Goal: Transaction & Acquisition: Obtain resource

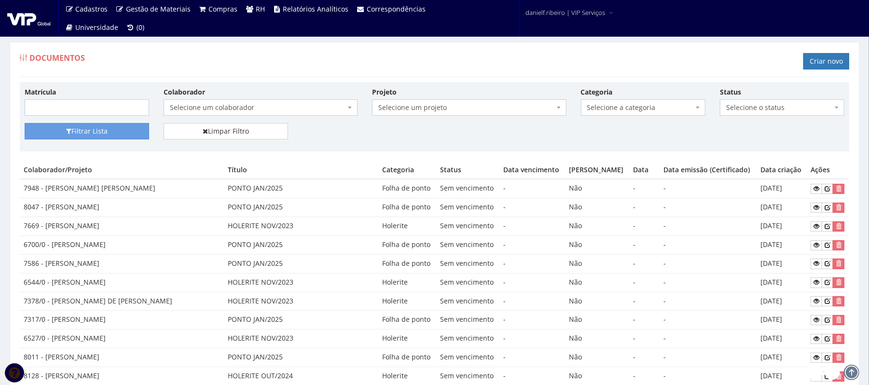
click at [244, 99] on div "Colaborador Selecione um colaborador 7015/0 - ADEILTON LUIZ NETO (Desligado) 70…" at bounding box center [260, 101] width 208 height 29
click at [208, 108] on span "Selecione um colaborador" at bounding box center [258, 108] width 176 height 10
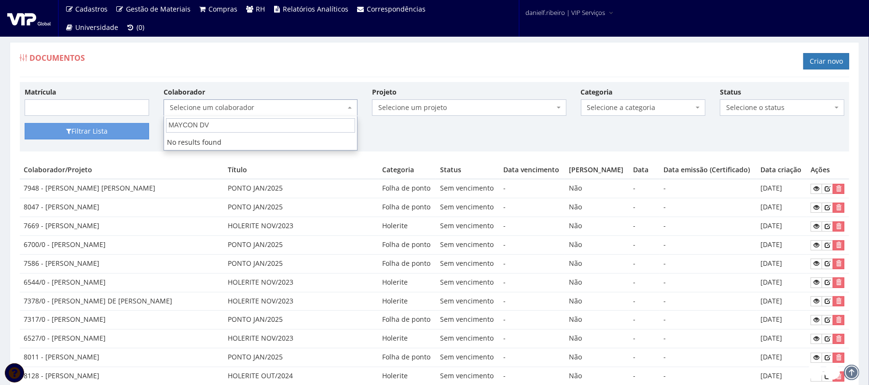
type input "MAYCON D"
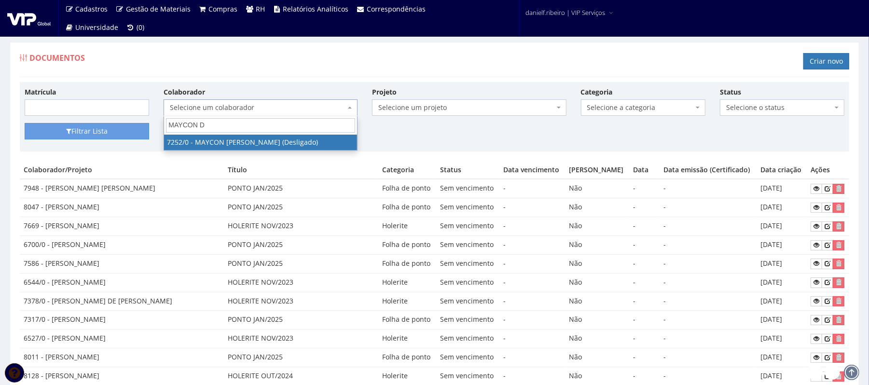
select select "757"
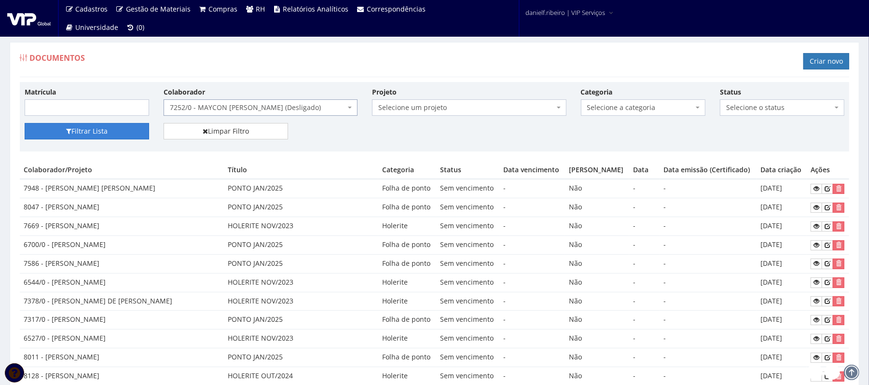
click at [111, 138] on button "Filtrar Lista" at bounding box center [87, 131] width 124 height 16
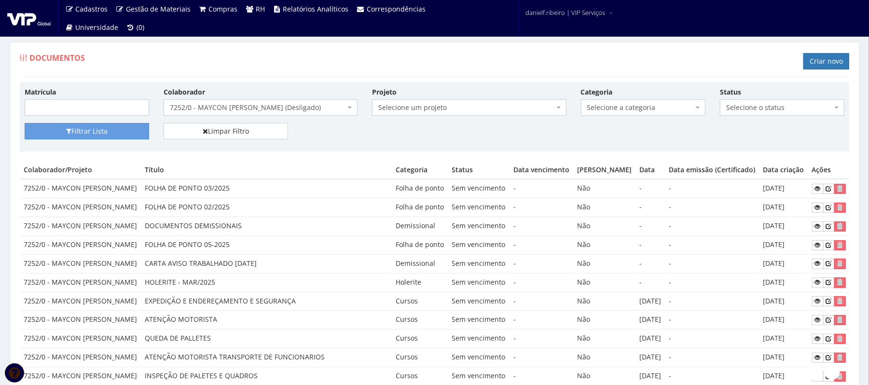
click at [238, 104] on span "7252/0 - MAYCON [PERSON_NAME] (Desligado)" at bounding box center [258, 108] width 176 height 10
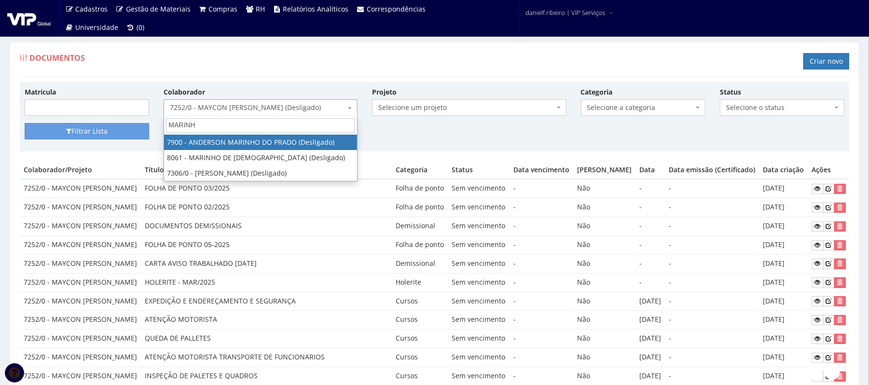
type input "MARINHO"
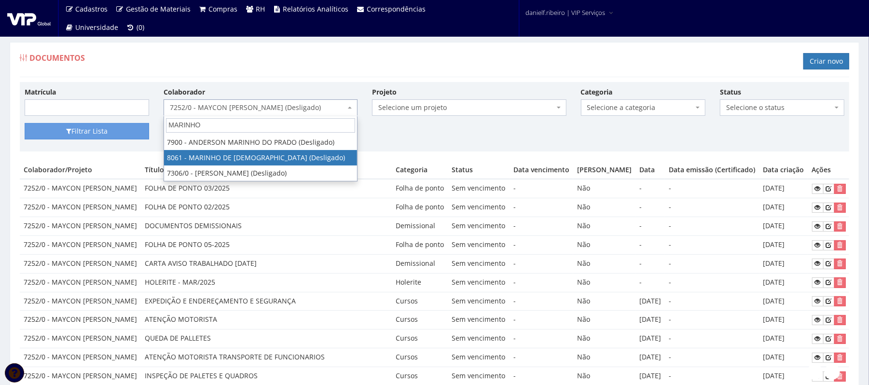
select select "3507"
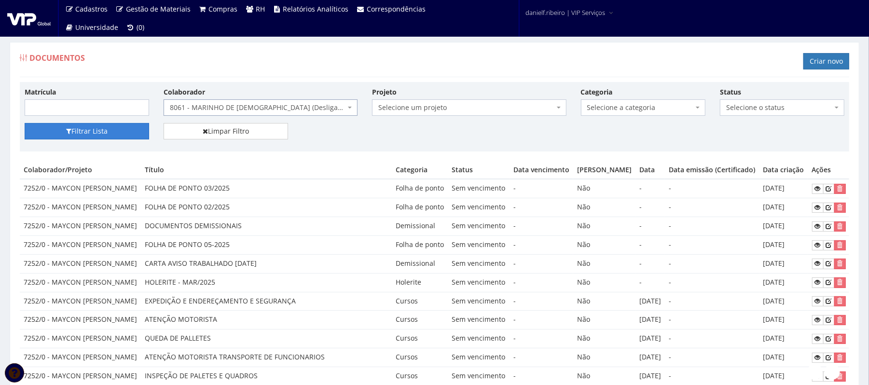
click at [85, 132] on button "Filtrar Lista" at bounding box center [87, 131] width 124 height 16
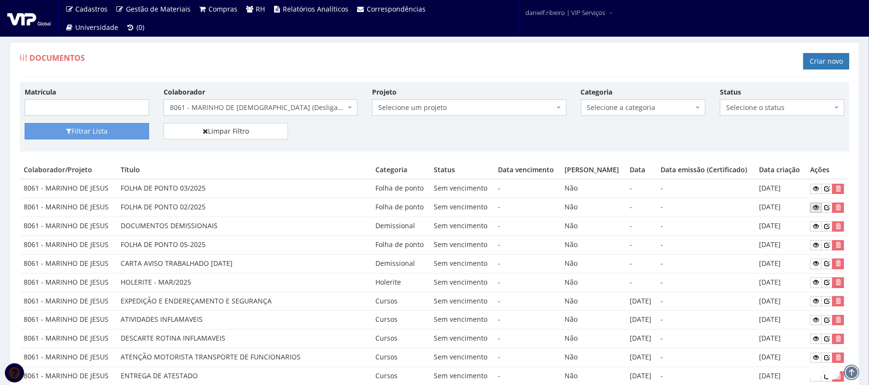
click at [816, 208] on icon at bounding box center [816, 207] width 6 height 7
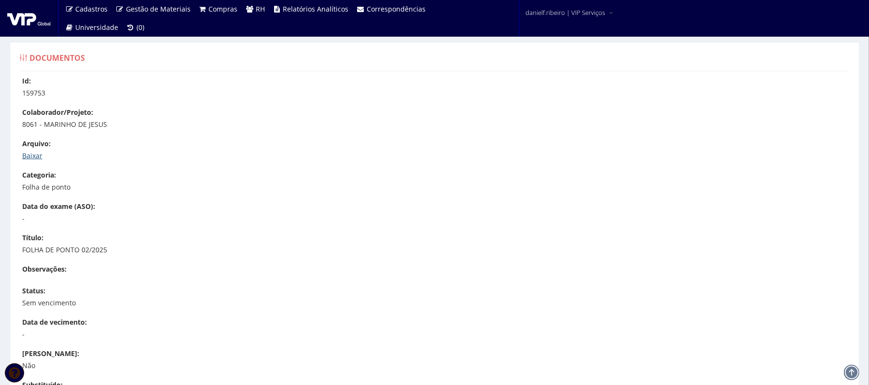
click at [37, 157] on link "Baixar" at bounding box center [32, 155] width 20 height 9
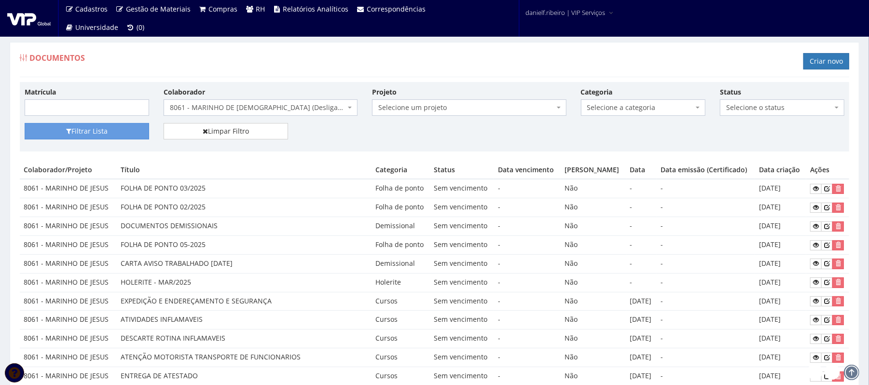
click at [641, 101] on span "Selecione a categoria" at bounding box center [643, 107] width 124 height 16
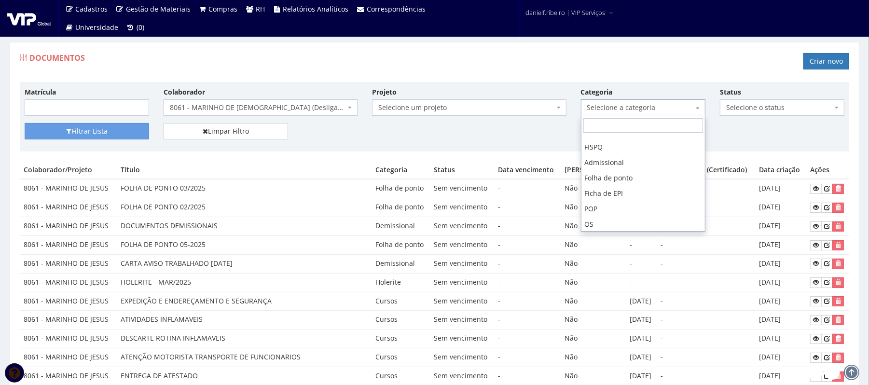
scroll to position [86, 0]
select select "folha_ponto"
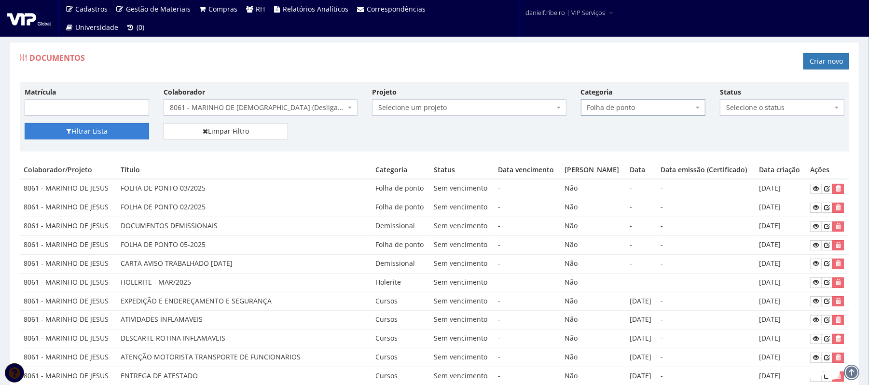
click at [107, 132] on button "Filtrar Lista" at bounding box center [87, 131] width 124 height 16
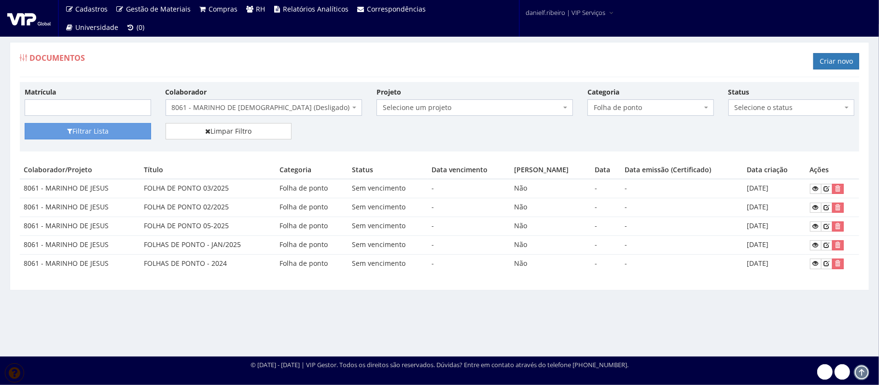
click at [206, 249] on td "FOLHAS DE PONTO - JAN/2025" at bounding box center [208, 244] width 136 height 19
drag, startPoint x: 219, startPoint y: 246, endPoint x: 285, endPoint y: 247, distance: 66.1
click at [285, 247] on tr "8061 - MARINHO DE JESUS FOLHAS DE PONTO - JAN/2025 Folha de ponto Sem venciment…" at bounding box center [439, 244] width 839 height 19
click at [283, 246] on td "Folha de ponto" at bounding box center [312, 244] width 72 height 19
click at [205, 188] on td "FOLHA DE PONTO 03/2025" at bounding box center [208, 188] width 136 height 19
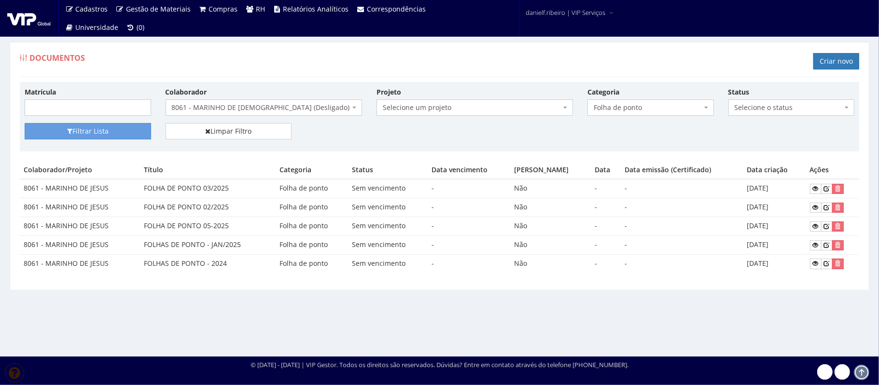
click at [216, 198] on td "FOLHA DE PONTO 03/2025" at bounding box center [208, 188] width 136 height 19
click at [217, 203] on td "FOLHA DE PONTO 02/2025" at bounding box center [208, 207] width 136 height 19
click at [218, 186] on td "FOLHA DE PONTO 03/2025" at bounding box center [208, 188] width 136 height 19
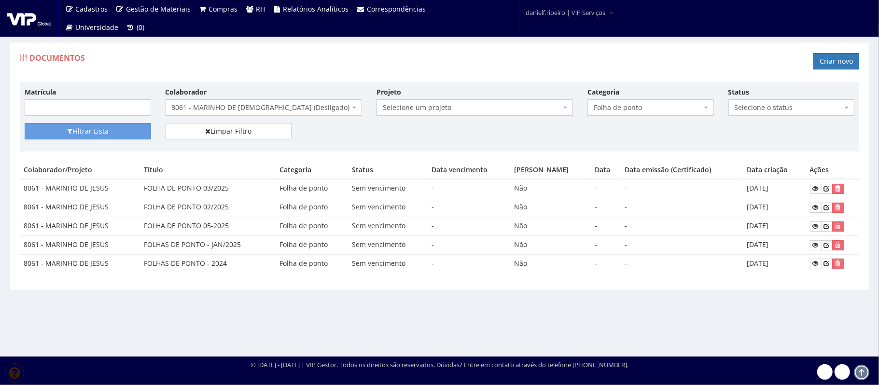
click at [215, 220] on td "FOLHA DE PONTO 05-2025" at bounding box center [208, 226] width 136 height 19
click at [219, 267] on td "FOLHAS DE PONTO - 2024" at bounding box center [208, 263] width 136 height 18
drag, startPoint x: 781, startPoint y: 229, endPoint x: 715, endPoint y: 235, distance: 66.0
click at [711, 238] on tbody "8061 - MARINHO DE JESUS FOLHA DE PONTO 03/2025 Folha de ponto Sem vencimento - …" at bounding box center [439, 226] width 839 height 94
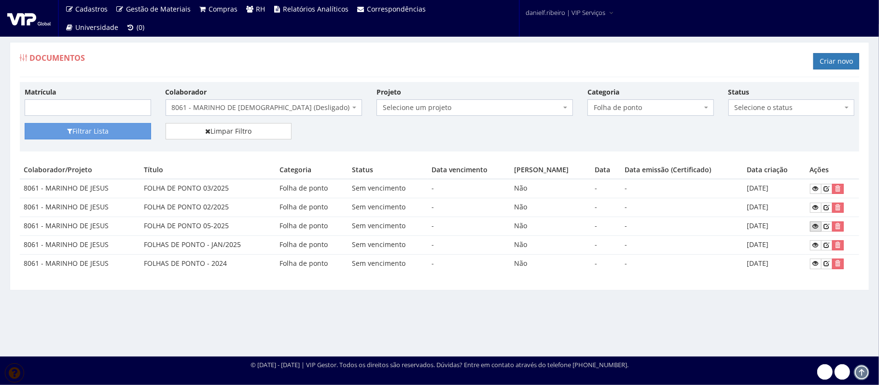
click at [813, 229] on icon at bounding box center [816, 226] width 6 height 7
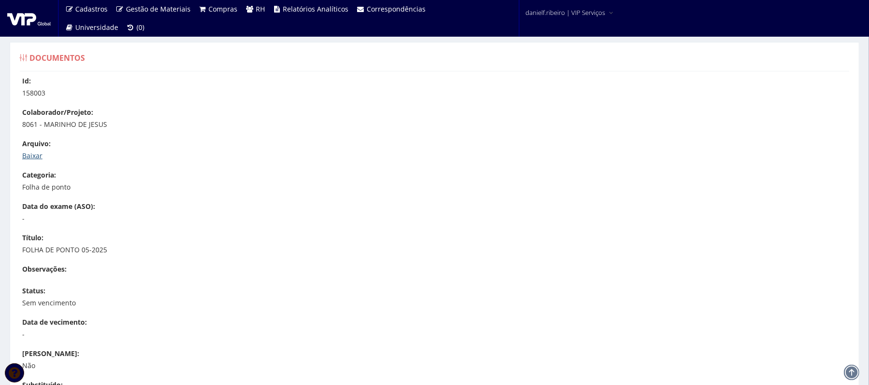
click at [33, 151] on link "Baixar" at bounding box center [32, 155] width 20 height 9
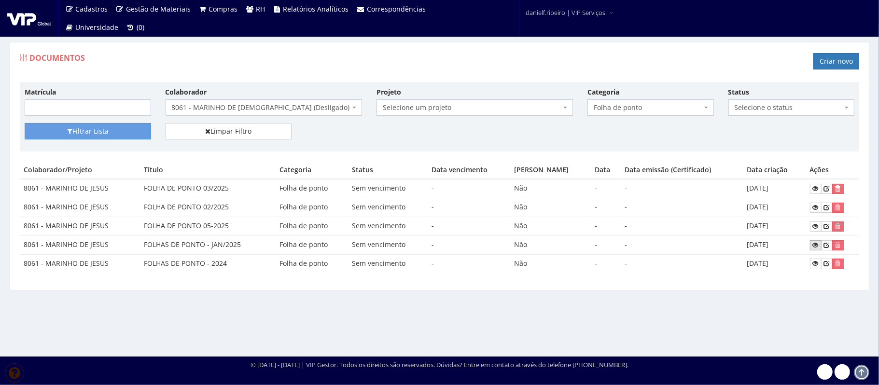
click at [813, 244] on icon at bounding box center [816, 245] width 6 height 7
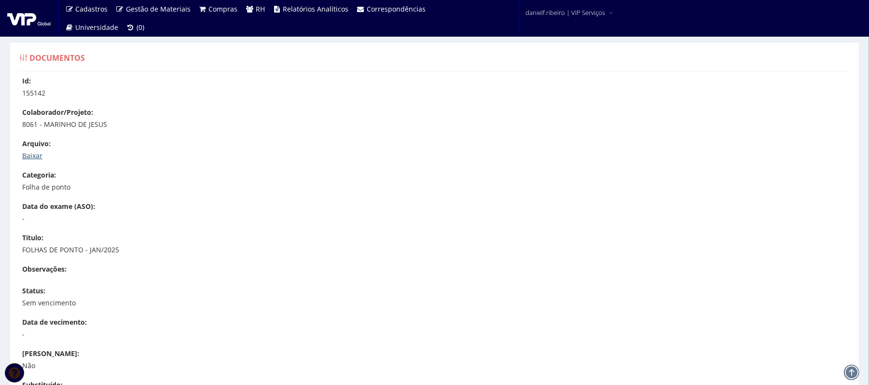
click at [35, 152] on link "Baixar" at bounding box center [32, 155] width 20 height 9
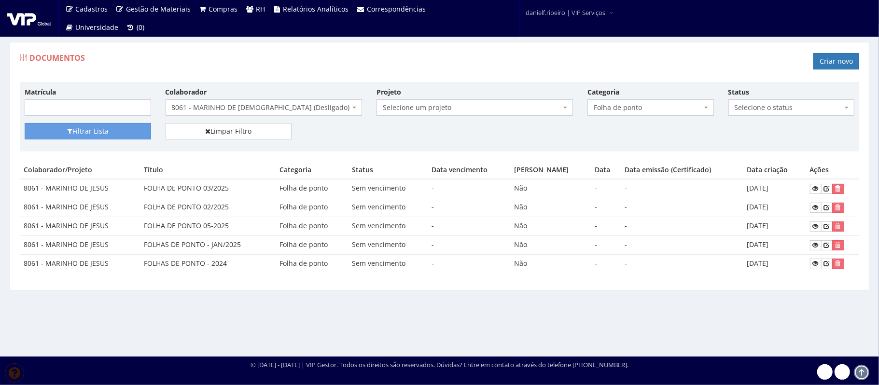
click at [217, 112] on span "8061 - MARINHO DE [DEMOGRAPHIC_DATA] (Desligado)" at bounding box center [261, 108] width 178 height 10
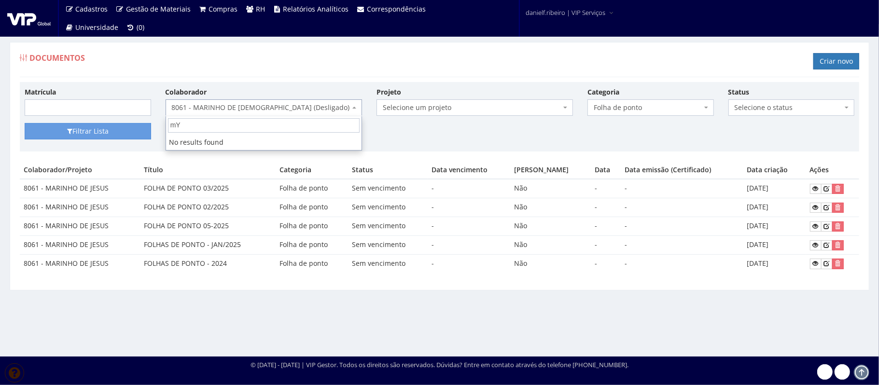
type input "m"
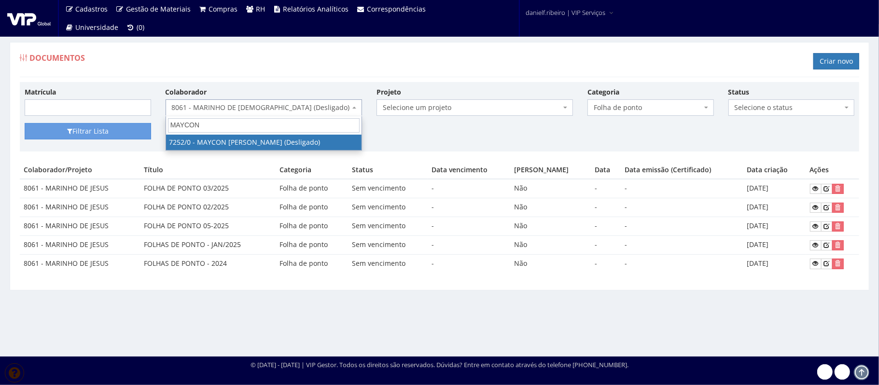
type input "MAYCON"
select select "757"
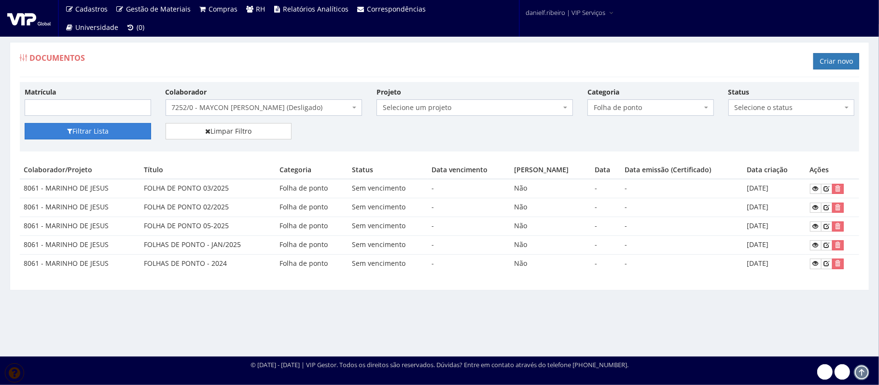
click at [101, 139] on button "Filtrar Lista" at bounding box center [88, 131] width 126 height 16
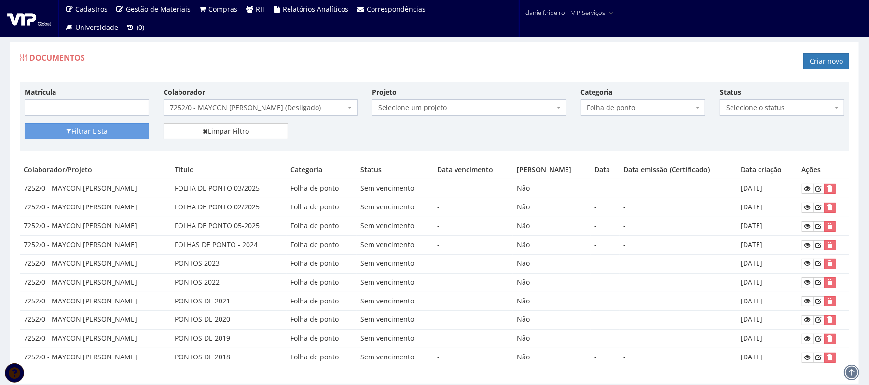
scroll to position [34, 0]
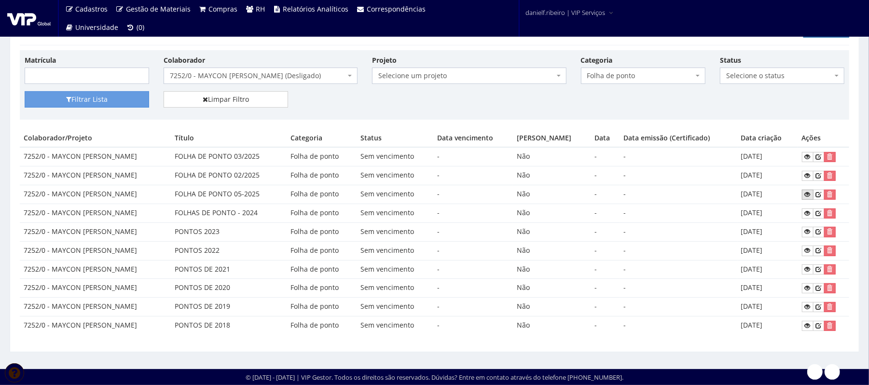
click at [805, 191] on icon at bounding box center [808, 194] width 6 height 7
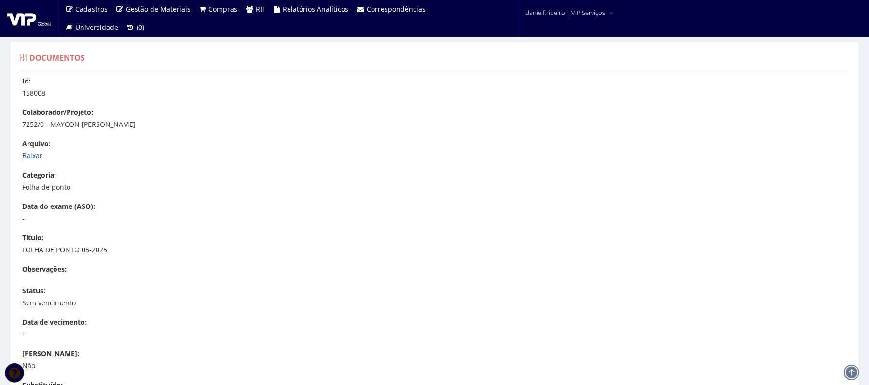
click at [25, 155] on link "Baixar" at bounding box center [32, 155] width 20 height 9
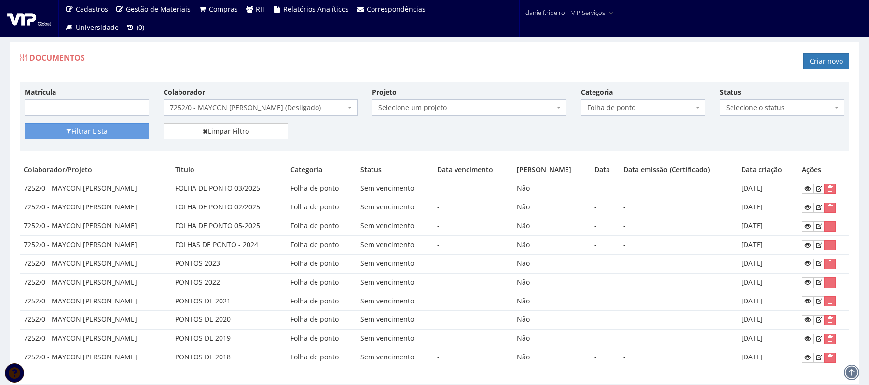
scroll to position [34, 0]
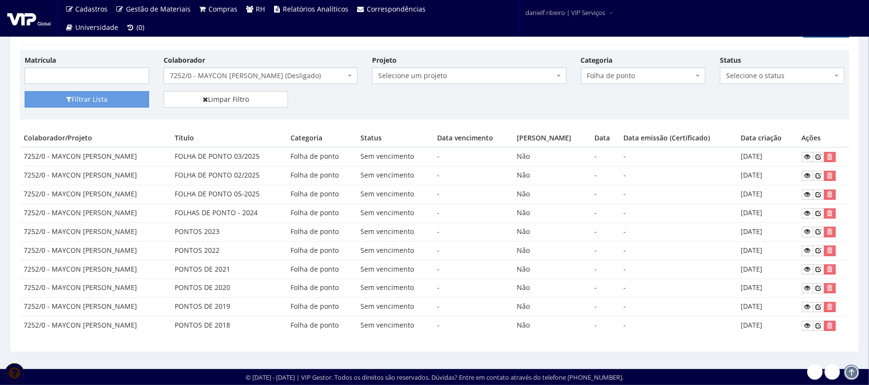
click at [265, 80] on span "7252/0 - MAYCON [PERSON_NAME] (Desligado)" at bounding box center [261, 76] width 194 height 16
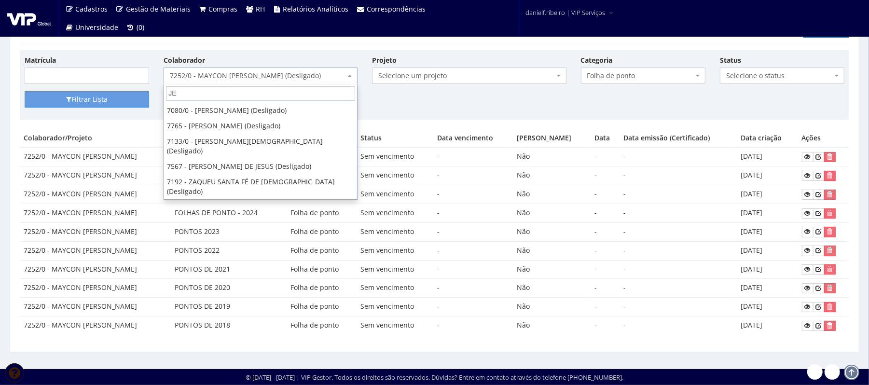
scroll to position [0, 0]
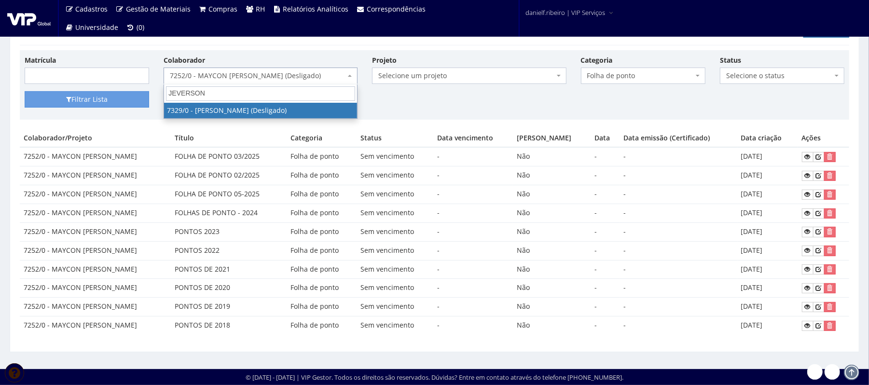
type input "JEVERSON"
select select "911"
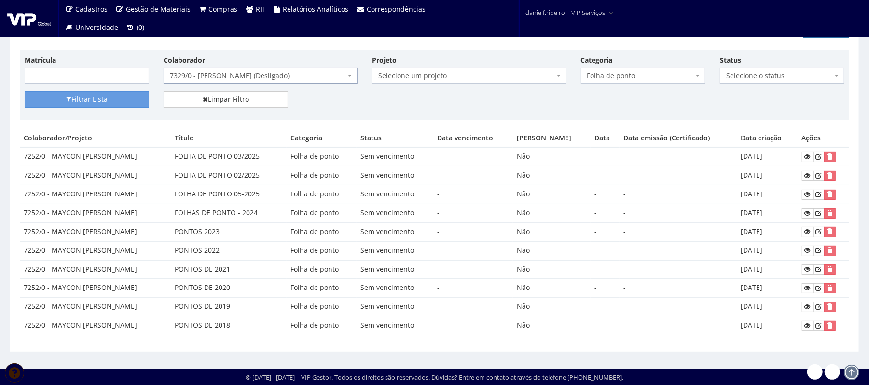
click at [86, 107] on div "Filtrar Lista Limpar Filtro" at bounding box center [434, 103] width 834 height 24
click at [86, 105] on button "Filtrar Lista" at bounding box center [87, 99] width 124 height 16
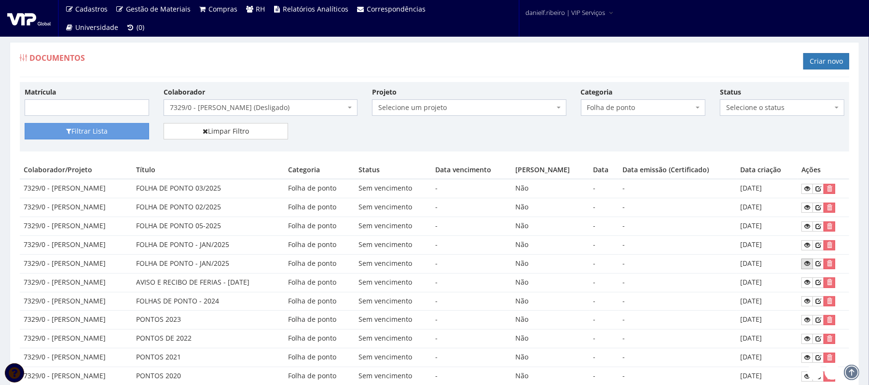
click at [804, 263] on link at bounding box center [807, 264] width 12 height 10
click at [241, 111] on span "7329/0 - [PERSON_NAME] (Desligado)" at bounding box center [258, 108] width 176 height 10
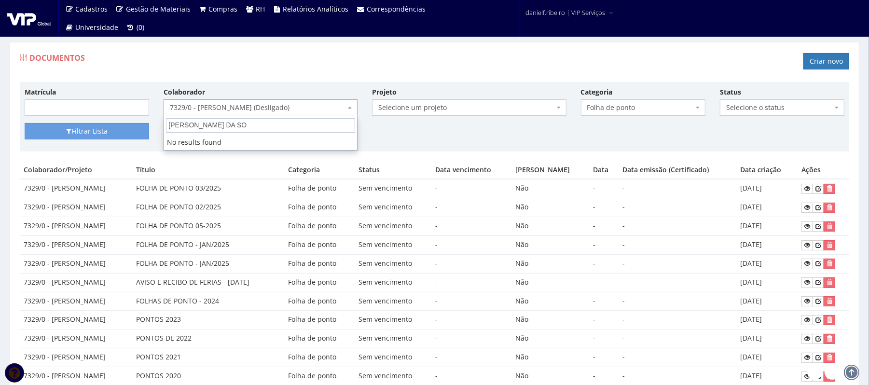
type input "[PERSON_NAME] DA S"
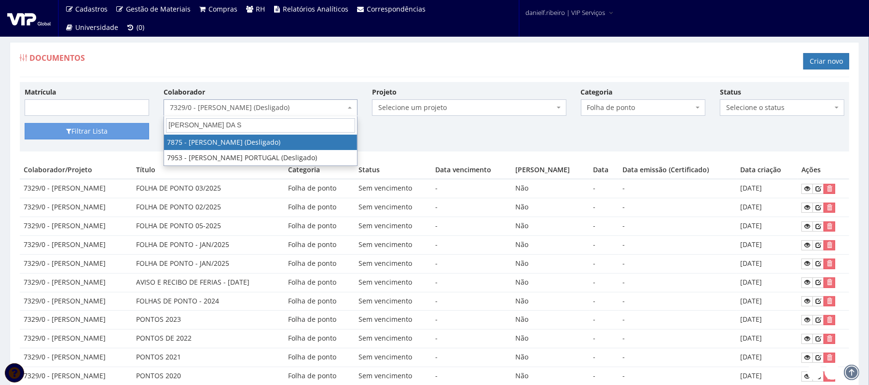
select select "2768"
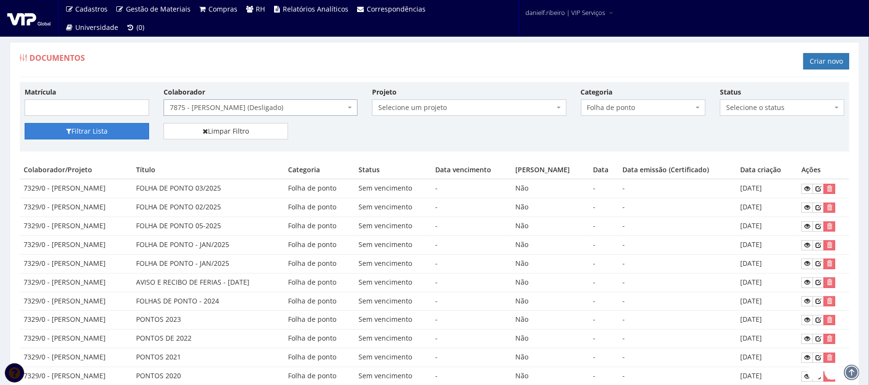
click at [95, 130] on button "Filtrar Lista" at bounding box center [87, 131] width 124 height 16
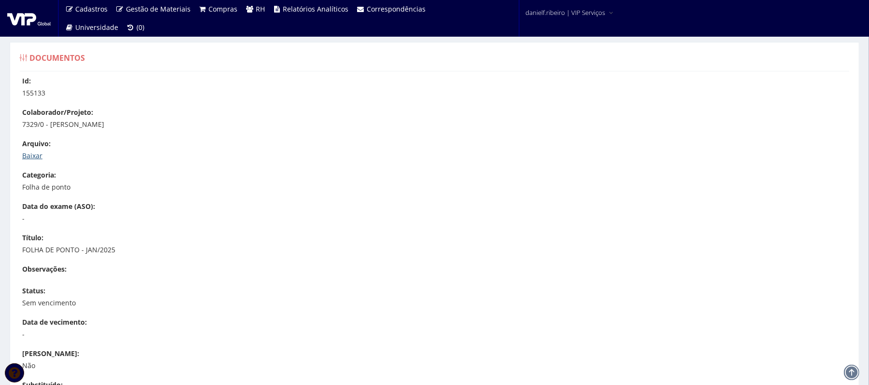
click at [30, 157] on link "Baixar" at bounding box center [32, 155] width 20 height 9
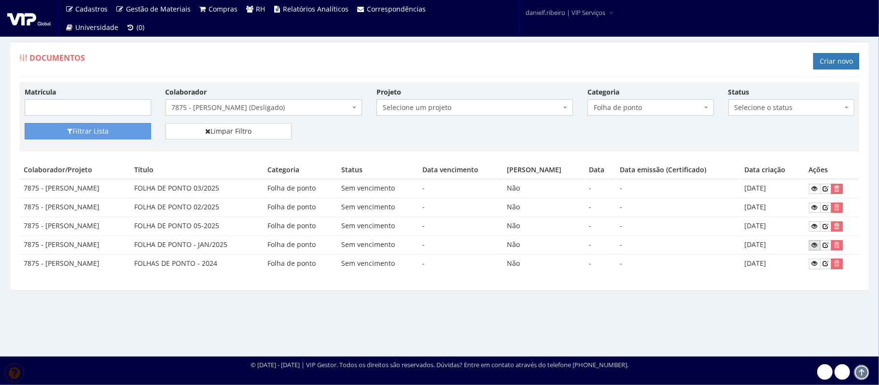
click at [813, 244] on icon at bounding box center [815, 245] width 6 height 7
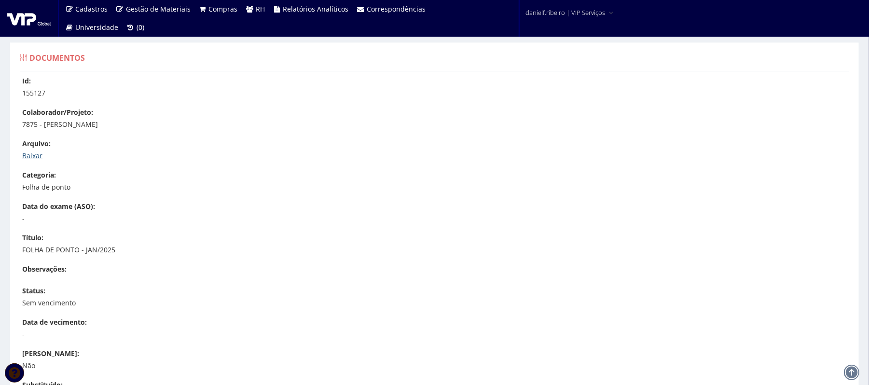
click at [31, 153] on link "Baixar" at bounding box center [32, 155] width 20 height 9
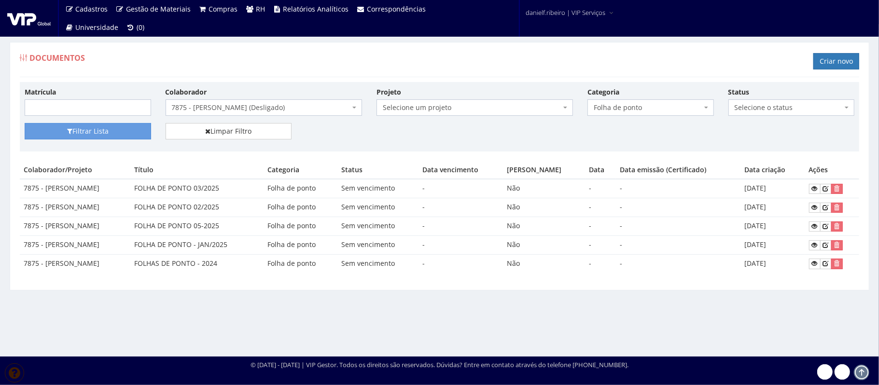
click at [256, 104] on span "7875 - [PERSON_NAME] (Desligado)" at bounding box center [261, 108] width 178 height 10
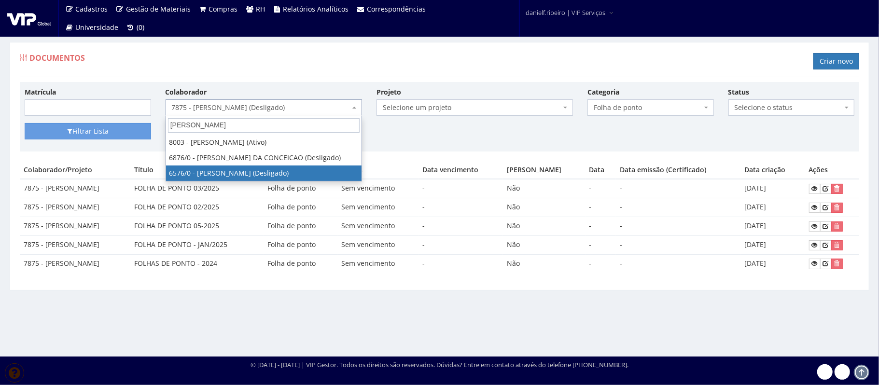
type input "WILSON"
select select "119"
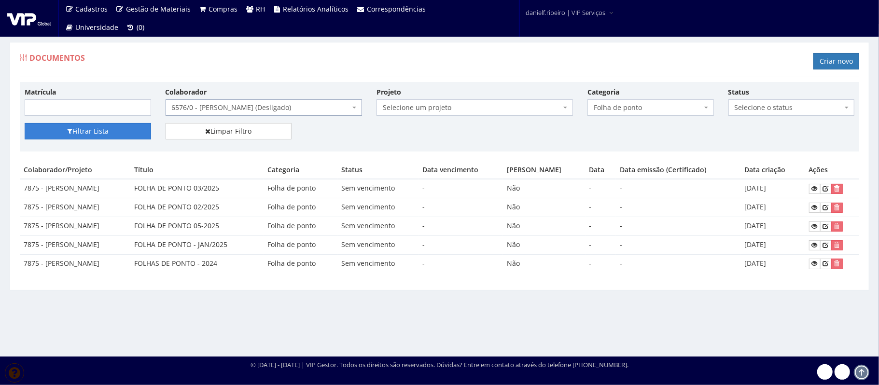
click at [96, 132] on button "Filtrar Lista" at bounding box center [88, 131] width 126 height 16
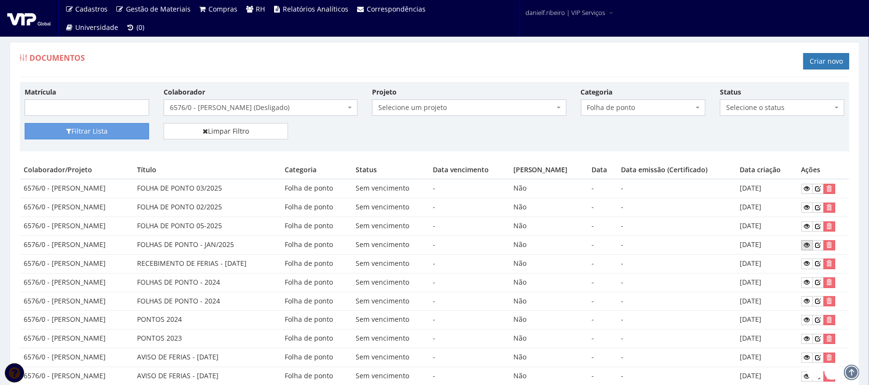
click at [809, 247] on icon at bounding box center [807, 245] width 6 height 7
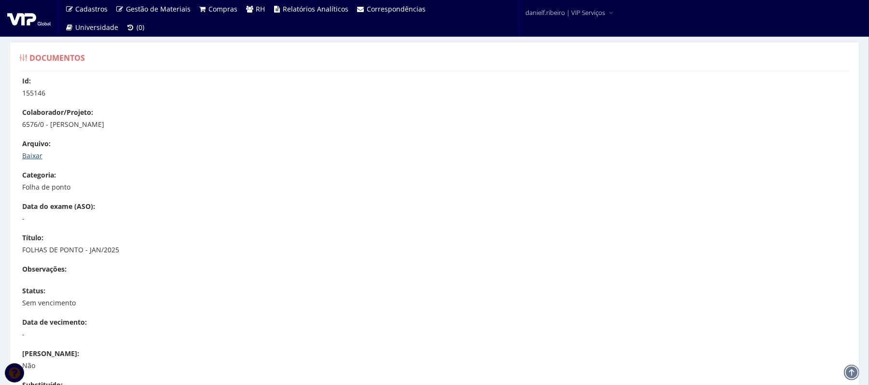
click at [30, 152] on link "Baixar" at bounding box center [32, 155] width 20 height 9
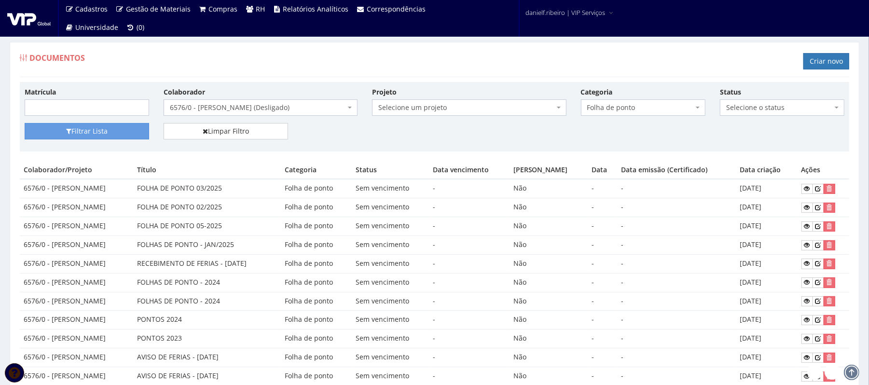
click at [238, 107] on span "6576/0 - [PERSON_NAME] (Desligado)" at bounding box center [258, 108] width 176 height 10
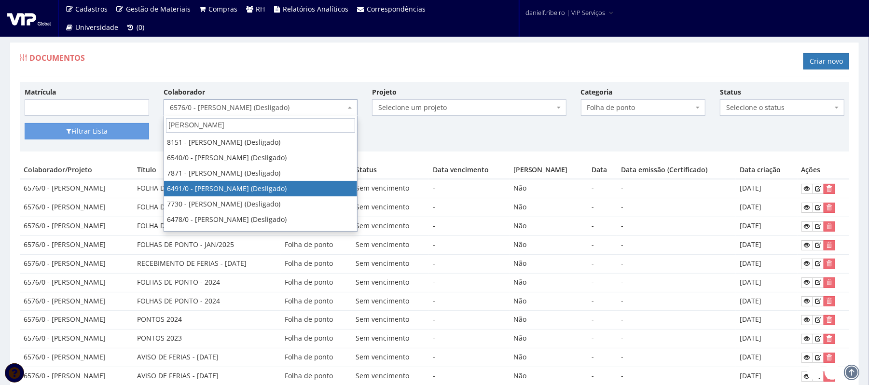
type input "LUIZ CARLOS"
select select "92"
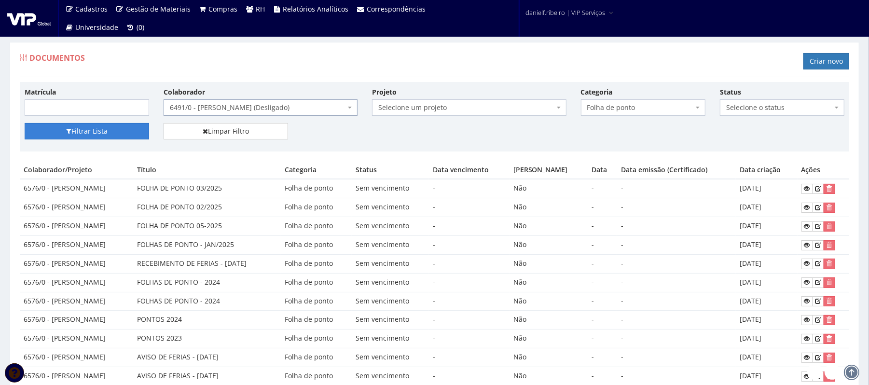
click at [101, 128] on button "Filtrar Lista" at bounding box center [87, 131] width 124 height 16
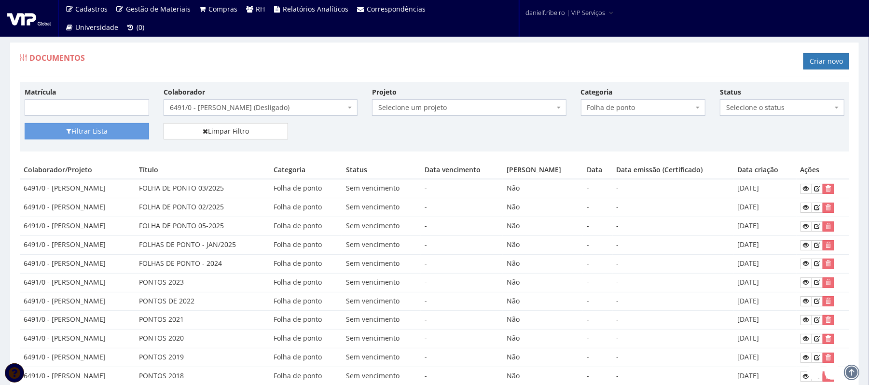
click at [805, 240] on td at bounding box center [823, 244] width 53 height 19
click at [805, 244] on icon at bounding box center [806, 245] width 6 height 7
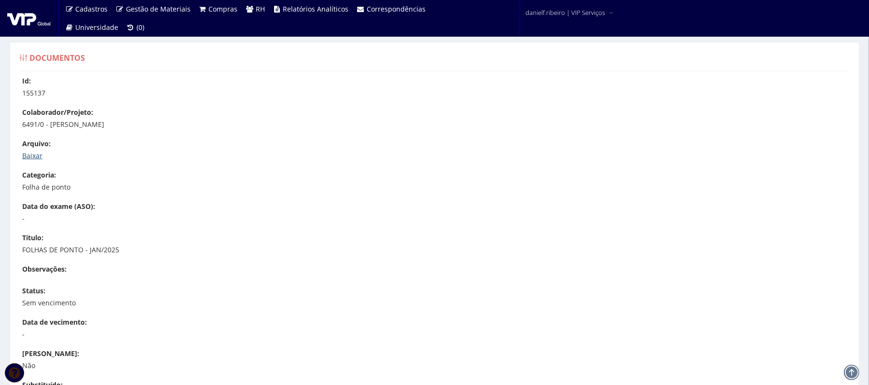
click at [28, 159] on link "Baixar" at bounding box center [32, 155] width 20 height 9
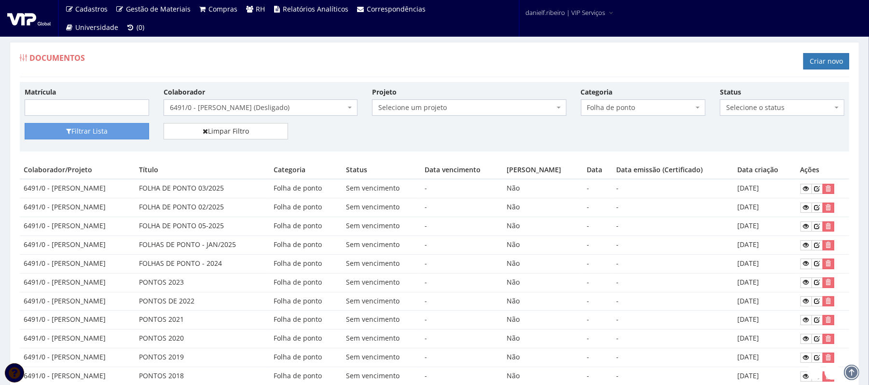
click at [259, 102] on span "6491/0 - [PERSON_NAME] (Desligado)" at bounding box center [261, 107] width 194 height 16
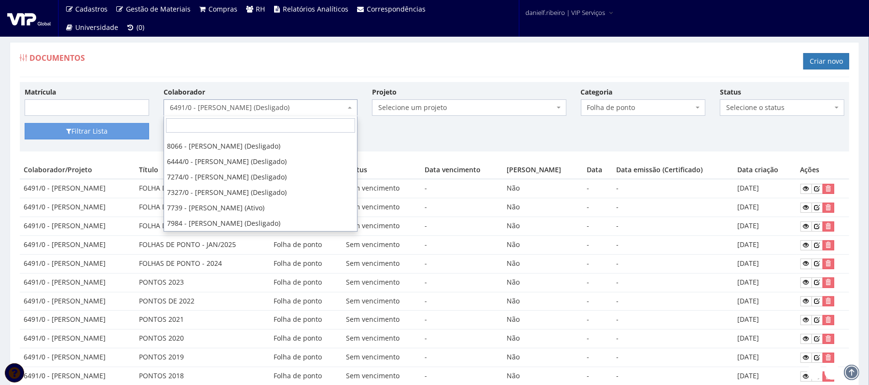
scroll to position [6170, 0]
select select "316"
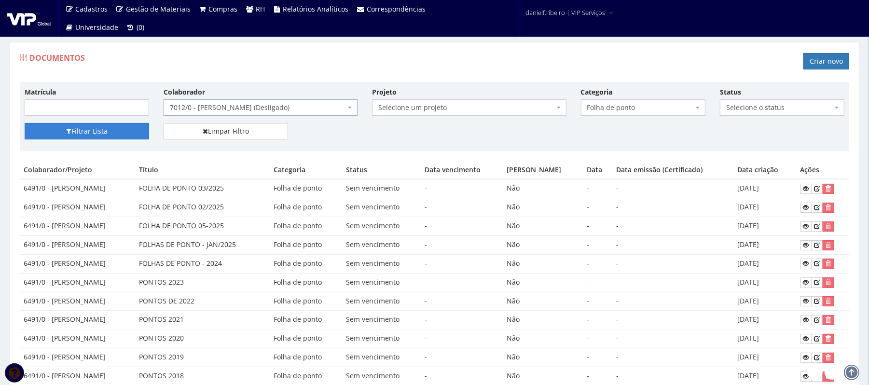
click at [83, 135] on button "Filtrar Lista" at bounding box center [87, 131] width 124 height 16
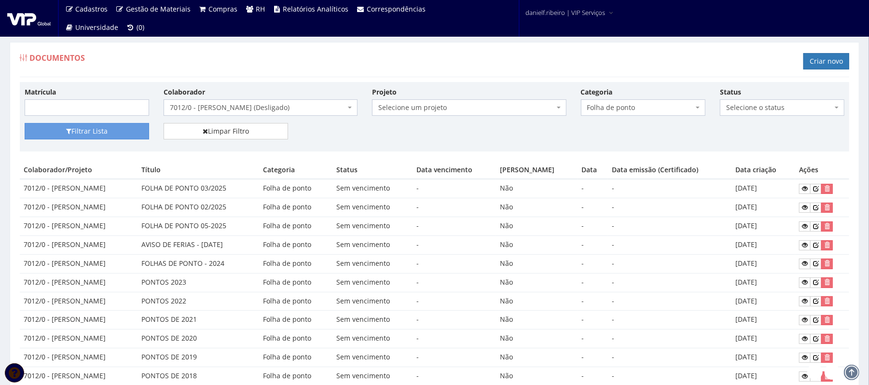
click at [228, 226] on td "FOLHA DE PONTO 05-2025" at bounding box center [199, 226] width 122 height 19
click at [230, 226] on td "FOLHA DE PONTO 05-2025" at bounding box center [199, 226] width 122 height 19
click at [240, 112] on span "7012/0 - [PERSON_NAME] (Desligado)" at bounding box center [258, 108] width 176 height 10
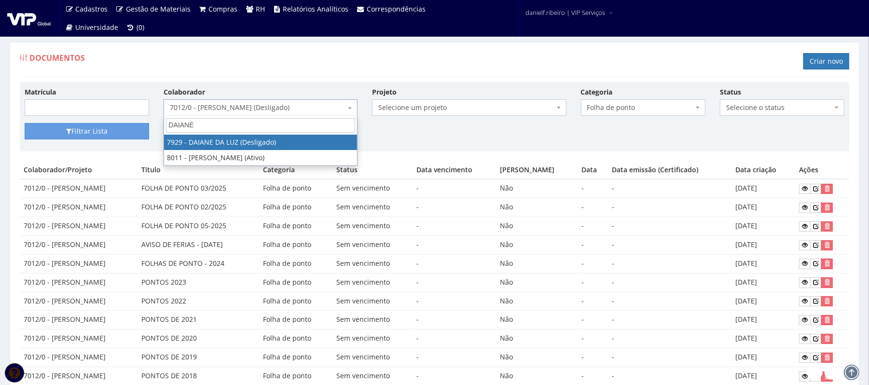
type input "DAIANE"
select select "3006"
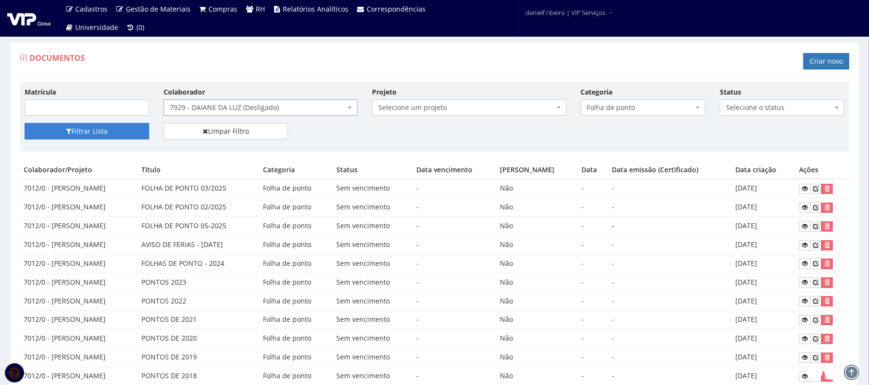
click at [101, 128] on button "Filtrar Lista" at bounding box center [87, 131] width 124 height 16
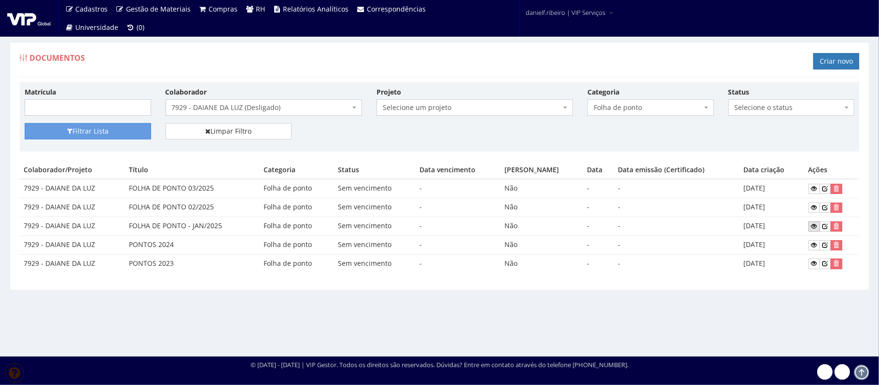
click at [811, 228] on icon at bounding box center [814, 226] width 6 height 7
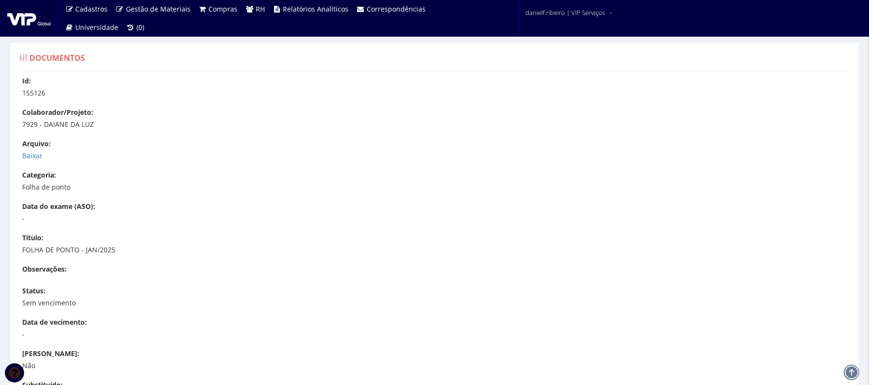
click at [29, 150] on div "Arquivo: Baixar" at bounding box center [439, 150] width 834 height 22
click at [29, 152] on link "Baixar" at bounding box center [32, 155] width 20 height 9
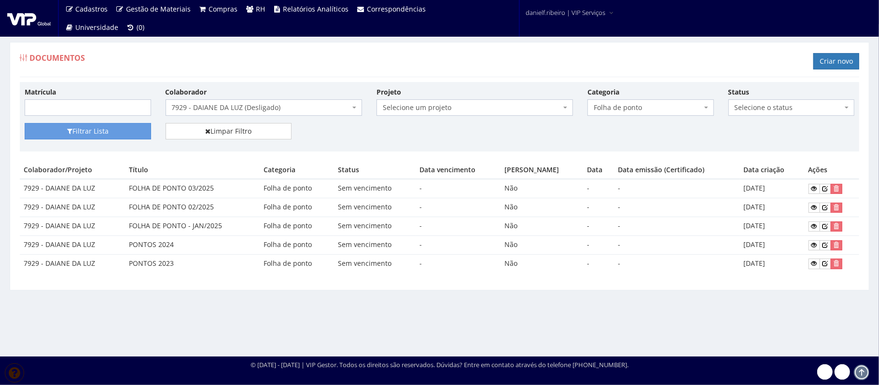
drag, startPoint x: 0, startPoint y: 0, endPoint x: 254, endPoint y: 110, distance: 276.6
click at [254, 110] on span "7929 - DAIANE DA LUZ (Desligado)" at bounding box center [261, 108] width 178 height 10
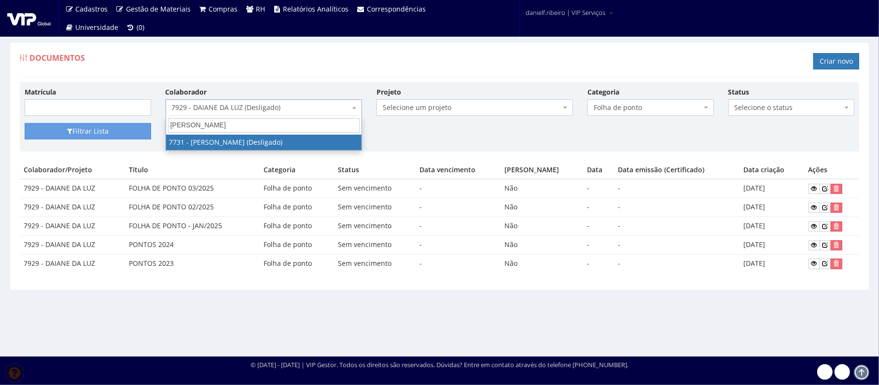
type input "FELIPE CAMARGO"
drag, startPoint x: 206, startPoint y: 138, endPoint x: 180, endPoint y: 136, distance: 25.2
select select "2308"
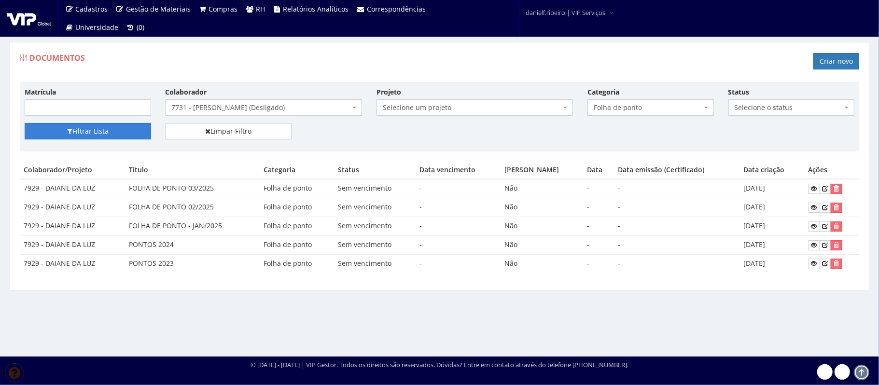
click at [116, 130] on button "Filtrar Lista" at bounding box center [88, 131] width 126 height 16
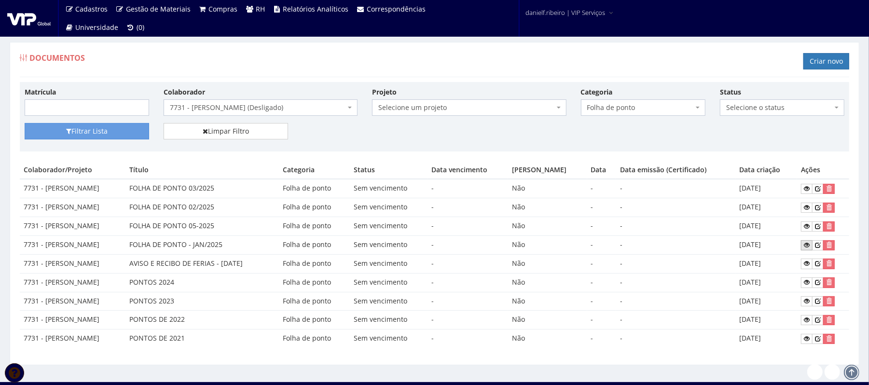
click at [806, 245] on icon at bounding box center [807, 245] width 6 height 7
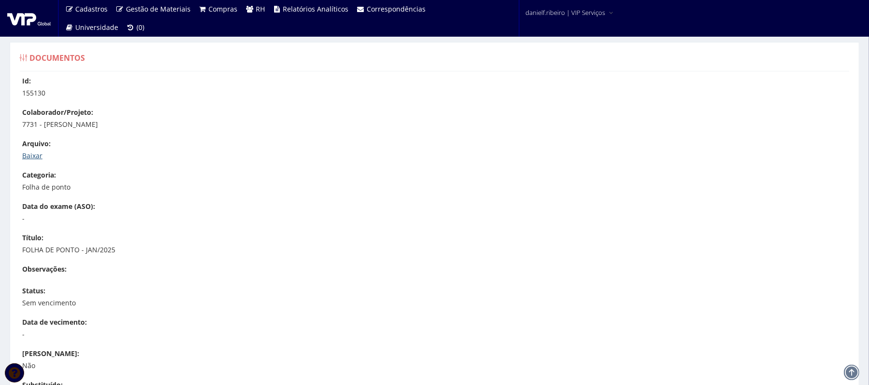
click at [30, 155] on link "Baixar" at bounding box center [32, 155] width 20 height 9
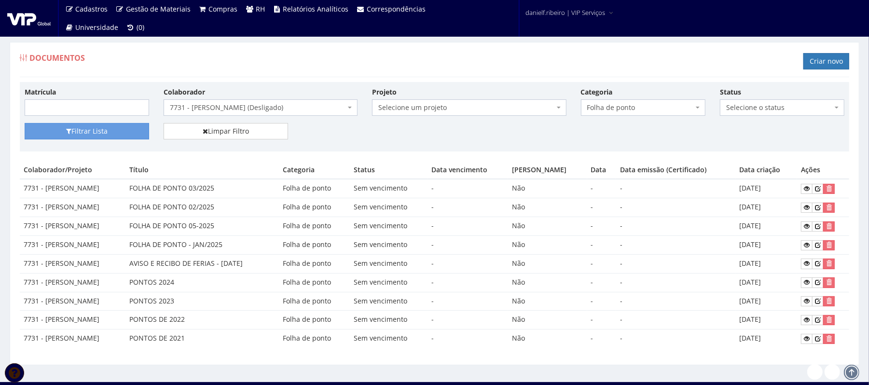
click at [314, 110] on span "7731 - [PERSON_NAME] (Desligado)" at bounding box center [258, 108] width 176 height 10
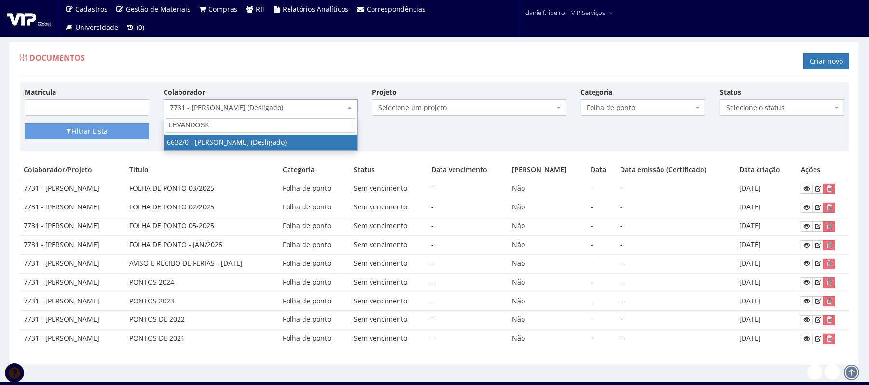
type input "LEVANDOSKI"
select select "129"
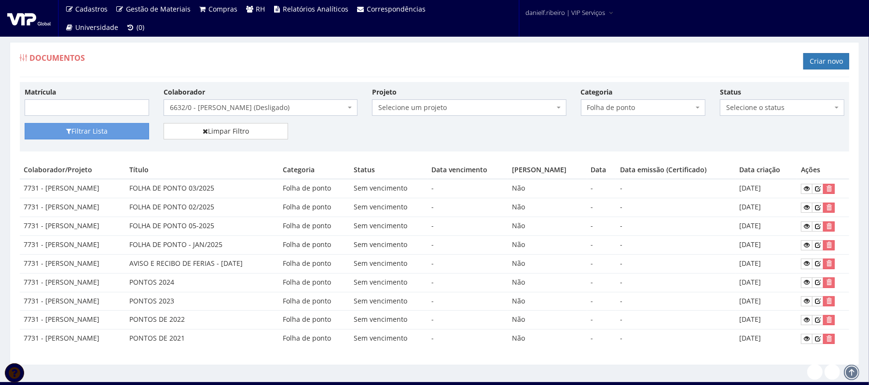
click at [69, 141] on div "Filtrar Lista Limpar Filtro" at bounding box center [434, 135] width 834 height 24
click at [72, 135] on button "Filtrar Lista" at bounding box center [87, 131] width 124 height 16
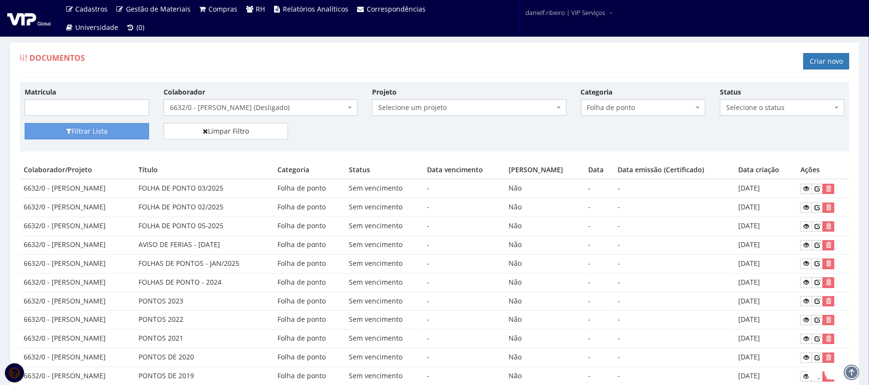
drag, startPoint x: 220, startPoint y: 265, endPoint x: 800, endPoint y: 261, distance: 579.5
click at [795, 260] on tr "6632/0 - [PERSON_NAME] FOLHAS DE PONTOS - JAN/2025 Folha de ponto Sem venciment…" at bounding box center [434, 263] width 829 height 19
click at [807, 264] on icon at bounding box center [806, 263] width 6 height 7
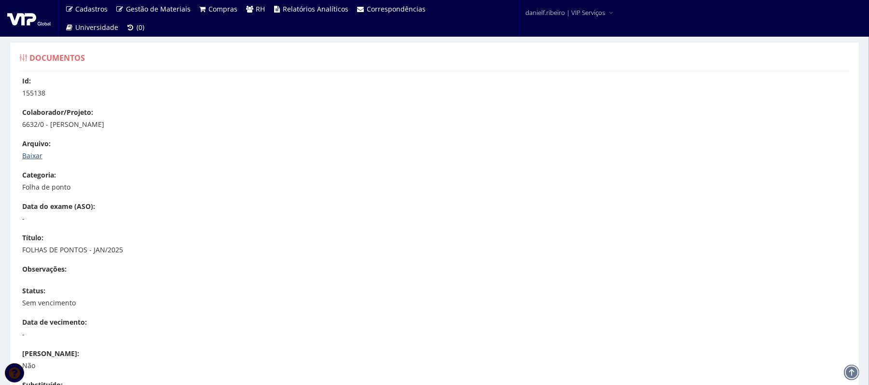
click at [30, 155] on link "Baixar" at bounding box center [32, 155] width 20 height 9
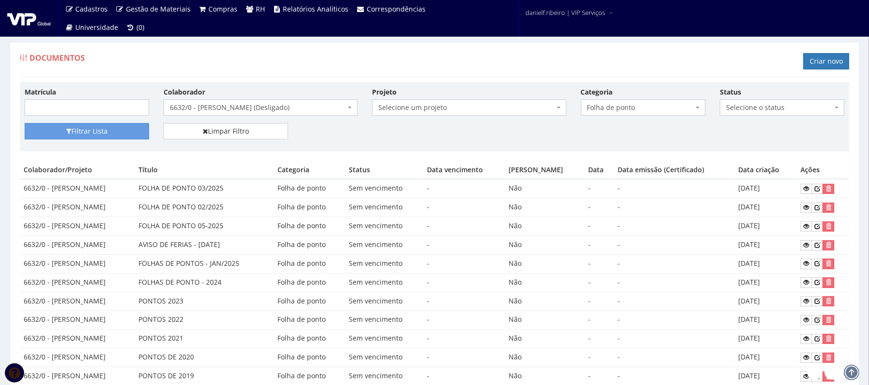
click at [234, 110] on span "6632/0 - LUIZ CARLOS LEVANDOSKI (Desligado)" at bounding box center [258, 108] width 176 height 10
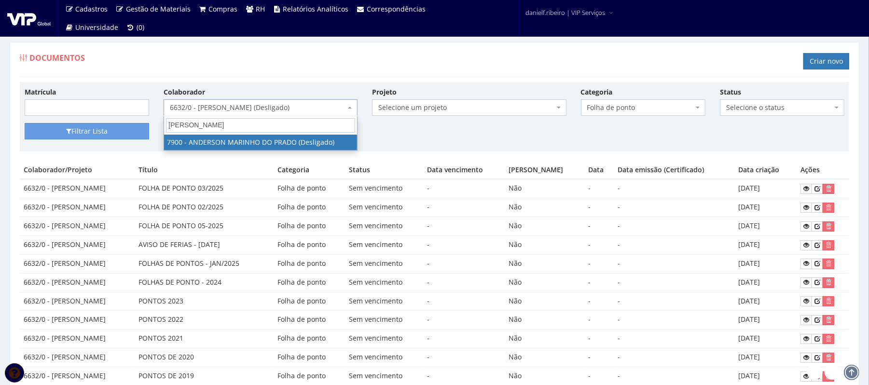
type input "ANDERSON MARIN"
select select "2872"
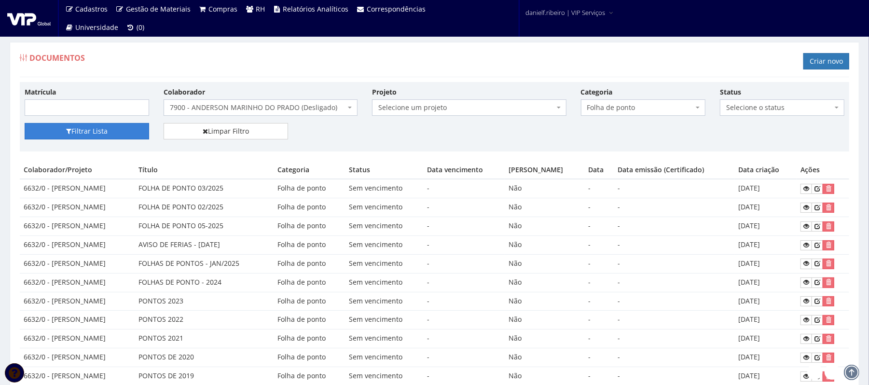
click at [82, 135] on button "Filtrar Lista" at bounding box center [87, 131] width 124 height 16
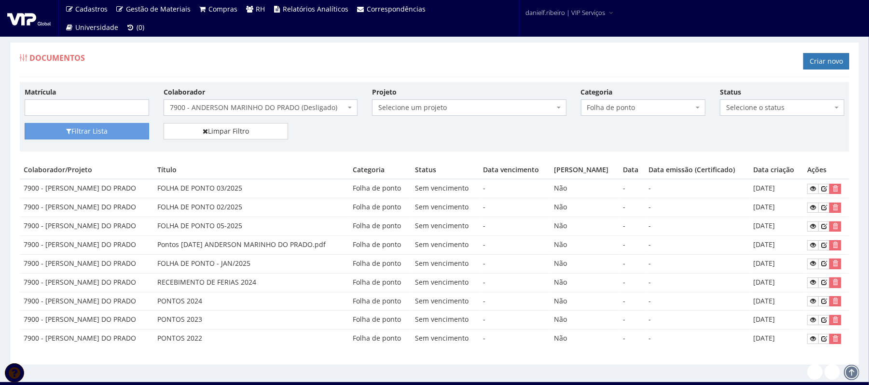
drag, startPoint x: 174, startPoint y: 264, endPoint x: 798, endPoint y: 265, distance: 624.3
click at [790, 265] on tr "7900 - ANDERSON MARINHO DO PRADO FOLHA DE PONTO - JAN/2025 Folha de ponto Sem v…" at bounding box center [434, 263] width 829 height 19
click at [813, 269] on link at bounding box center [813, 264] width 12 height 10
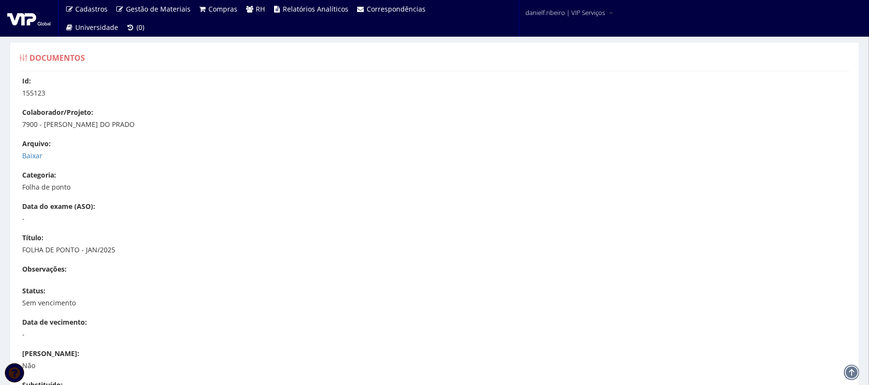
click at [25, 163] on div "Id: 155123 Colaborador/Projeto: 7900 - ANDERSON MARINHO DO PRADO Arquivo: Baixa…" at bounding box center [435, 294] width 844 height 436
drag, startPoint x: 25, startPoint y: 149, endPoint x: 28, endPoint y: 155, distance: 6.3
click at [27, 151] on div "Arquivo: Baixar" at bounding box center [439, 150] width 834 height 22
click at [29, 162] on div "Id: 155123 Colaborador/Projeto: 7900 - ANDERSON MARINHO DO PRADO Arquivo: Baixa…" at bounding box center [435, 294] width 844 height 436
click at [29, 155] on link "Baixar" at bounding box center [32, 155] width 20 height 9
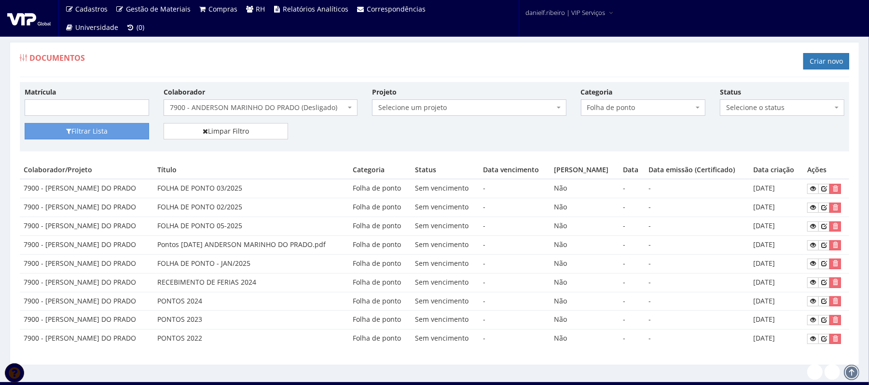
click at [261, 105] on span "7900 - ANDERSON MARINHO DO PRADO (Desligado)" at bounding box center [258, 108] width 176 height 10
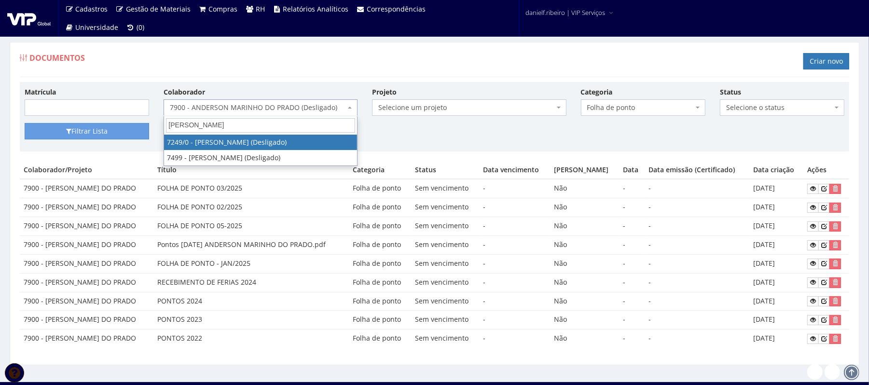
type input "VITOR LEMES"
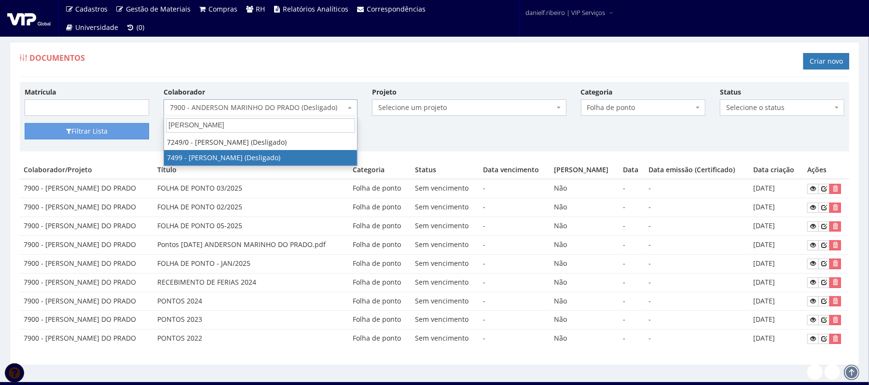
select select "1420"
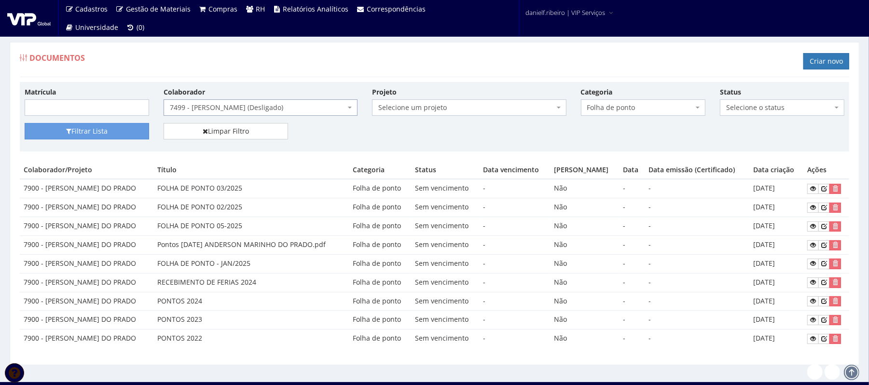
click at [83, 122] on div "Matrícula Colaborador Selecione um colaborador 7015/0 - ADEILTON LUIZ NETO (Des…" at bounding box center [434, 105] width 834 height 36
click at [82, 128] on button "Filtrar Lista" at bounding box center [87, 131] width 124 height 16
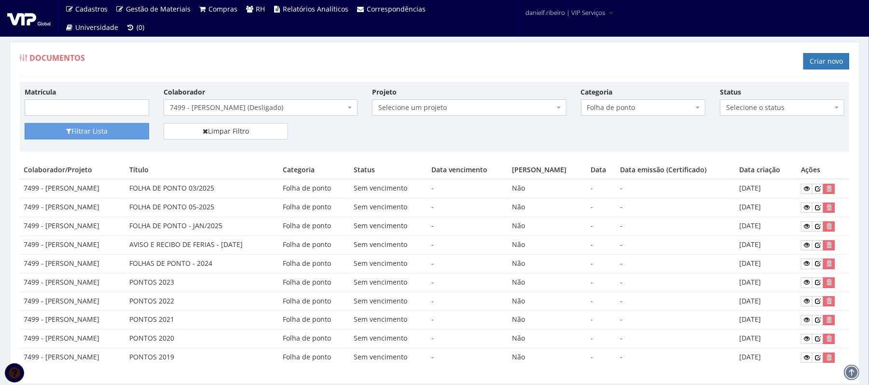
click at [560, 136] on div "Filtrar Lista Limpar Filtro" at bounding box center [434, 135] width 834 height 24
drag, startPoint x: 132, startPoint y: 227, endPoint x: 809, endPoint y: 236, distance: 677.0
click at [809, 236] on tbody "7499 - MATEUS VITOR LEMES FOLHA DE PONTO 03/2025 Folha de ponto Sem vencimento …" at bounding box center [434, 273] width 829 height 188
click at [809, 220] on td at bounding box center [823, 226] width 52 height 19
click at [807, 226] on icon at bounding box center [807, 226] width 6 height 7
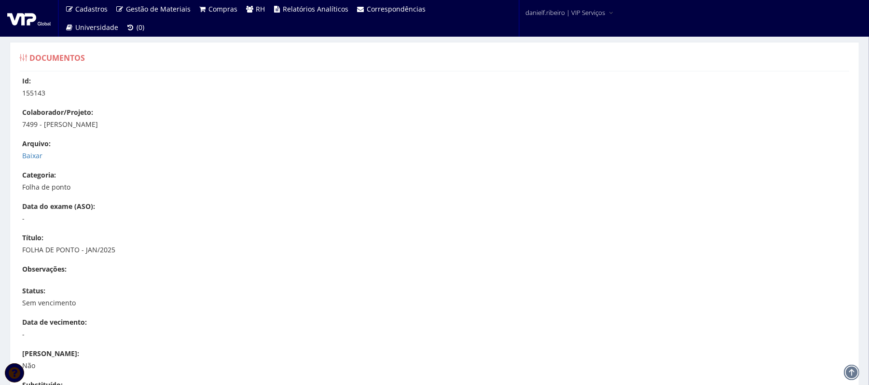
click at [31, 151] on div "Arquivo: Baixar" at bounding box center [439, 150] width 834 height 22
click at [33, 151] on link "Baixar" at bounding box center [32, 155] width 20 height 9
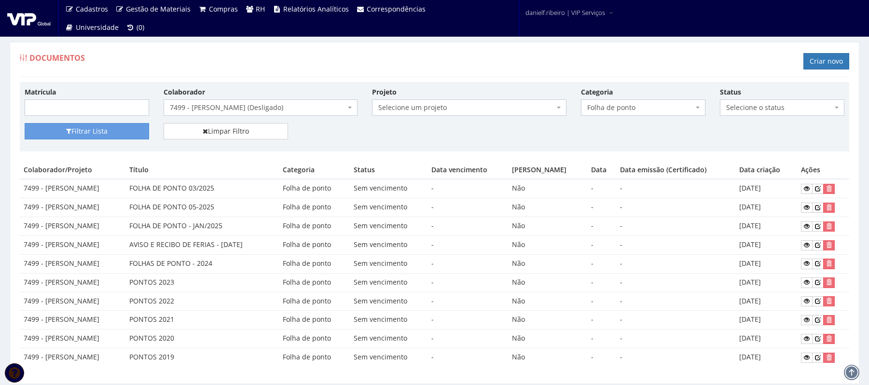
click at [294, 110] on span "7499 - [PERSON_NAME] (Desligado)" at bounding box center [258, 108] width 176 height 10
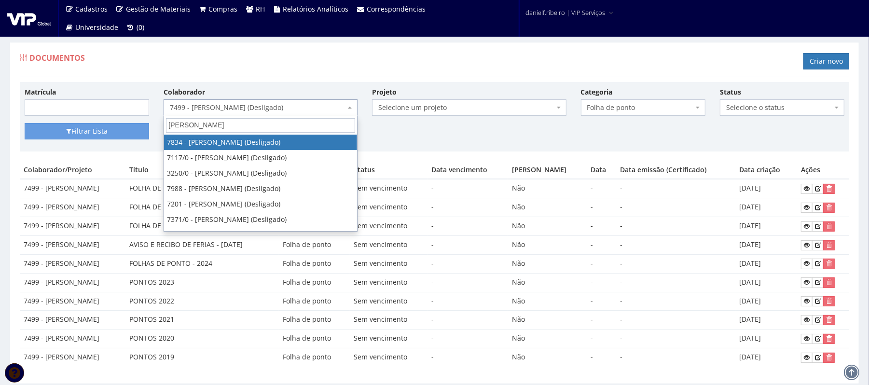
type input "MARCOS"
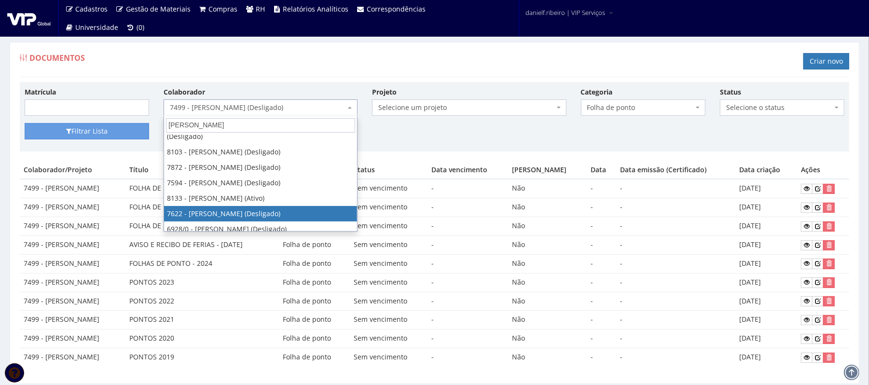
scroll to position [139, 0]
select select "256"
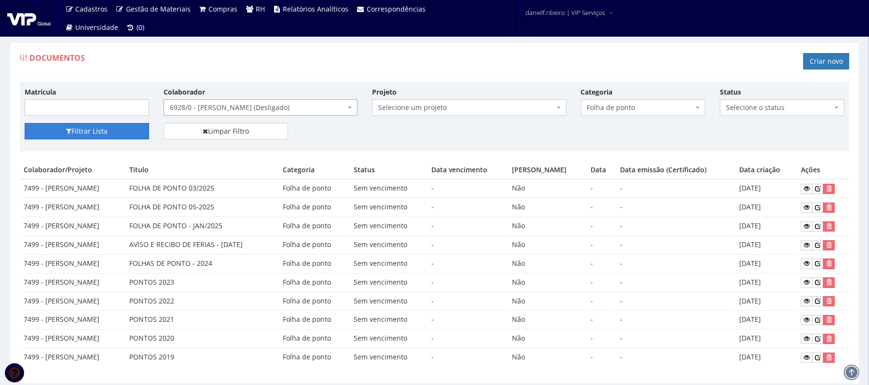
click at [69, 134] on icon "submit" at bounding box center [68, 131] width 5 height 7
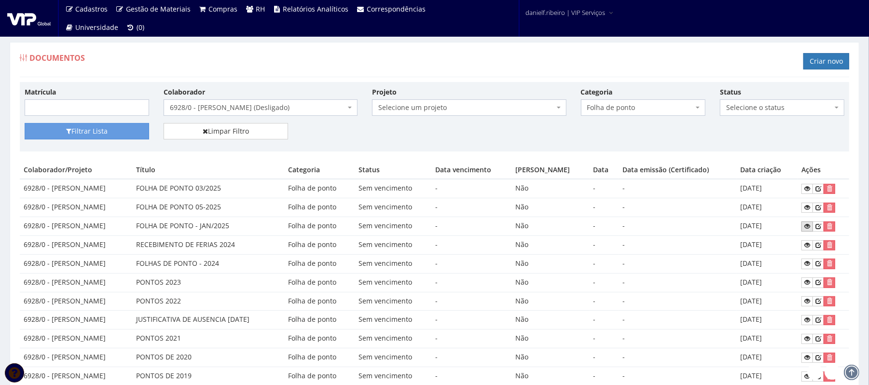
drag, startPoint x: 174, startPoint y: 230, endPoint x: 807, endPoint y: 228, distance: 632.5
click at [788, 227] on tr "6928/0 - [PERSON_NAME] DE PONTO - JAN/2025 Folha de ponto Sem vencimento - Não …" at bounding box center [434, 226] width 829 height 19
click at [807, 227] on icon at bounding box center [807, 226] width 6 height 7
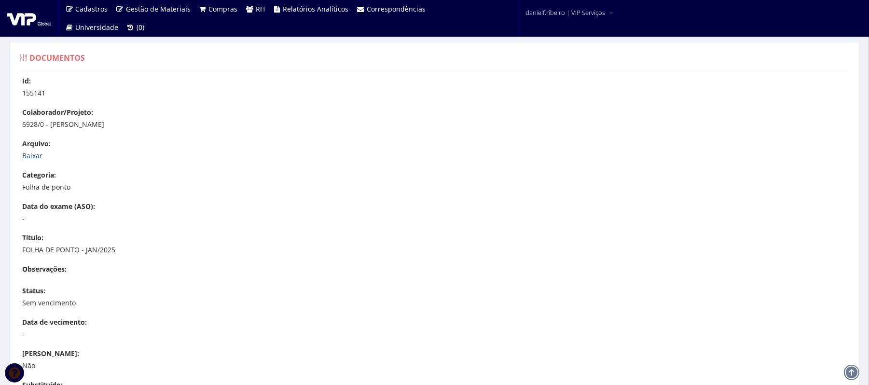
click at [37, 152] on link "Baixar" at bounding box center [32, 155] width 20 height 9
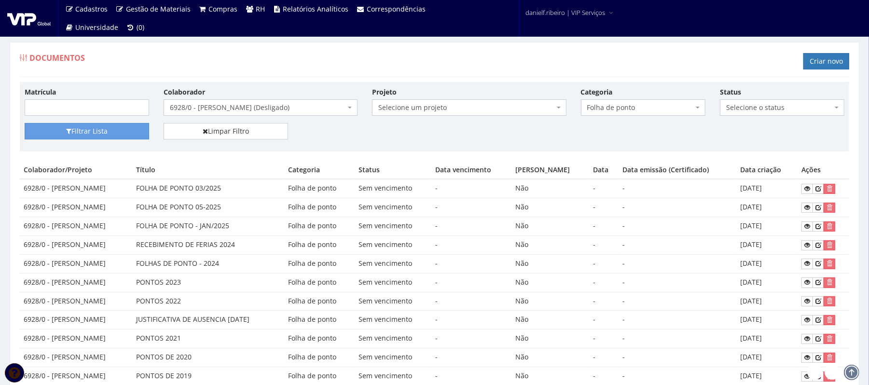
click at [331, 73] on div "Documentos Criar novo" at bounding box center [434, 62] width 829 height 29
click at [226, 107] on span "6928/0 - [PERSON_NAME] (Desligado)" at bounding box center [258, 108] width 176 height 10
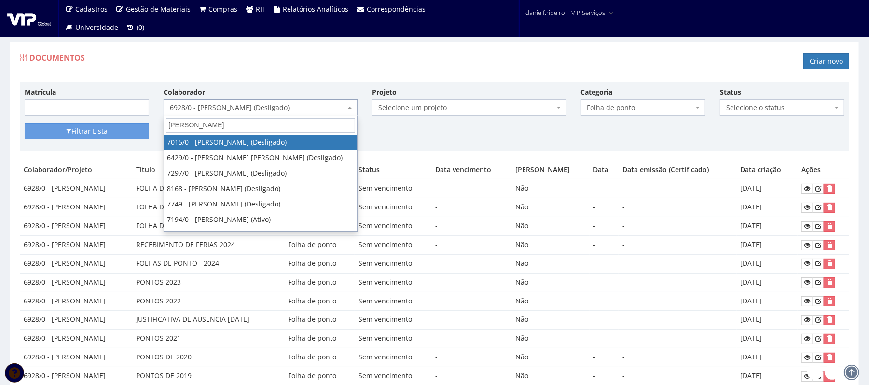
type input "[PERSON_NAME]"
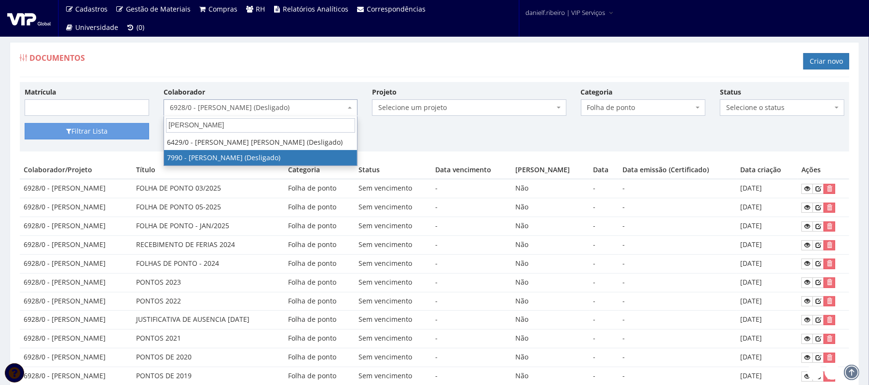
select select "3207"
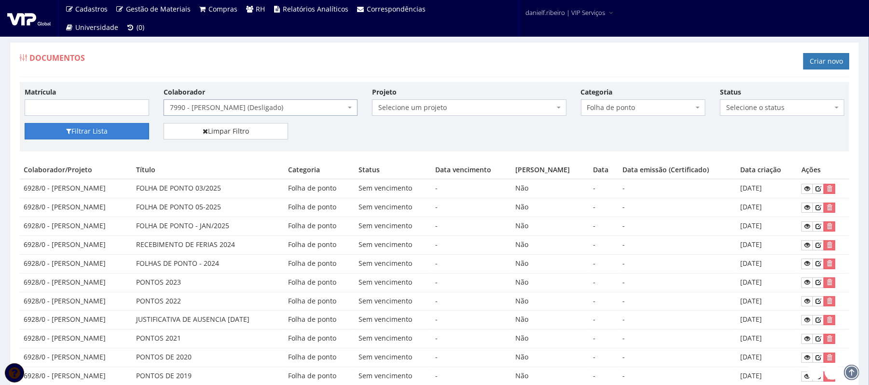
click at [115, 124] on button "Filtrar Lista" at bounding box center [87, 131] width 124 height 16
click at [112, 127] on button "Filtrar Lista" at bounding box center [87, 131] width 124 height 16
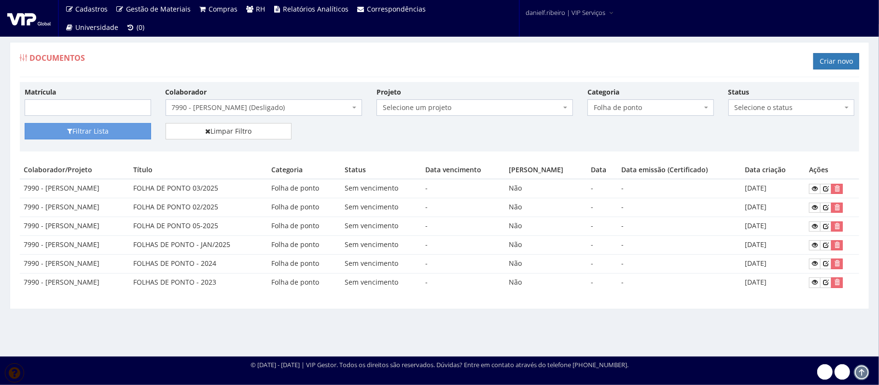
drag, startPoint x: 155, startPoint y: 246, endPoint x: 792, endPoint y: 231, distance: 636.6
click at [792, 231] on tbody "7990 - [PERSON_NAME] FOLHA DE PONTO 03/2025 Folha de ponto Sem vencimento - Não…" at bounding box center [439, 235] width 839 height 112
drag, startPoint x: 784, startPoint y: 247, endPoint x: 801, endPoint y: 247, distance: 17.9
click at [784, 247] on td "[DATE]" at bounding box center [773, 244] width 64 height 19
click at [816, 244] on icon at bounding box center [815, 245] width 6 height 7
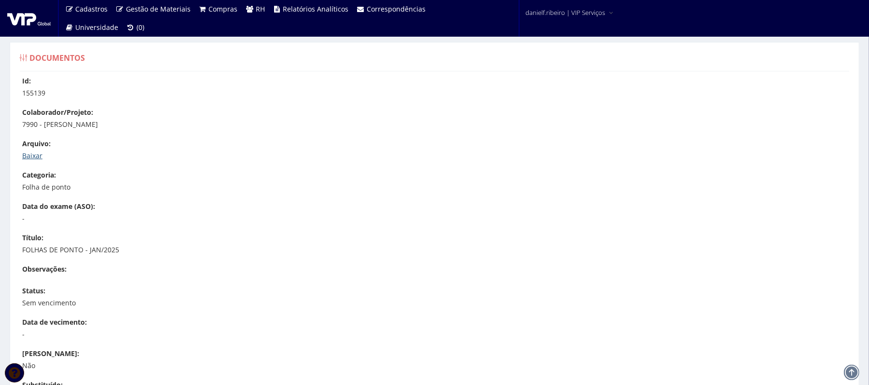
click at [39, 154] on link "Baixar" at bounding box center [32, 155] width 20 height 9
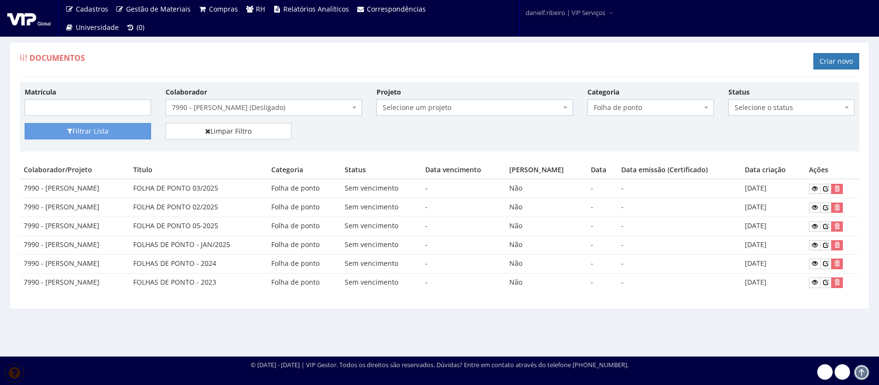
click at [268, 105] on span "7990 - [PERSON_NAME] (Desligado)" at bounding box center [261, 108] width 178 height 10
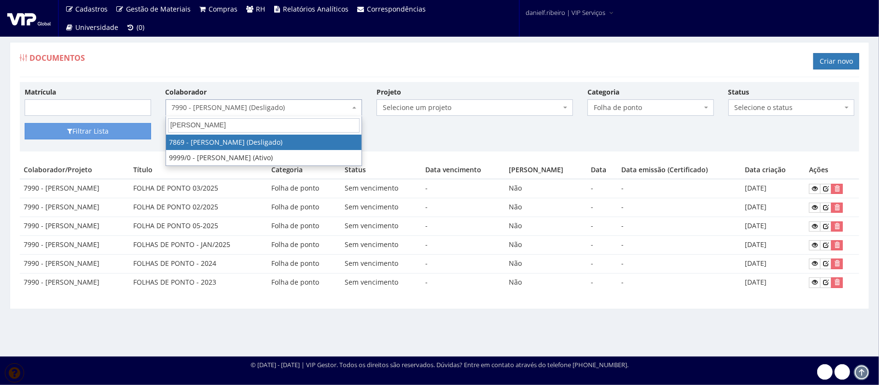
type input "aNTONIO CARLOS D"
select select "2741"
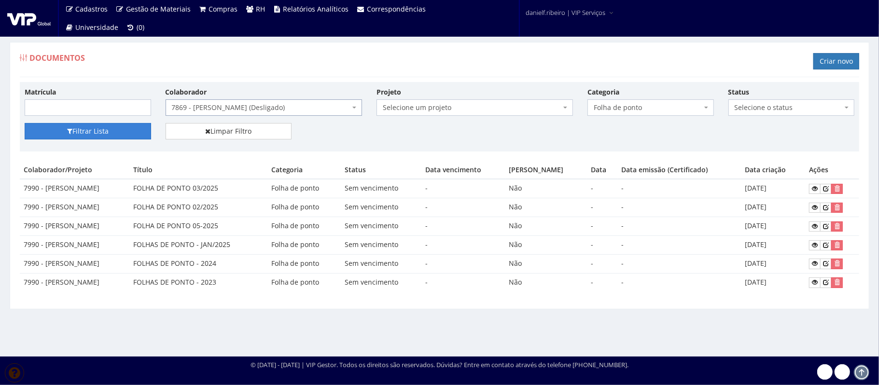
click at [125, 134] on button "Filtrar Lista" at bounding box center [88, 131] width 126 height 16
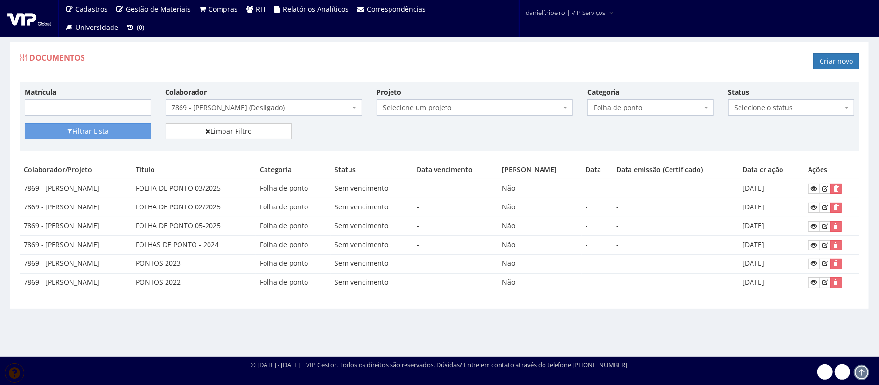
drag, startPoint x: 176, startPoint y: 249, endPoint x: 163, endPoint y: 230, distance: 23.6
click at [201, 246] on tr "7869 - ANTONIO CARLOS DA SILVA MOTA FOLHAS DE PONTO - 2024 Folha de ponto Sem v…" at bounding box center [439, 244] width 839 height 19
click at [132, 230] on td "7869 - ANTONIO CARLOS DA SILVA MOTA" at bounding box center [76, 226] width 112 height 19
click at [220, 225] on td "FOLHA DE PONTO 05-2025" at bounding box center [194, 226] width 124 height 19
click at [235, 186] on td "FOLHA DE PONTO 03/2025" at bounding box center [194, 188] width 124 height 19
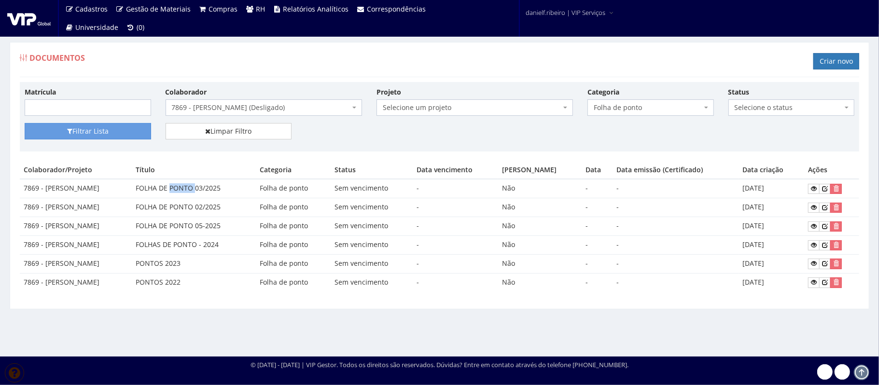
click at [235, 186] on td "FOLHA DE PONTO 03/2025" at bounding box center [194, 188] width 124 height 19
drag, startPoint x: 235, startPoint y: 186, endPoint x: 240, endPoint y: 201, distance: 16.2
click at [236, 186] on td "FOLHA DE PONTO 03/2025" at bounding box center [194, 188] width 124 height 19
click at [240, 201] on td "FOLHA DE PONTO 02/2025" at bounding box center [194, 207] width 124 height 19
click at [241, 201] on td "FOLHA DE PONTO 02/2025" at bounding box center [194, 207] width 124 height 19
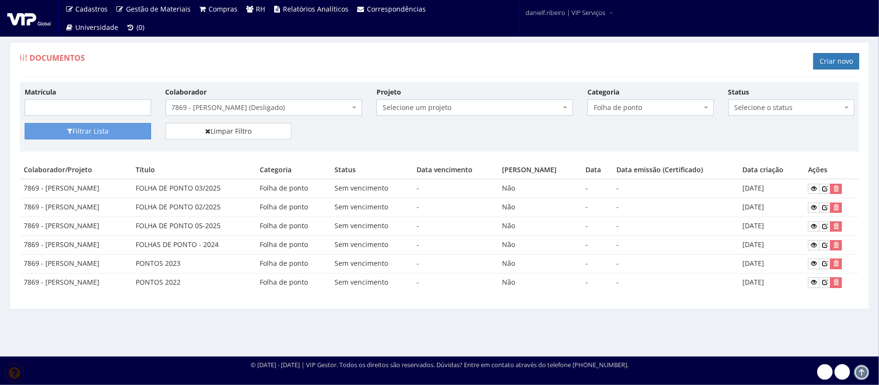
click at [241, 234] on td "FOLHA DE PONTO 05-2025" at bounding box center [194, 226] width 124 height 19
click at [242, 234] on td "FOLHA DE PONTO 05-2025" at bounding box center [194, 226] width 124 height 19
click at [271, 107] on span "7869 - ANTONIO CARLOS DA SILVA MOTA (Desligado)" at bounding box center [261, 108] width 178 height 10
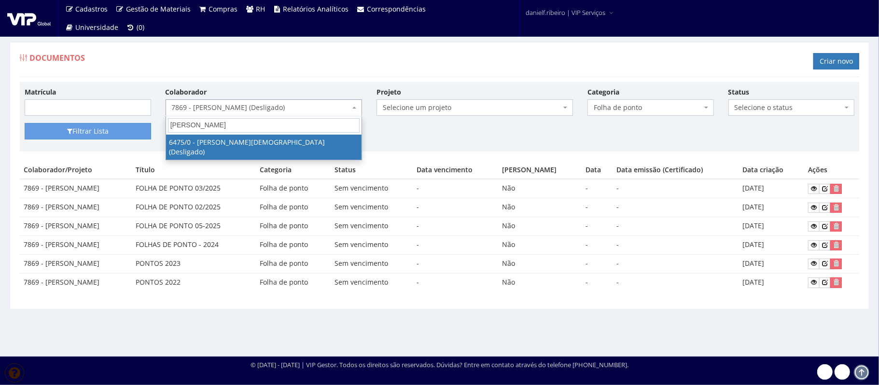
type input "BRUNO CR"
select select "83"
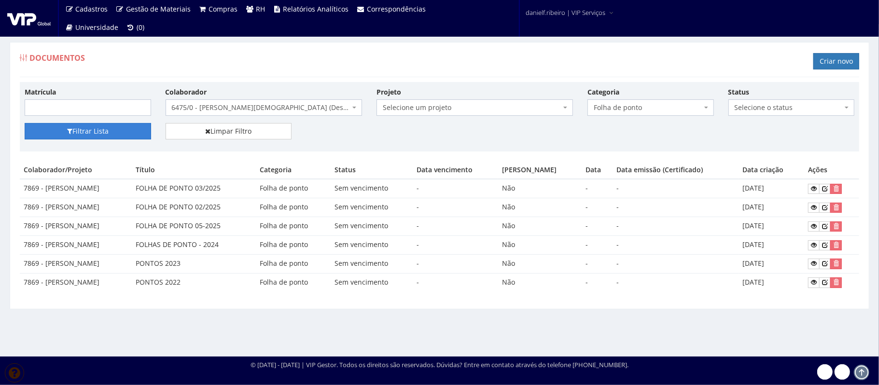
click at [120, 134] on button "Filtrar Lista" at bounding box center [88, 131] width 126 height 16
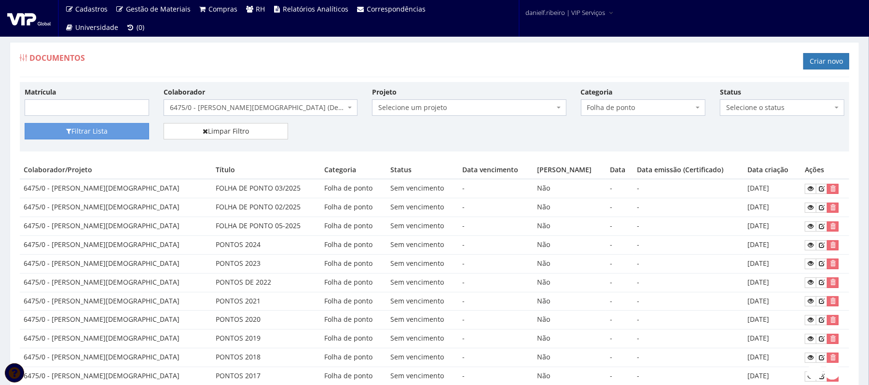
click at [241, 106] on span "6475/0 - [PERSON_NAME][DEMOGRAPHIC_DATA] (Desligado)" at bounding box center [258, 108] width 176 height 10
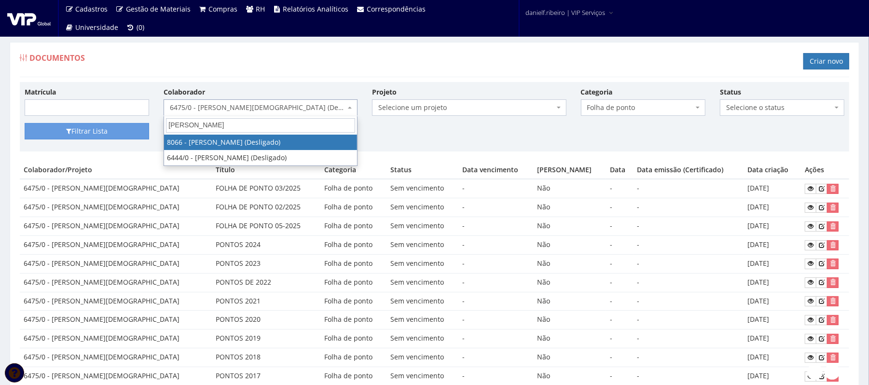
type input "FERNANDO AUGUSTO"
select select "3521"
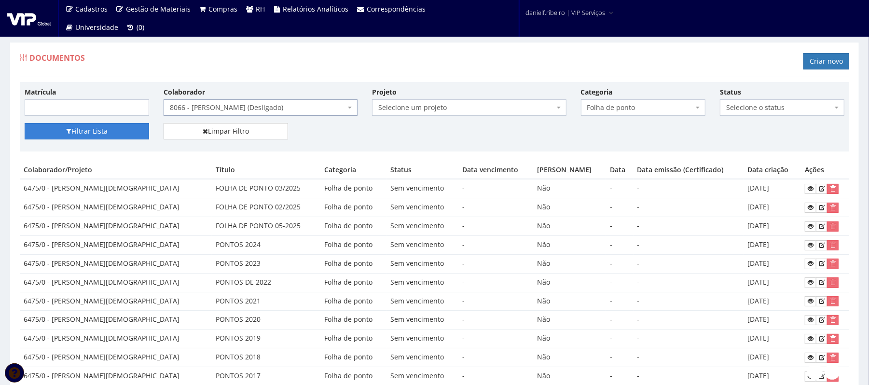
click at [110, 139] on button "Filtrar Lista" at bounding box center [87, 131] width 124 height 16
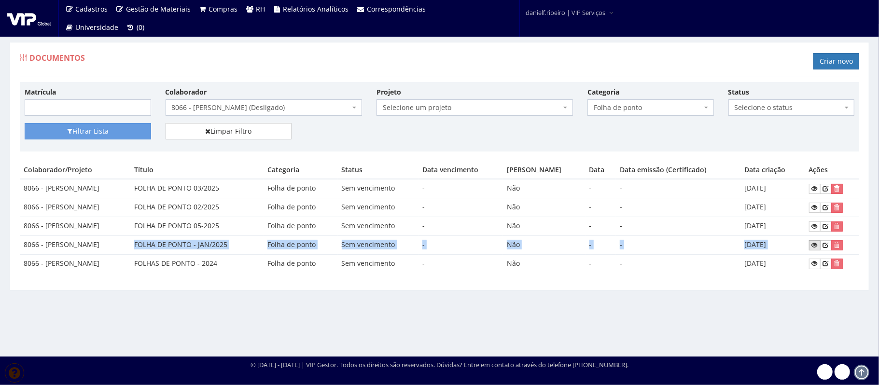
drag, startPoint x: 173, startPoint y: 243, endPoint x: 817, endPoint y: 247, distance: 644.6
click at [817, 248] on tr "8066 - [PERSON_NAME] DE PONTO - JAN/2025 Folha de ponto Sem vencimento - Não - …" at bounding box center [439, 244] width 839 height 19
click at [813, 245] on icon at bounding box center [815, 245] width 6 height 7
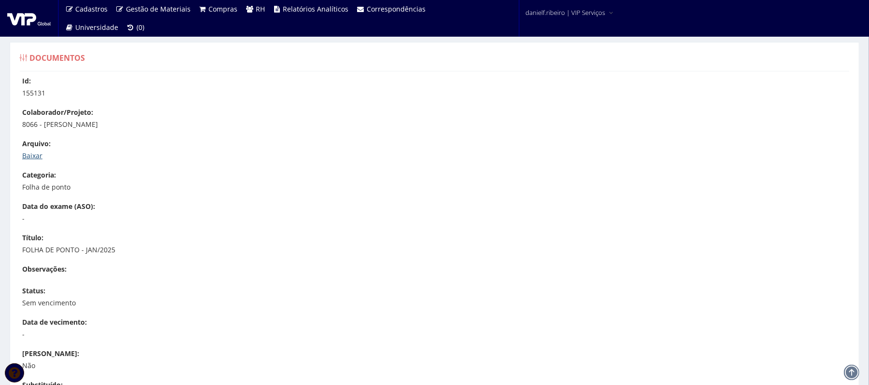
click at [24, 155] on link "Baixar" at bounding box center [32, 155] width 20 height 9
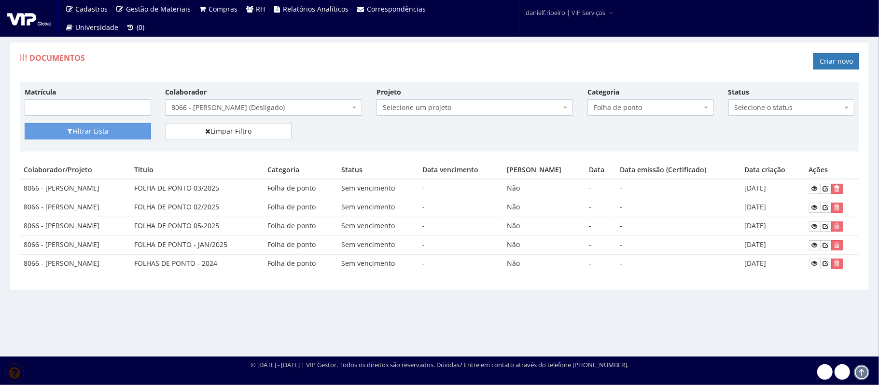
click at [263, 102] on span "8066 - [PERSON_NAME] (Desligado)" at bounding box center [263, 107] width 196 height 16
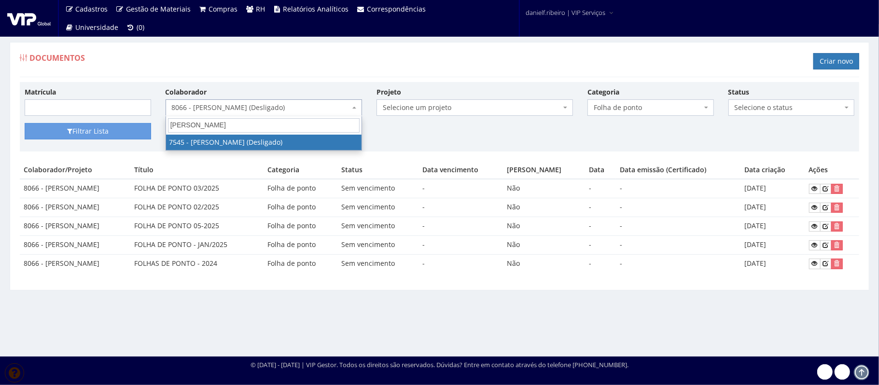
type input "[PERSON_NAME]"
select select "1579"
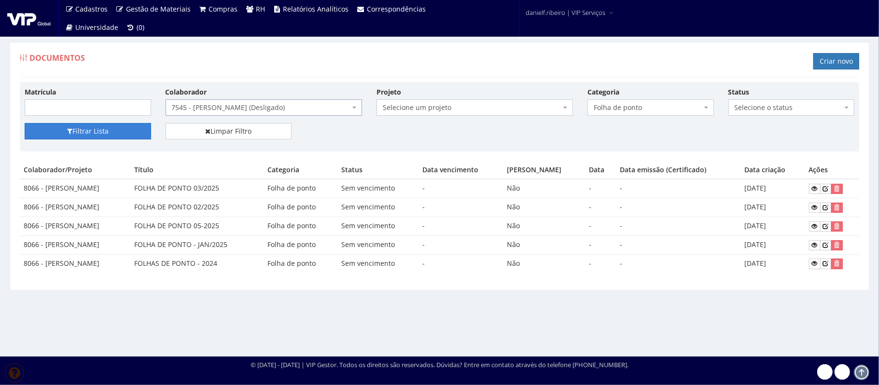
click at [97, 126] on button "Filtrar Lista" at bounding box center [88, 131] width 126 height 16
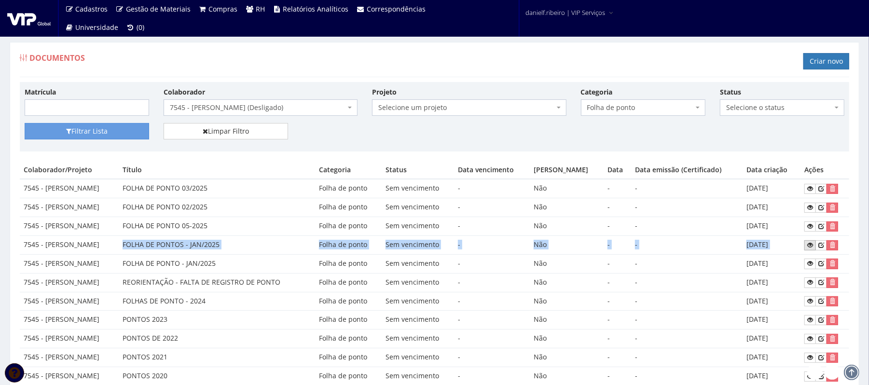
drag, startPoint x: 110, startPoint y: 248, endPoint x: 807, endPoint y: 246, distance: 697.2
click at [807, 246] on tr "7545 - [PERSON_NAME] FOLHA DE PONTOS - JAN/2025 Folha de ponto Sem vencimento -…" at bounding box center [434, 244] width 829 height 19
click at [784, 241] on td "20/02/2025" at bounding box center [772, 244] width 58 height 19
click at [805, 245] on link at bounding box center [810, 245] width 12 height 10
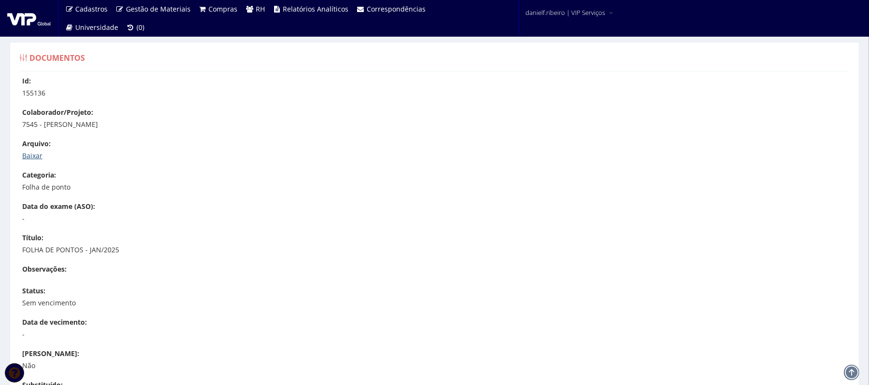
click at [39, 154] on link "Baixar" at bounding box center [32, 155] width 20 height 9
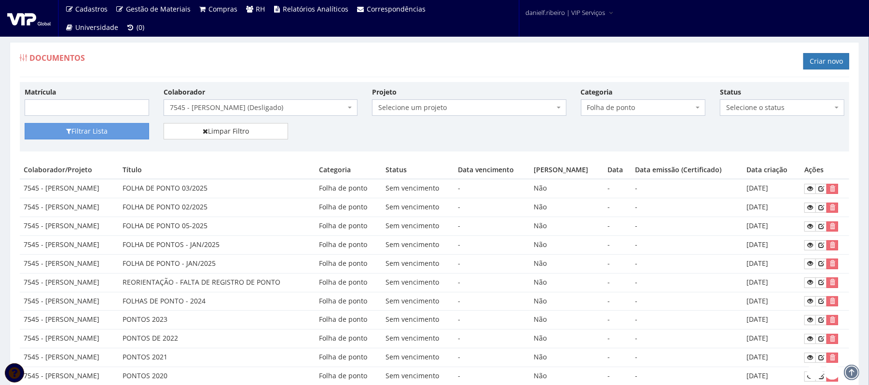
click at [269, 101] on span "7545 - [PERSON_NAME] (Desligado)" at bounding box center [261, 107] width 194 height 16
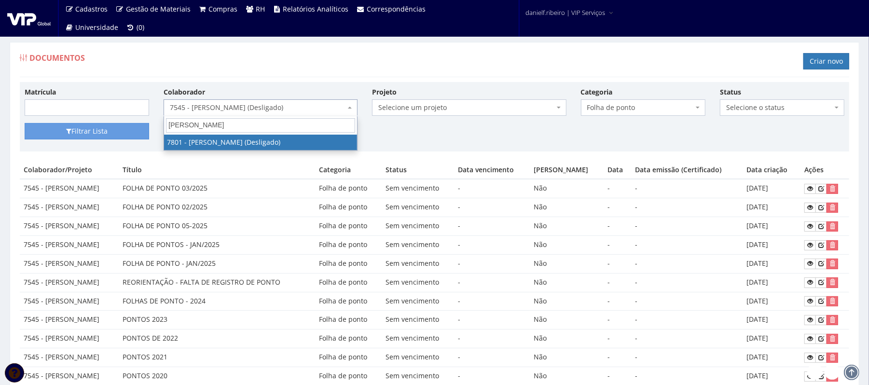
type input "[PERSON_NAME]"
select select "2559"
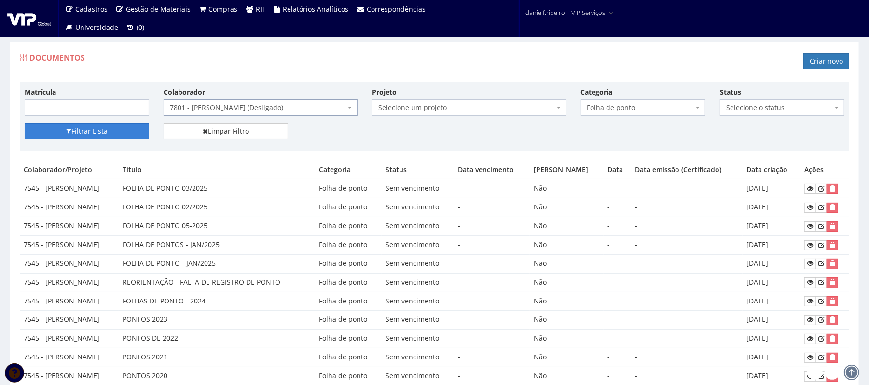
click at [101, 135] on button "Filtrar Lista" at bounding box center [87, 131] width 124 height 16
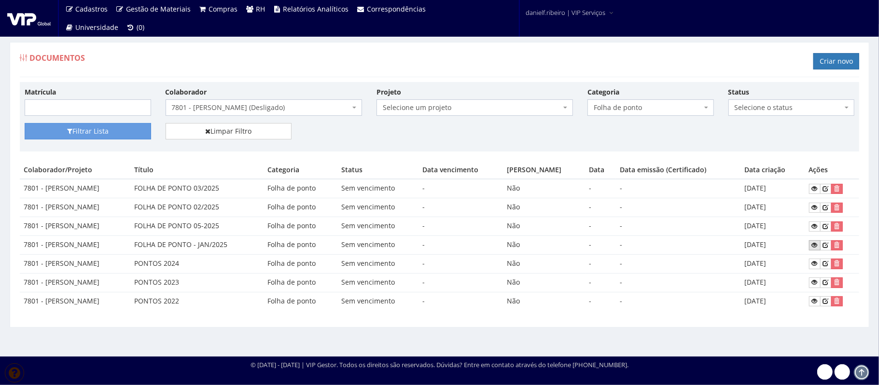
click at [817, 245] on icon at bounding box center [815, 245] width 6 height 7
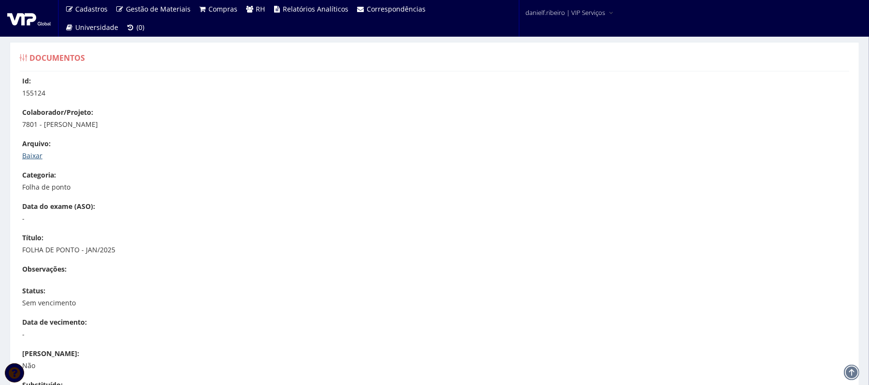
click at [29, 152] on link "Baixar" at bounding box center [32, 155] width 20 height 9
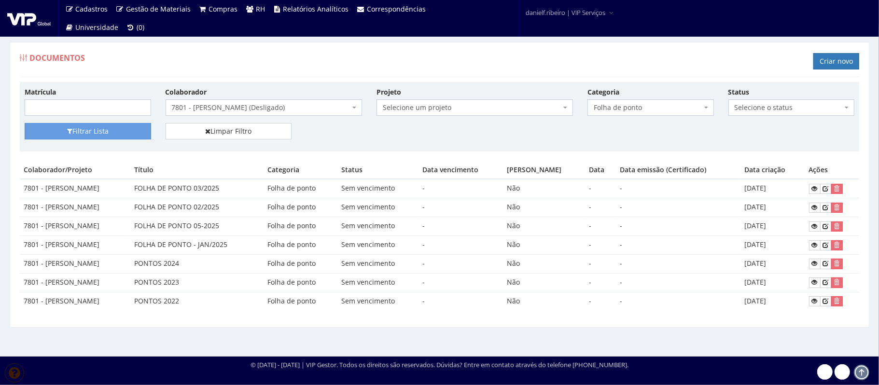
click at [244, 104] on span "7801 - [PERSON_NAME] (Desligado)" at bounding box center [261, 108] width 178 height 10
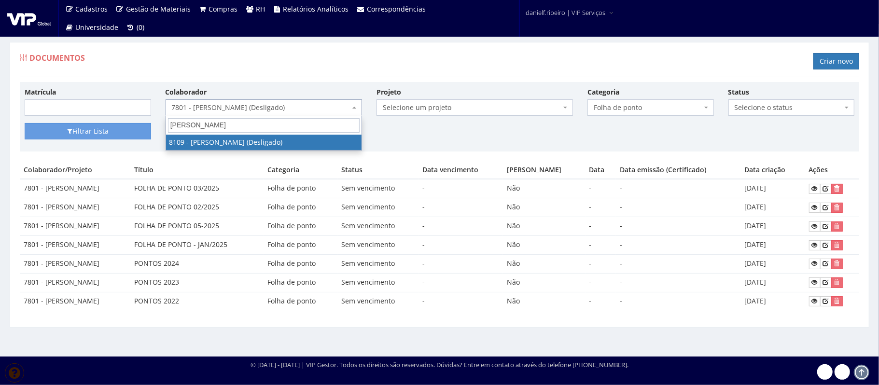
type input "[PERSON_NAME]"
select select "3677"
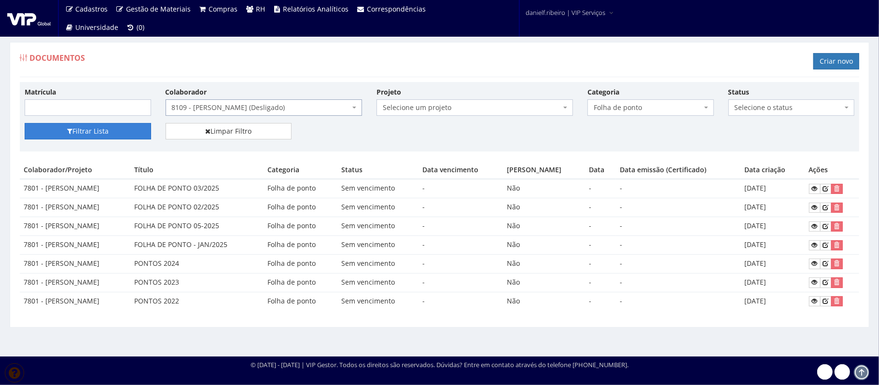
click at [116, 137] on button "Filtrar Lista" at bounding box center [88, 131] width 126 height 16
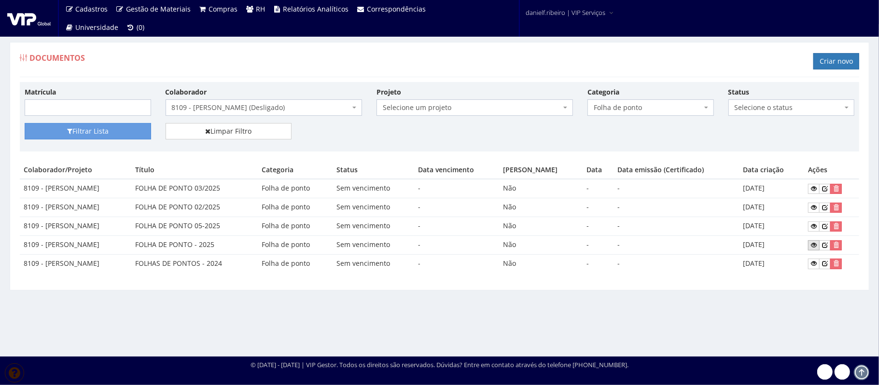
click at [811, 246] on icon at bounding box center [814, 245] width 6 height 7
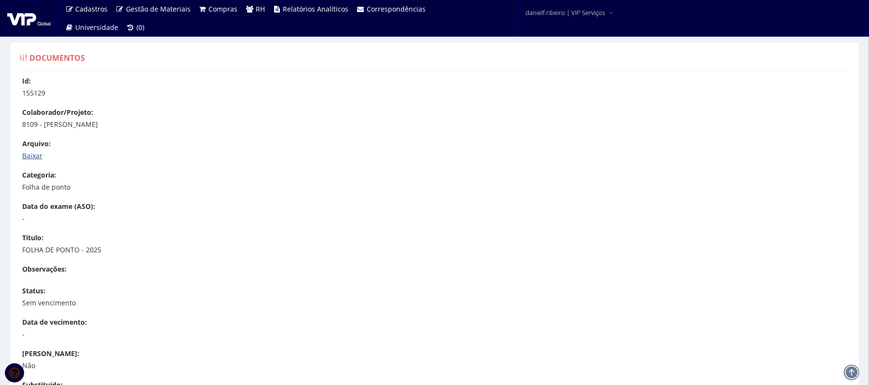
click at [31, 157] on link "Baixar" at bounding box center [32, 155] width 20 height 9
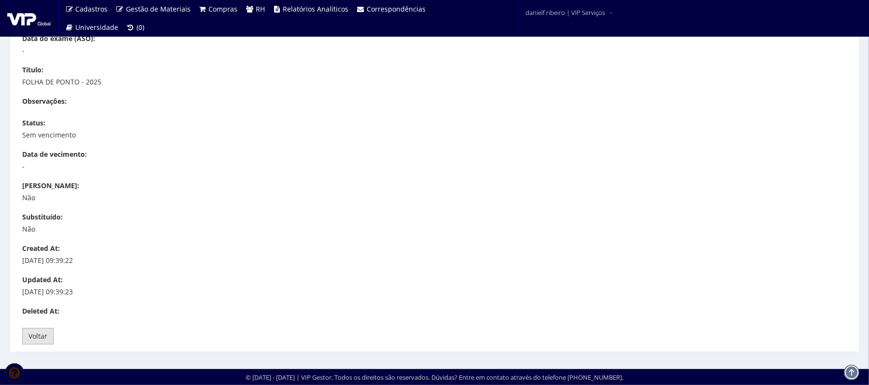
click at [41, 336] on link "Voltar" at bounding box center [37, 336] width 31 height 16
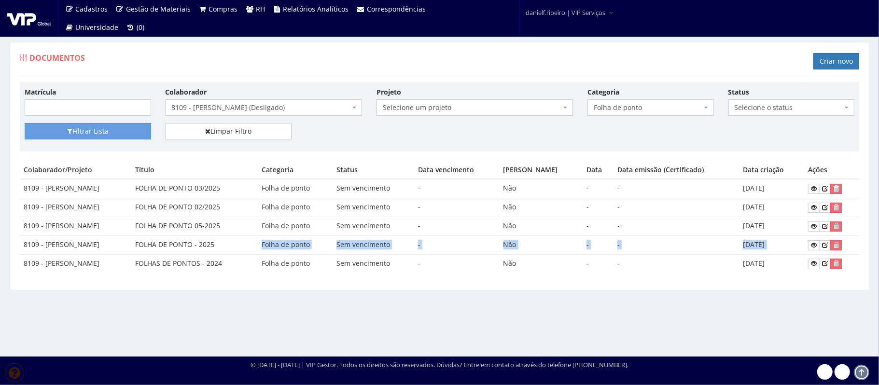
drag, startPoint x: 238, startPoint y: 250, endPoint x: 804, endPoint y: 238, distance: 565.6
click at [807, 238] on tr "8109 - FABIANO KOBAY FOLHA DE PONTO - 2025 Folha de ponto Sem vencimento - Não …" at bounding box center [439, 244] width 839 height 19
click at [744, 245] on td "[DATE]" at bounding box center [771, 244] width 65 height 19
click at [702, 222] on td "-" at bounding box center [675, 226] width 125 height 19
click at [825, 246] on icon at bounding box center [825, 245] width 6 height 7
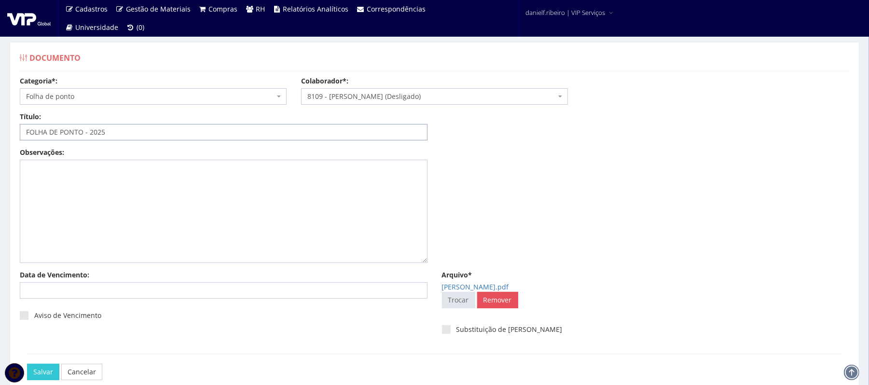
click at [128, 129] on input "FOLHA DE PONTO - 2025" at bounding box center [224, 132] width 408 height 16
click at [90, 132] on input "FOLHA DE PONTO - 2025" at bounding box center [224, 132] width 408 height 16
type input "FOLHA DE PONTO JAN/2025"
click at [39, 373] on input "Salvar" at bounding box center [43, 372] width 32 height 16
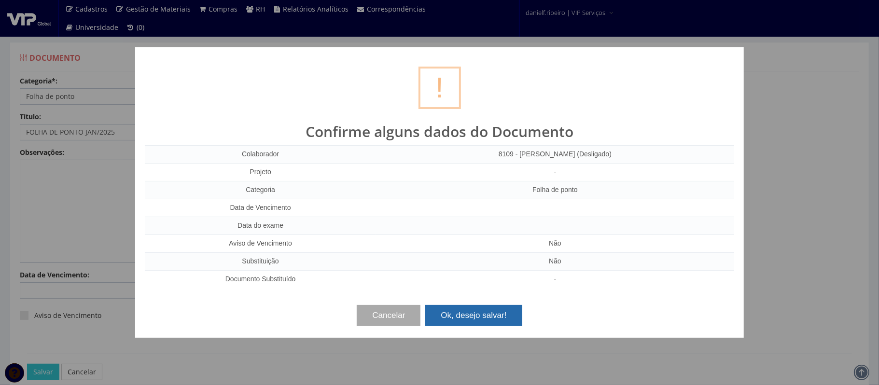
click at [443, 324] on button "Ok, desejo salvar!" at bounding box center [473, 315] width 96 height 21
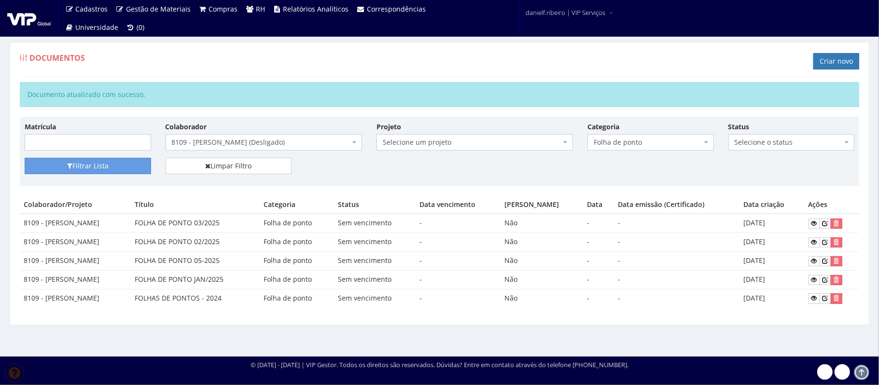
drag, startPoint x: 348, startPoint y: 80, endPoint x: 332, endPoint y: 84, distance: 16.4
click at [348, 80] on div "Documentos Criar novo Documento atualizado com sucesso. Matrícula Colaborador S…" at bounding box center [439, 183] width 859 height 283
click at [244, 147] on span "8109 - [PERSON_NAME] (Desligado)" at bounding box center [261, 143] width 178 height 10
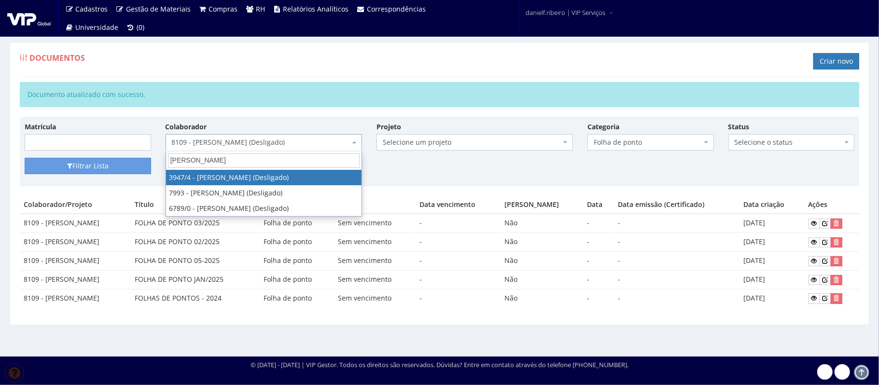
type input "[PERSON_NAME]"
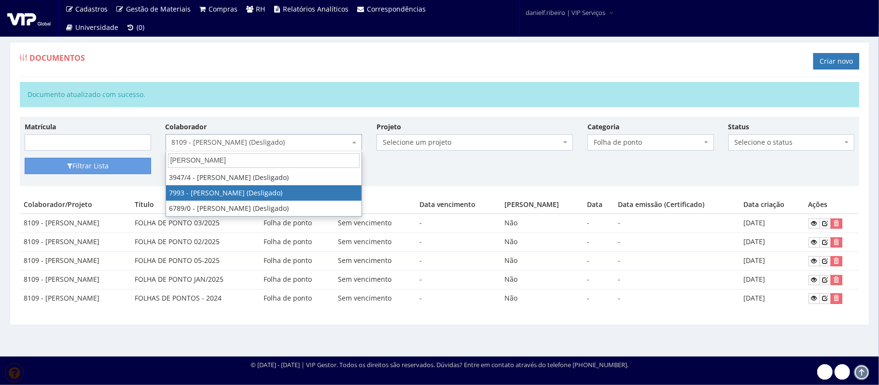
select select "3568"
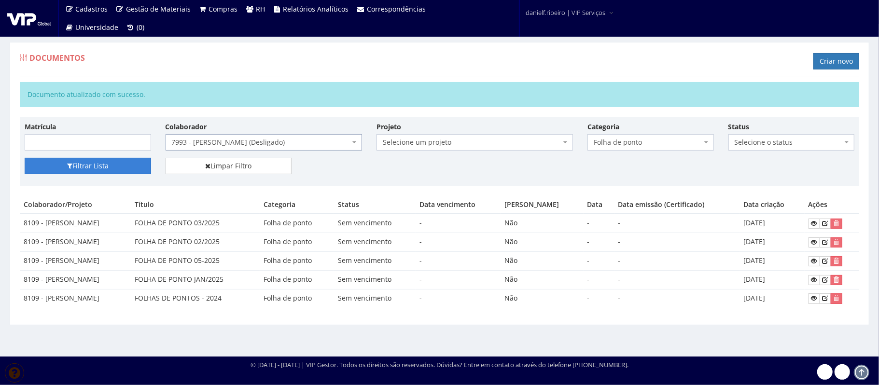
click at [114, 168] on button "Filtrar Lista" at bounding box center [88, 166] width 126 height 16
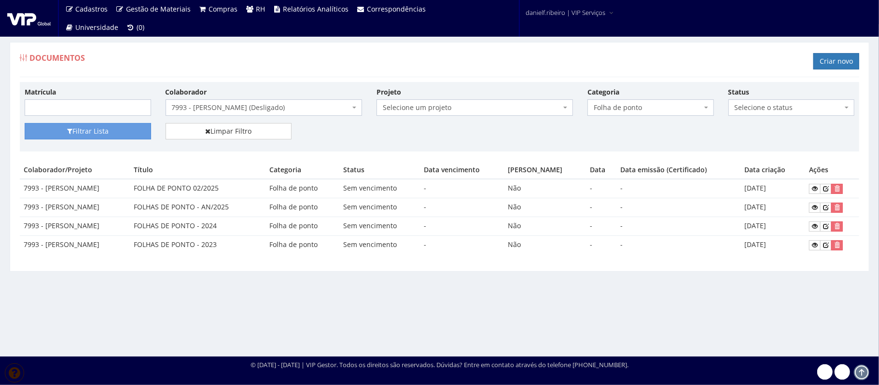
click at [211, 211] on td "FOLHAS DE PONTO - AN/2025" at bounding box center [198, 207] width 136 height 19
click at [812, 209] on icon at bounding box center [815, 207] width 6 height 7
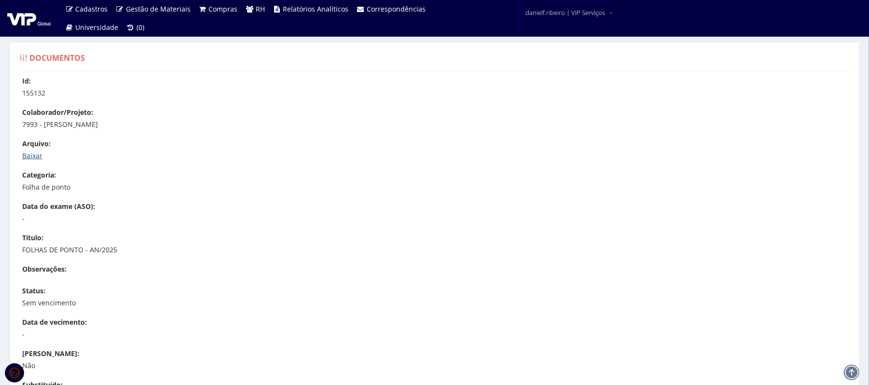
click at [32, 159] on link "Baixar" at bounding box center [32, 155] width 20 height 9
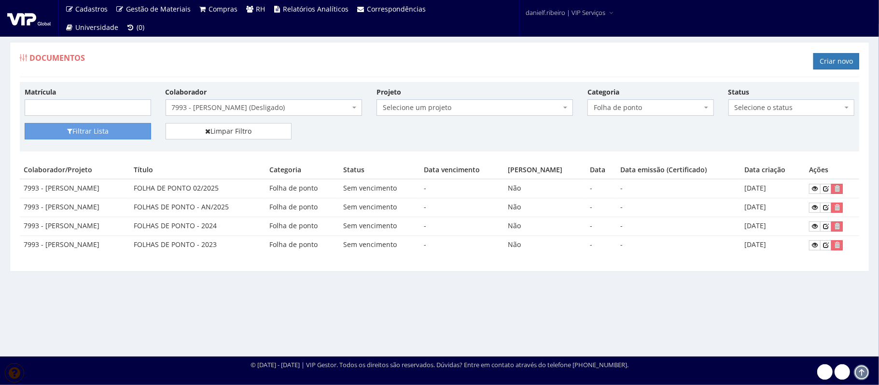
drag, startPoint x: 0, startPoint y: 0, endPoint x: 269, endPoint y: 102, distance: 288.0
click at [269, 102] on span "7993 - [PERSON_NAME] (Desligado)" at bounding box center [263, 107] width 196 height 16
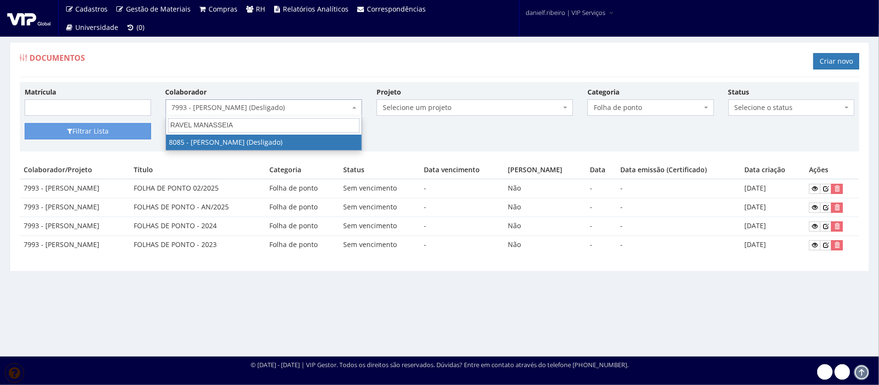
type input "RAVEL MANASSEIAs"
select select "3578"
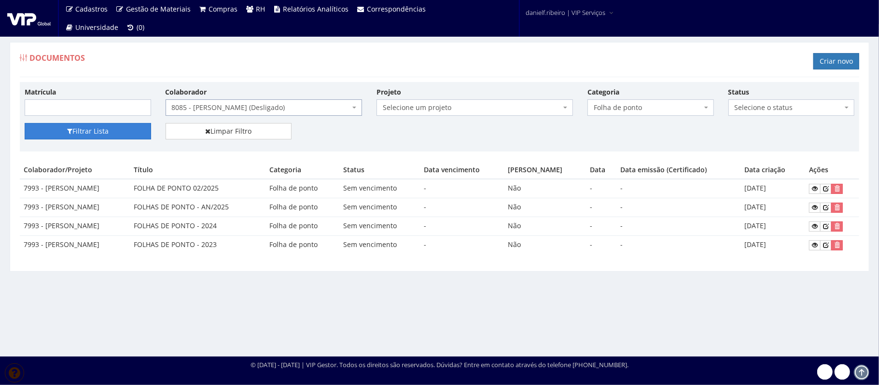
click at [131, 136] on button "Filtrar Lista" at bounding box center [88, 131] width 126 height 16
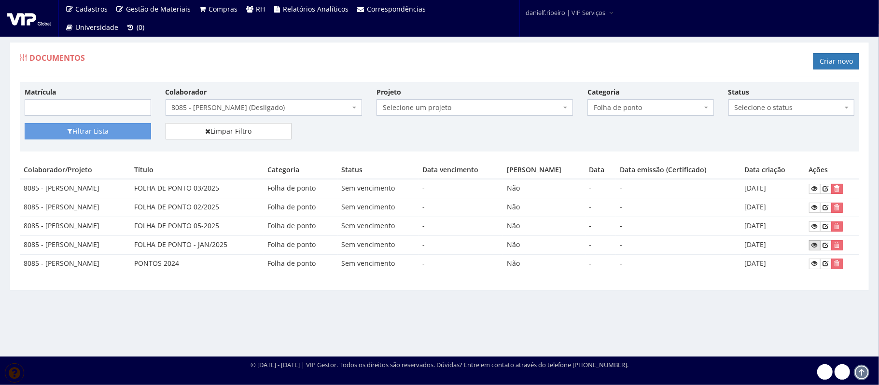
click at [815, 246] on icon at bounding box center [815, 245] width 6 height 7
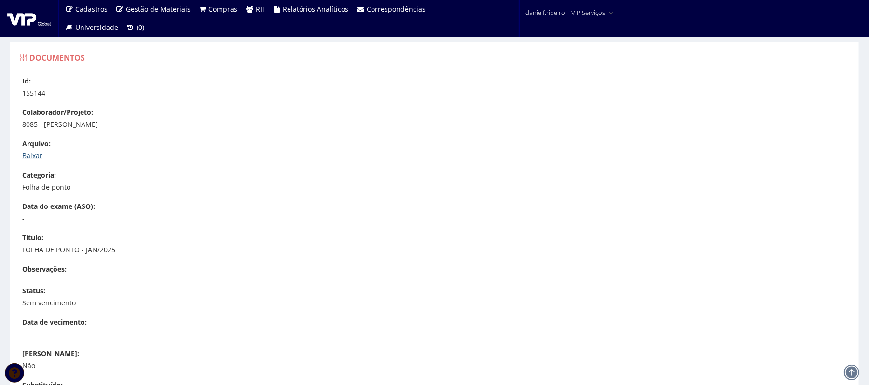
click at [35, 154] on link "Baixar" at bounding box center [32, 155] width 20 height 9
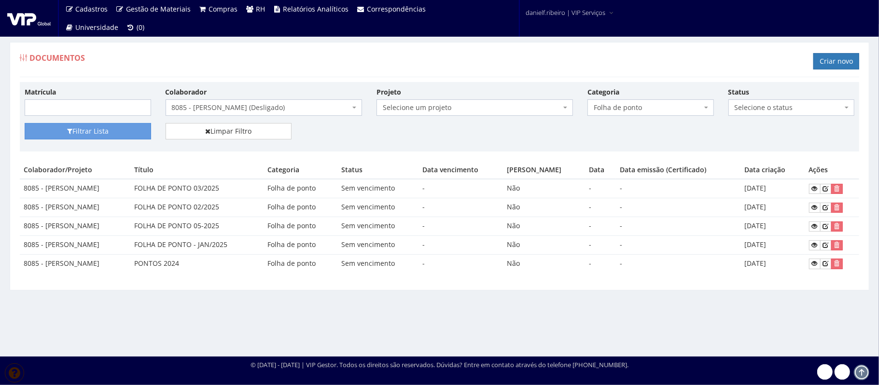
click at [222, 101] on span "8085 - [PERSON_NAME] (Desligado)" at bounding box center [263, 107] width 196 height 16
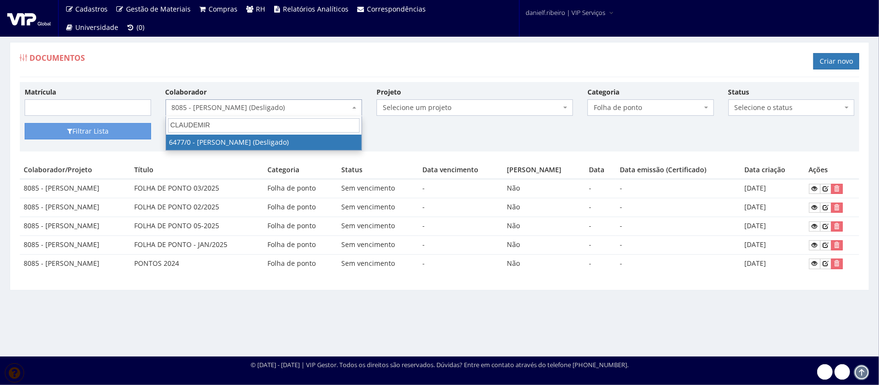
type input "CLAUDEMIR"
select select "84"
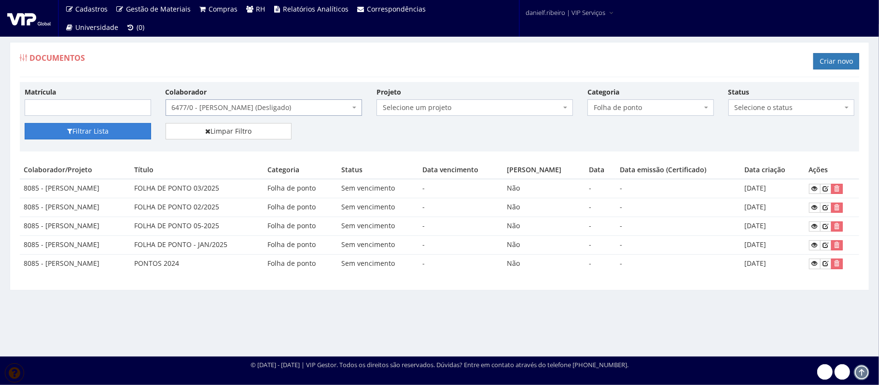
click at [118, 124] on button "Filtrar Lista" at bounding box center [88, 131] width 126 height 16
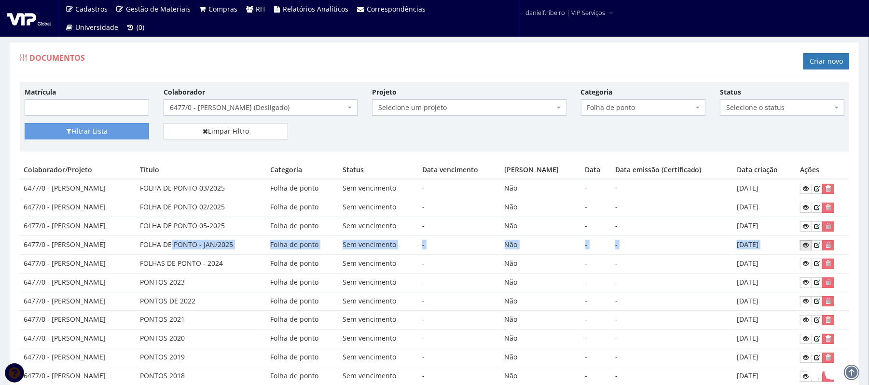
drag, startPoint x: 186, startPoint y: 252, endPoint x: 808, endPoint y: 244, distance: 622.0
click at [809, 243] on tr "6477/0 - [PERSON_NAME] FOLHA DE PONTO - JAN/2025 Folha de ponto Sem vencimento …" at bounding box center [434, 244] width 829 height 19
click at [805, 244] on icon at bounding box center [806, 245] width 6 height 7
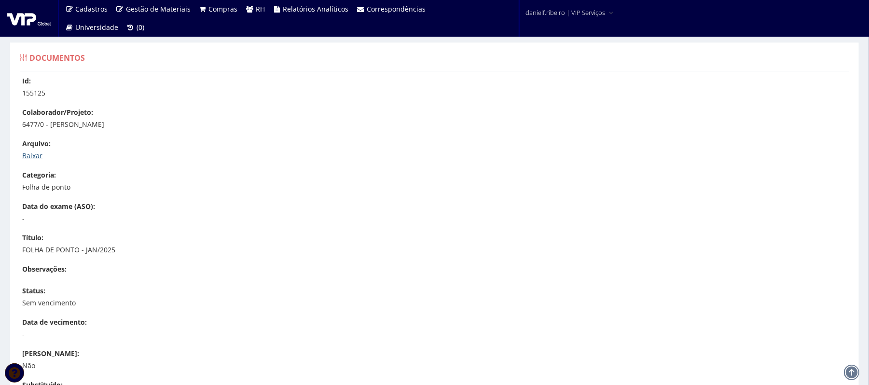
click at [39, 154] on link "Baixar" at bounding box center [32, 155] width 20 height 9
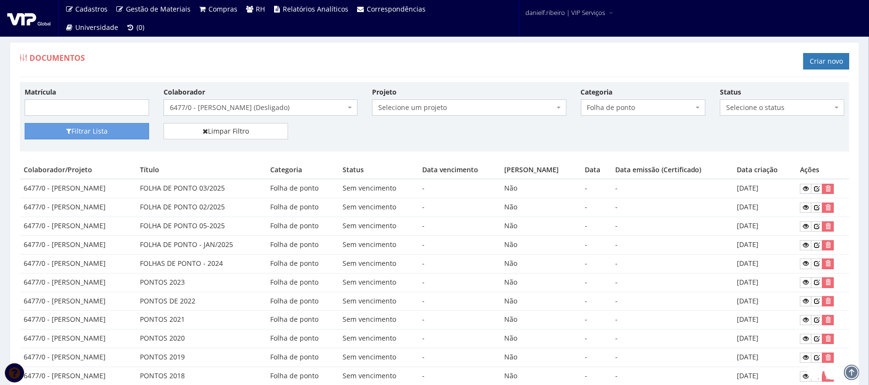
click at [220, 109] on span "6477/0 - [PERSON_NAME] (Desligado)" at bounding box center [258, 108] width 176 height 10
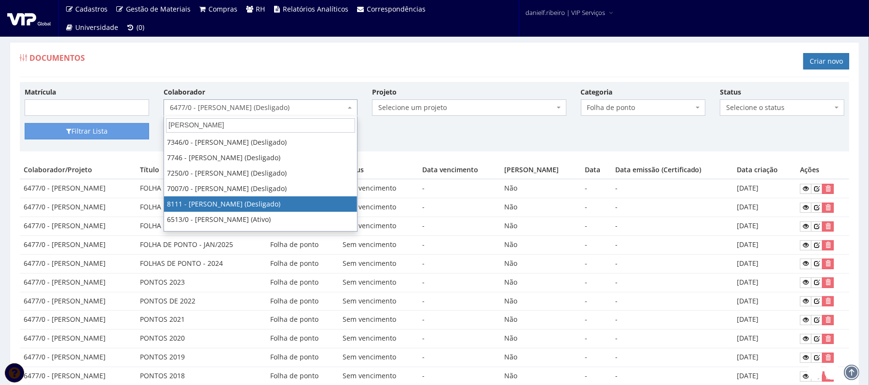
type input "ROBSON"
select select "3668"
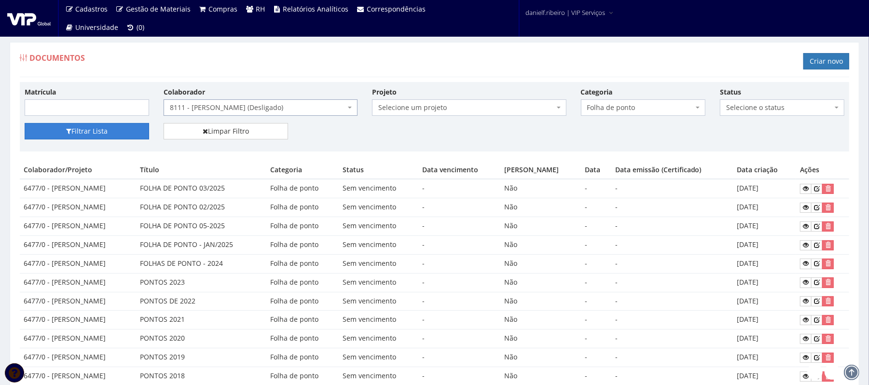
click at [124, 133] on button "Filtrar Lista" at bounding box center [87, 131] width 124 height 16
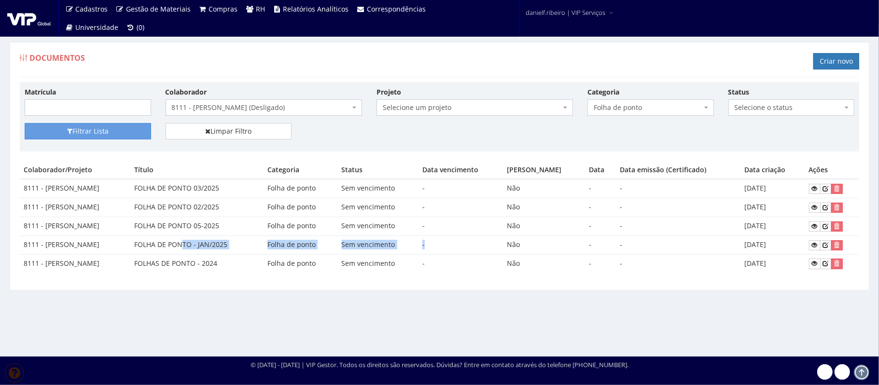
drag, startPoint x: 231, startPoint y: 244, endPoint x: 455, endPoint y: 249, distance: 224.9
click at [455, 249] on tr "8111 - ROBSON FERNANDO PENTEADO FOLHA DE PONTO - JAN/2025 Folha de ponto Sem ve…" at bounding box center [439, 244] width 839 height 19
click at [285, 68] on div "Documentos Criar novo" at bounding box center [439, 62] width 839 height 29
click at [820, 246] on link at bounding box center [815, 245] width 12 height 10
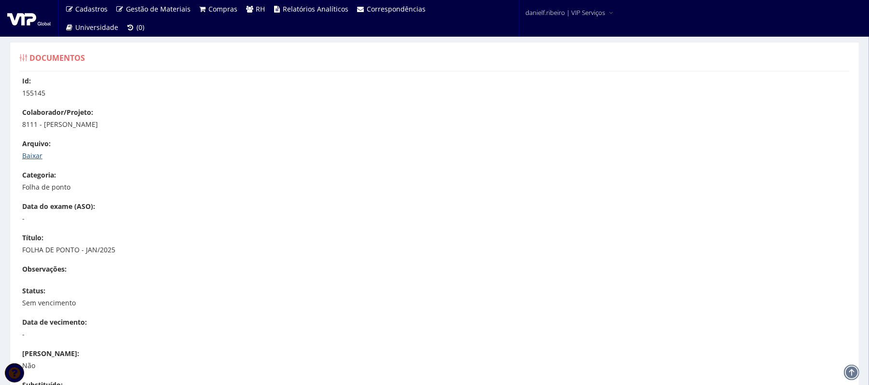
click at [35, 155] on link "Baixar" at bounding box center [32, 155] width 20 height 9
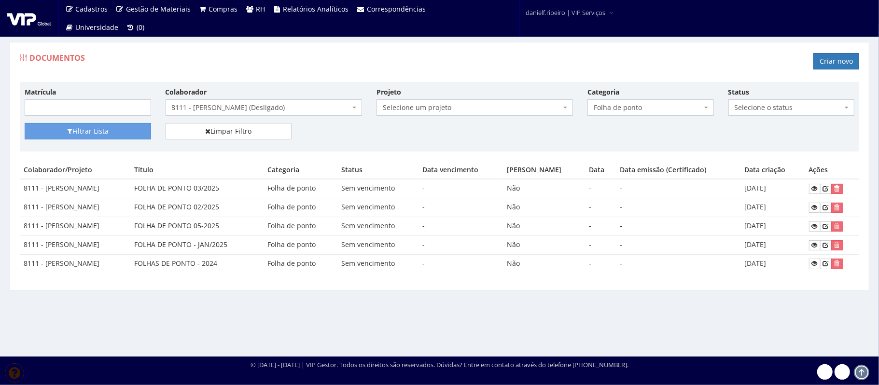
click at [271, 109] on span "8111 - [PERSON_NAME] (Desligado)" at bounding box center [261, 108] width 178 height 10
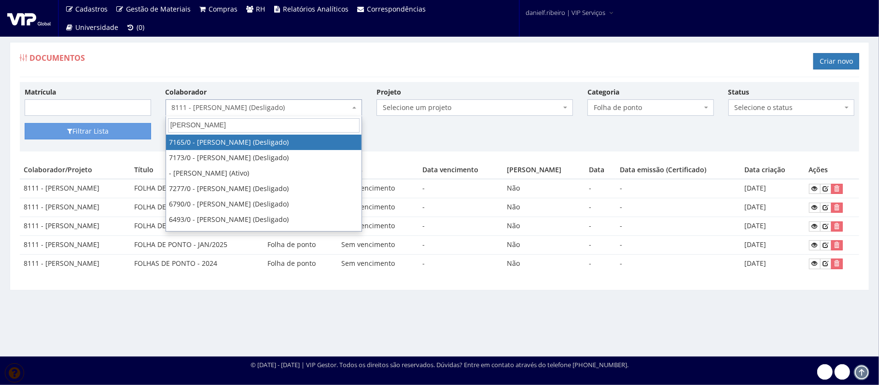
type input "MARCELO MA"
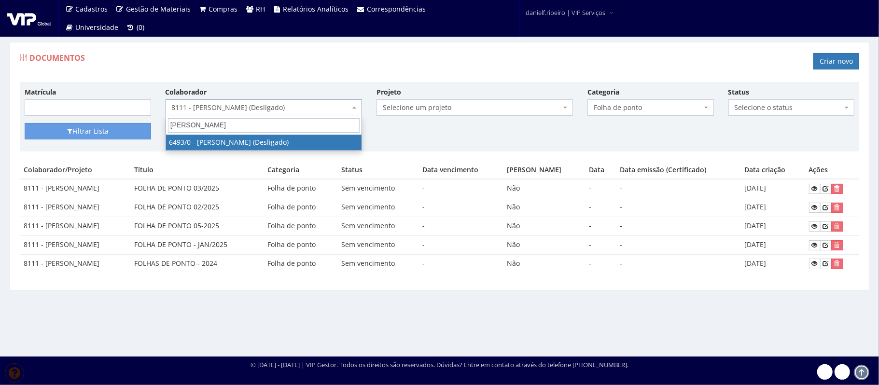
select select "93"
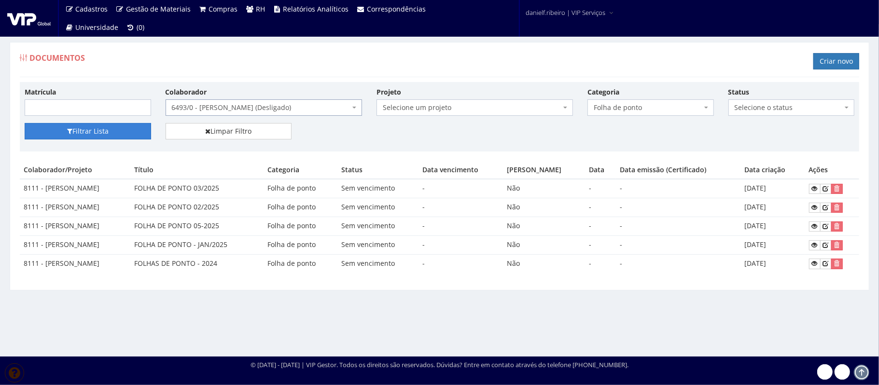
click at [115, 131] on button "Filtrar Lista" at bounding box center [88, 131] width 126 height 16
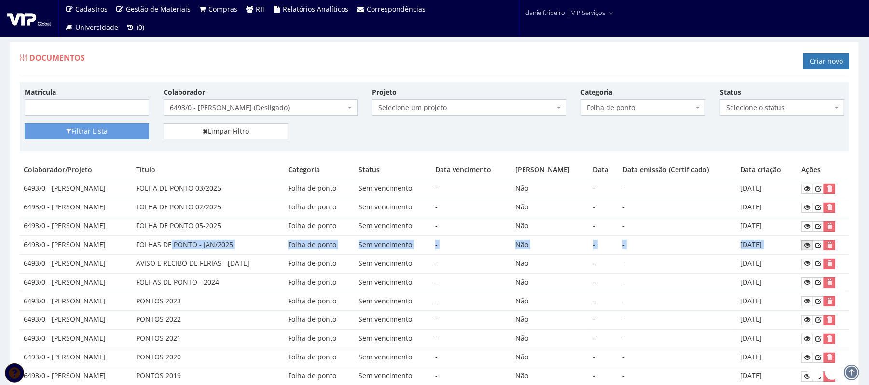
drag, startPoint x: 203, startPoint y: 244, endPoint x: 809, endPoint y: 247, distance: 606.0
click at [809, 247] on tr "6493/0 - MARCELO MARTINS JUNIOR FOLHAS DE PONTO - JAN/2025 Folha de ponto Sem v…" at bounding box center [434, 244] width 829 height 19
click at [810, 247] on icon at bounding box center [807, 245] width 6 height 7
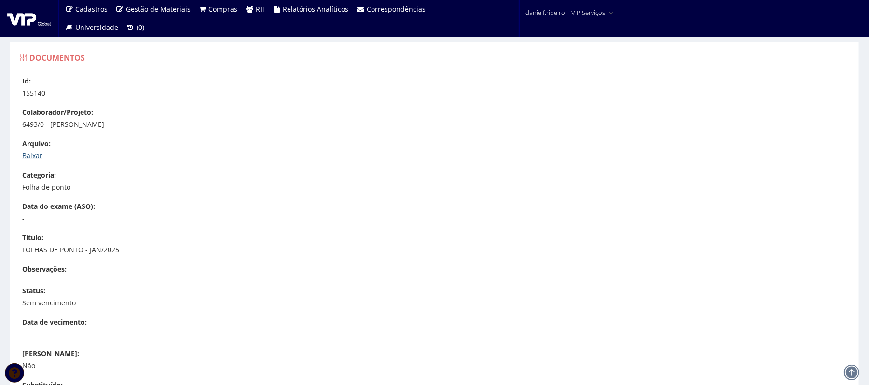
click at [29, 154] on link "Baixar" at bounding box center [32, 155] width 20 height 9
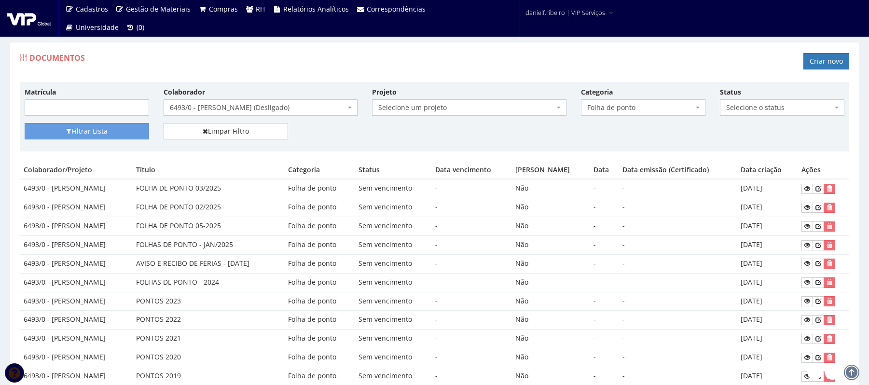
click at [289, 111] on span "6493/0 - [PERSON_NAME] (Desligado)" at bounding box center [258, 108] width 176 height 10
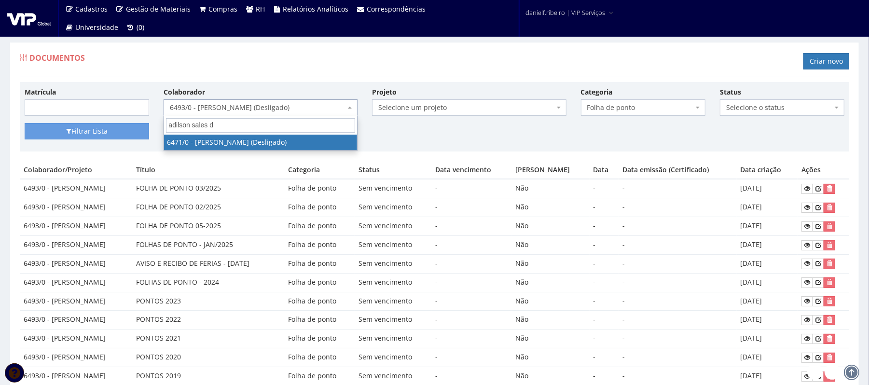
type input "adilson sales de"
select select "80"
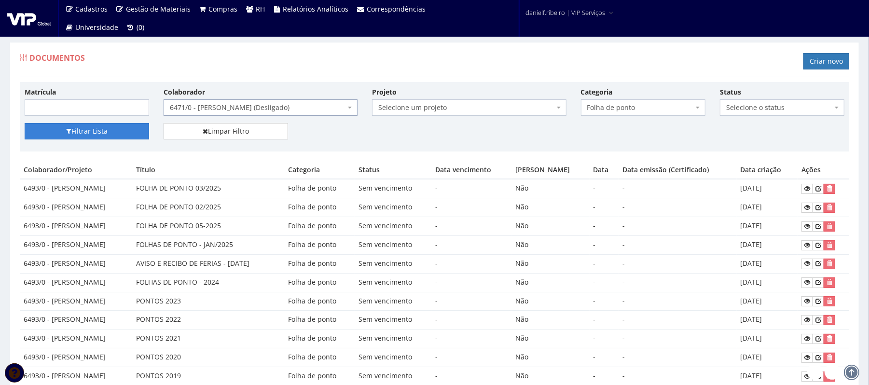
click at [78, 139] on button "Filtrar Lista" at bounding box center [87, 131] width 124 height 16
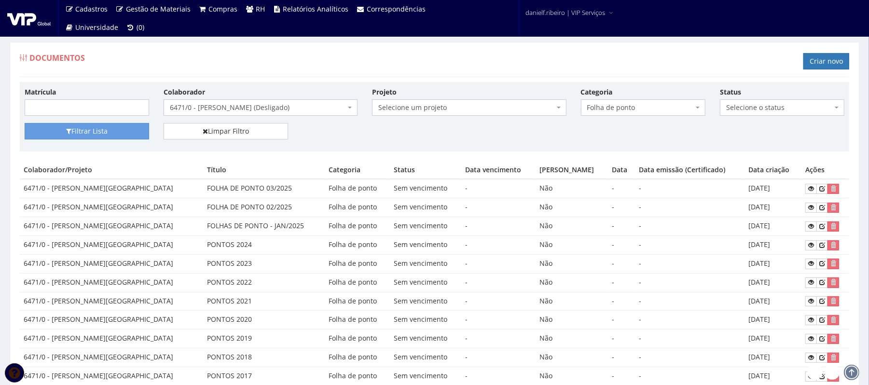
drag, startPoint x: 229, startPoint y: 227, endPoint x: 768, endPoint y: 228, distance: 539.4
click at [768, 228] on tr "6471/0 - ADILSON SALES DE LIMA FOLHAS DE PONTO - JAN/2025 Folha de ponto Sem ve…" at bounding box center [434, 226] width 829 height 19
click at [775, 228] on td "[DATE]" at bounding box center [772, 226] width 57 height 19
click at [808, 228] on icon at bounding box center [811, 226] width 6 height 7
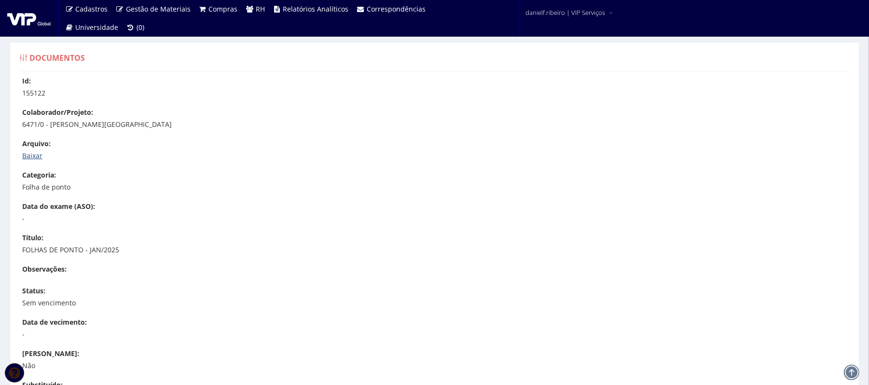
click at [34, 151] on link "Baixar" at bounding box center [32, 155] width 20 height 9
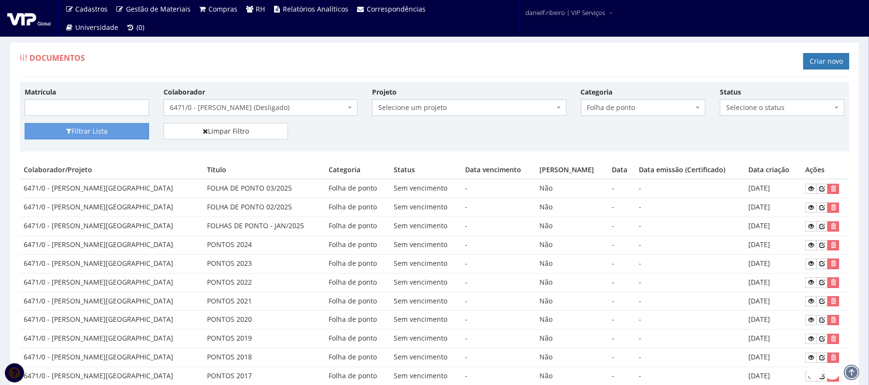
click at [247, 106] on span "6471/0 - [PERSON_NAME] (Desligado)" at bounding box center [258, 108] width 176 height 10
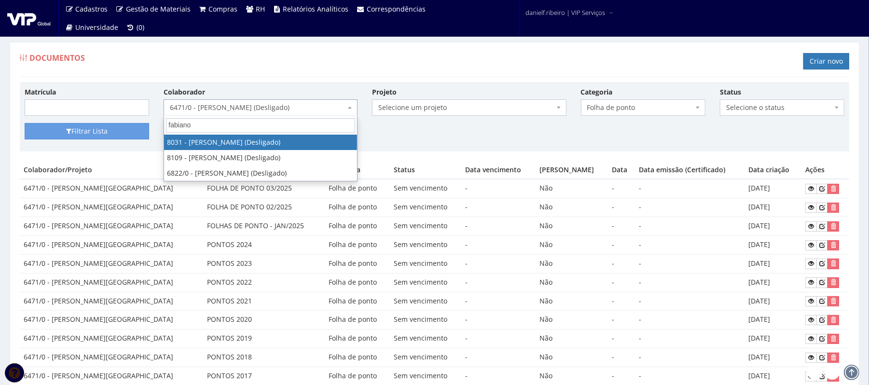
type input "fabiano"
select select "3404"
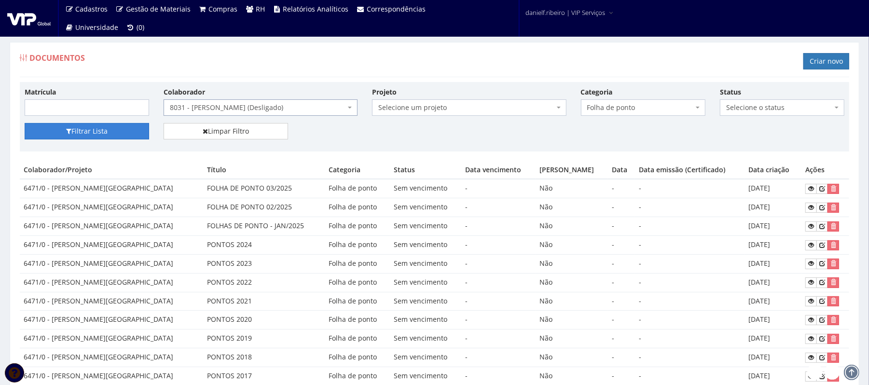
click at [119, 129] on button "Filtrar Lista" at bounding box center [87, 131] width 124 height 16
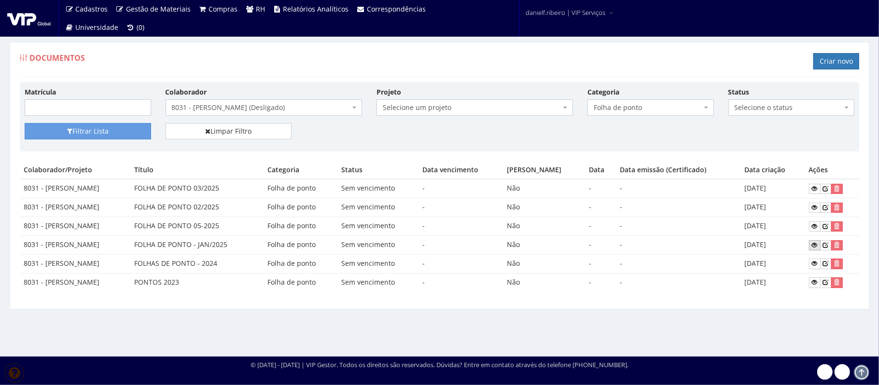
click at [813, 247] on icon at bounding box center [815, 245] width 6 height 7
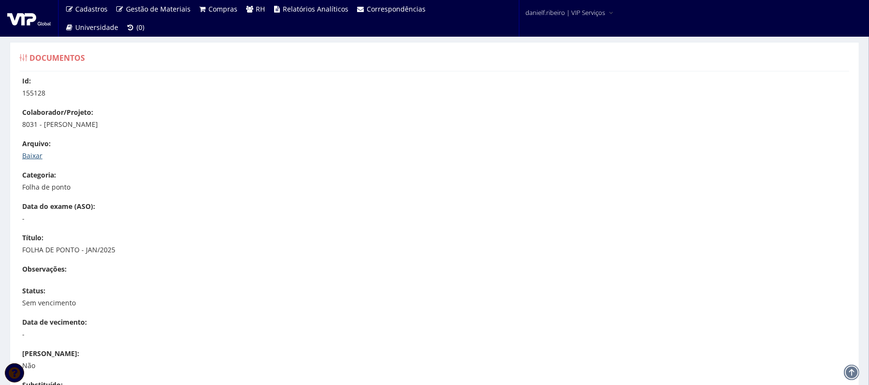
click at [32, 153] on link "Baixar" at bounding box center [32, 155] width 20 height 9
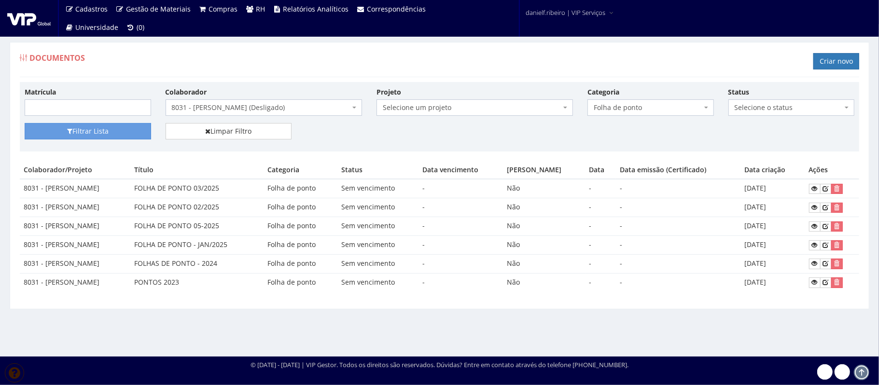
click at [228, 106] on span "8031 - [PERSON_NAME] (Desligado)" at bounding box center [261, 108] width 178 height 10
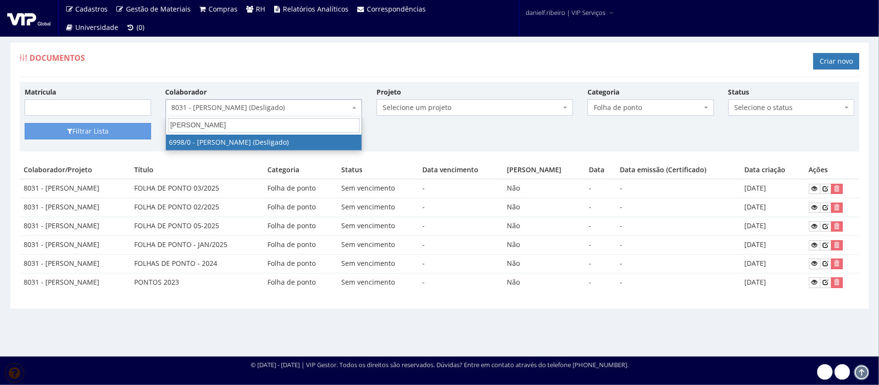
type input "[PERSON_NAME]"
select select "305"
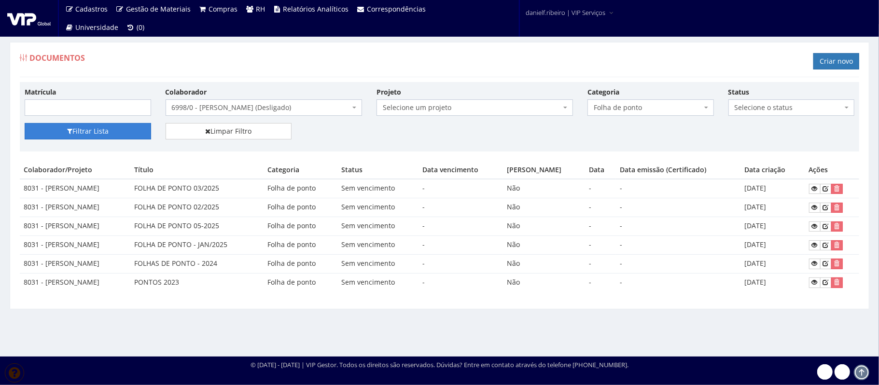
click at [109, 139] on button "Filtrar Lista" at bounding box center [88, 131] width 126 height 16
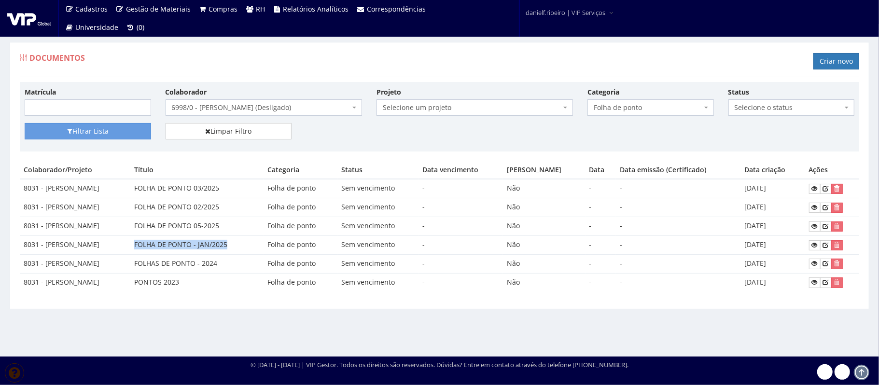
drag, startPoint x: 133, startPoint y: 248, endPoint x: 234, endPoint y: 253, distance: 101.5
click at [234, 253] on td "FOLHA DE PONTO - JAN/2025" at bounding box center [196, 244] width 133 height 19
copy td "FOLHA DE PONTO - JAN/2025"
click at [112, 134] on button "Filtrar Lista" at bounding box center [88, 131] width 126 height 16
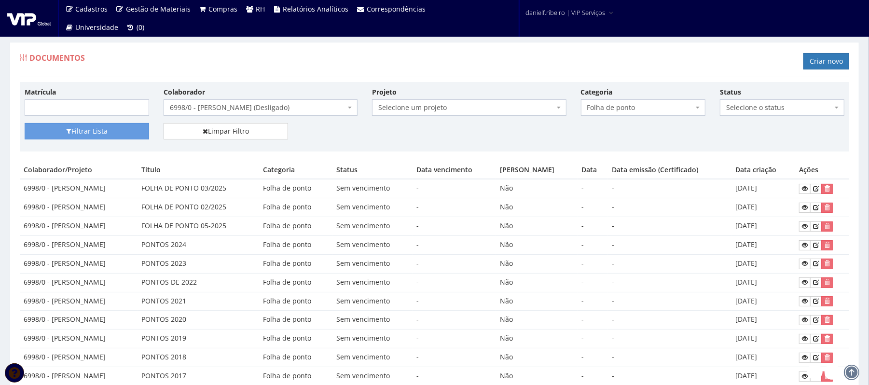
click at [232, 228] on td "FOLHA DE PONTO 05-2025" at bounding box center [199, 226] width 122 height 19
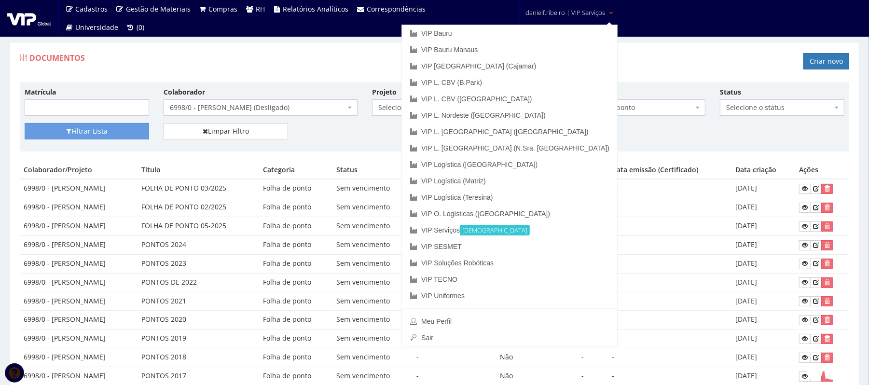
click at [690, 35] on div "Cadastros Clientes Unidades Subclientes Unidades de Subclientes Projetos Gestão…" at bounding box center [434, 18] width 869 height 37
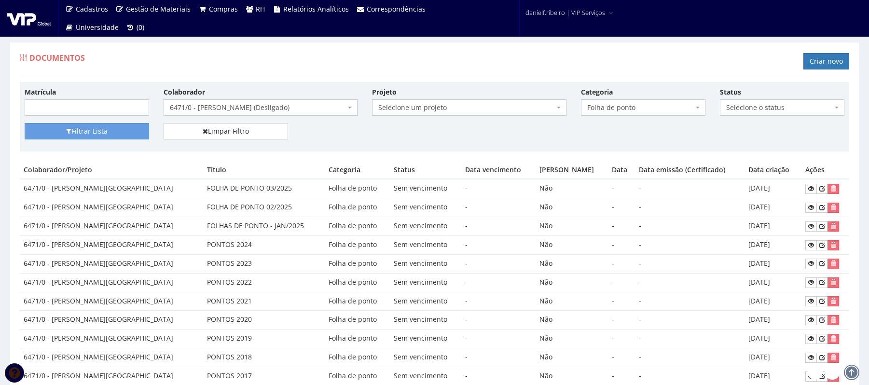
select select "3404"
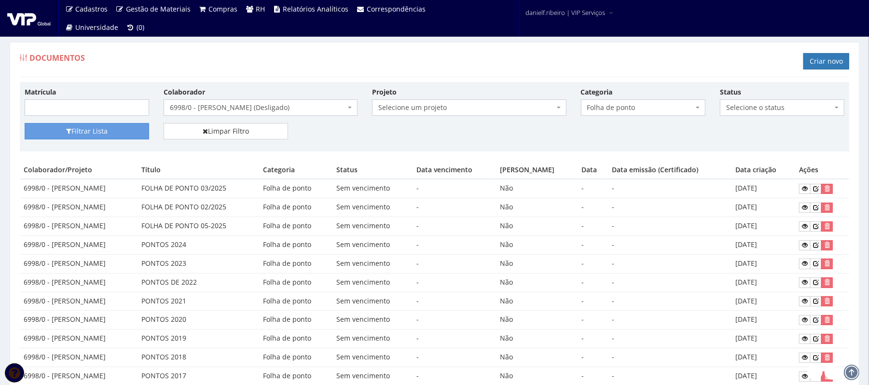
click at [230, 109] on span "6998/0 - [PERSON_NAME] (Desligado)" at bounding box center [258, 108] width 176 height 10
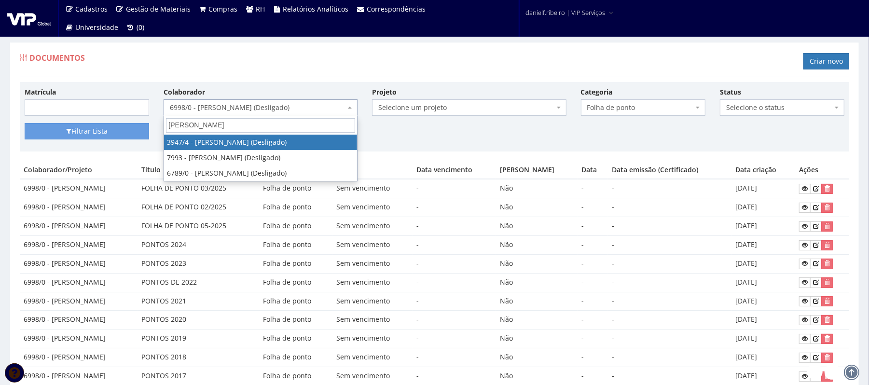
type input "geraldo"
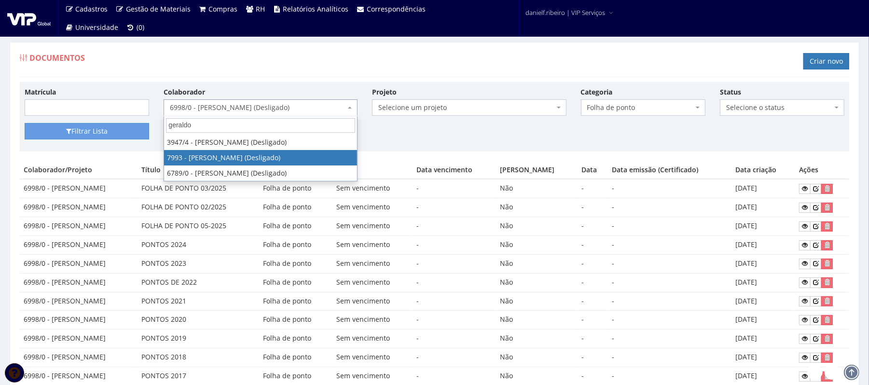
select select "3568"
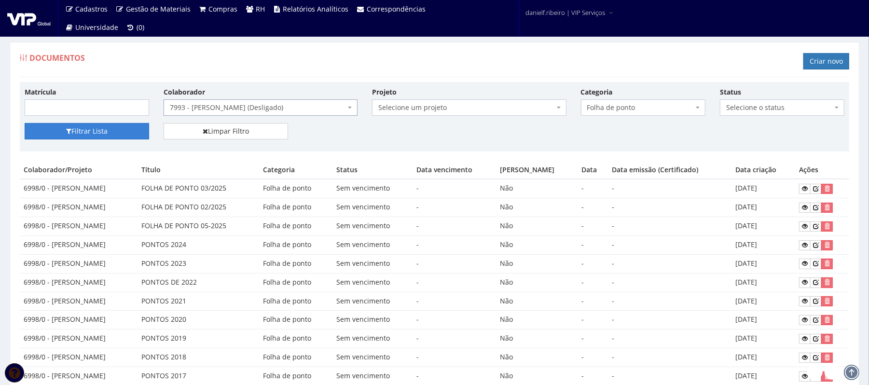
click at [75, 138] on button "Filtrar Lista" at bounding box center [87, 131] width 124 height 16
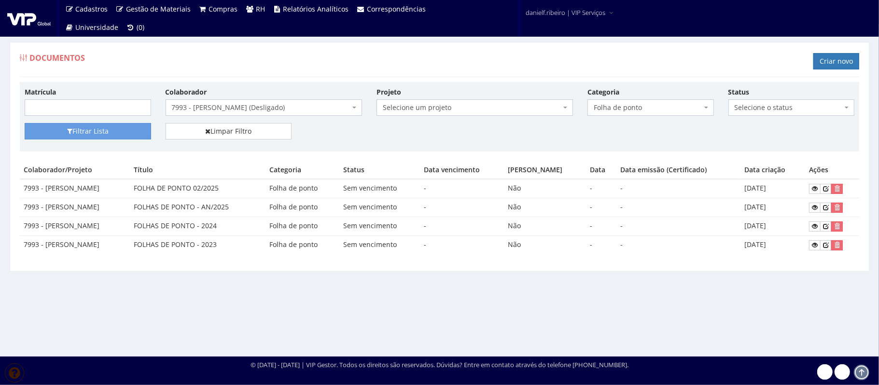
click at [211, 213] on td "FOLHAS DE PONTO - AN/2025" at bounding box center [198, 207] width 136 height 19
drag, startPoint x: 180, startPoint y: 208, endPoint x: 722, endPoint y: 211, distance: 541.8
click at [726, 211] on tr "7993 - GERALDO DA CRUZ FOLHAS DE PONTO - AN/2025 Folha de ponto Sem vencimento …" at bounding box center [439, 207] width 839 height 19
drag, startPoint x: 718, startPoint y: 211, endPoint x: 749, endPoint y: 209, distance: 30.5
click at [718, 212] on td "-" at bounding box center [679, 207] width 124 height 19
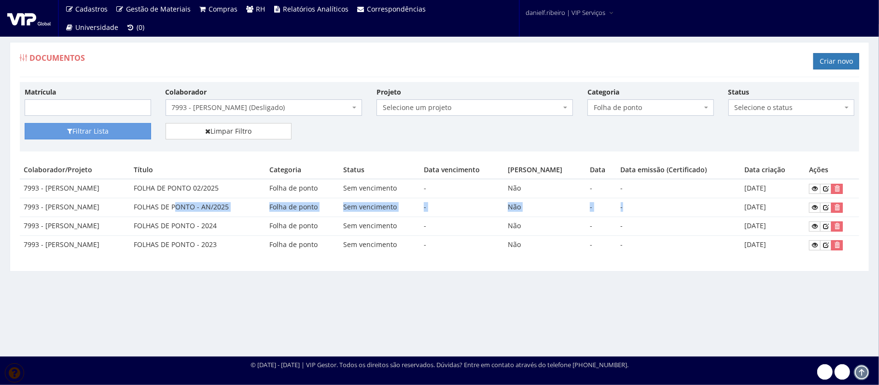
drag, startPoint x: 765, startPoint y: 208, endPoint x: 805, endPoint y: 215, distance: 41.1
click at [765, 208] on td "[DATE]" at bounding box center [773, 207] width 64 height 19
click at [813, 209] on icon at bounding box center [815, 207] width 6 height 7
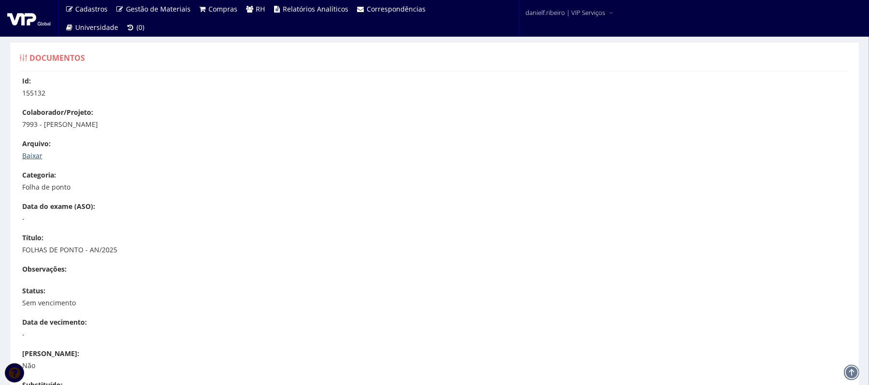
click at [28, 155] on link "Baixar" at bounding box center [32, 155] width 20 height 9
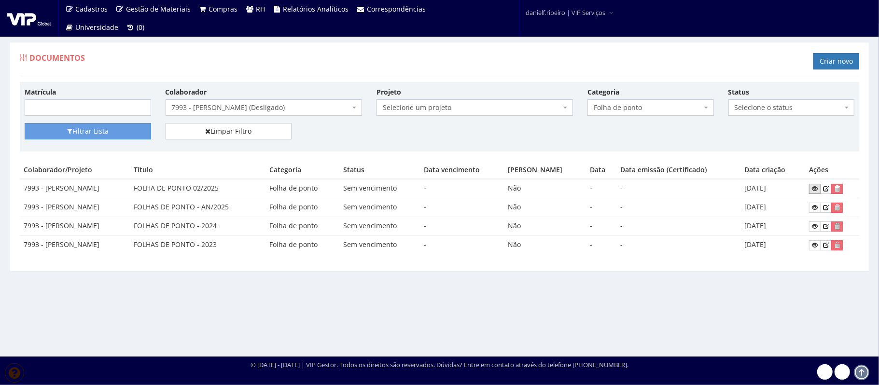
drag, startPoint x: 813, startPoint y: 188, endPoint x: 799, endPoint y: 188, distance: 14.5
click at [813, 188] on icon at bounding box center [815, 188] width 6 height 7
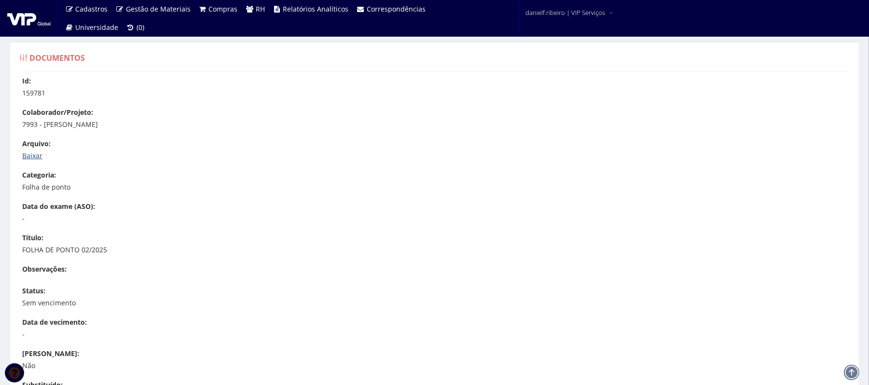
drag, startPoint x: 32, startPoint y: 150, endPoint x: 32, endPoint y: 155, distance: 5.8
click at [32, 151] on div "Arquivo: Baixar" at bounding box center [439, 150] width 834 height 22
click at [32, 155] on link "Baixar" at bounding box center [32, 155] width 20 height 9
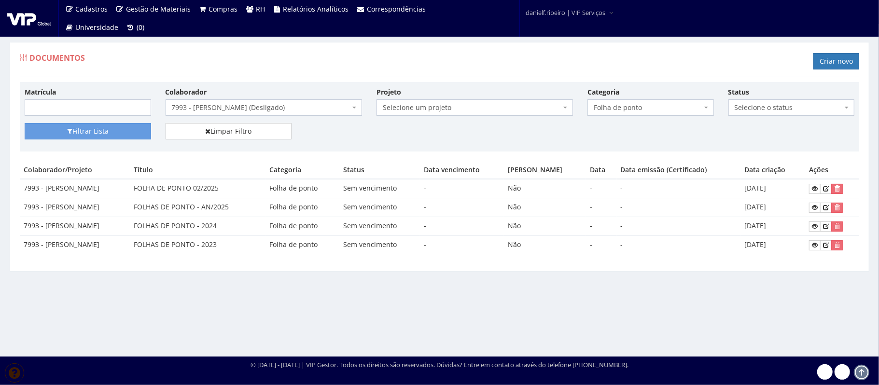
click at [289, 109] on span "7993 - [PERSON_NAME] (Desligado)" at bounding box center [261, 108] width 178 height 10
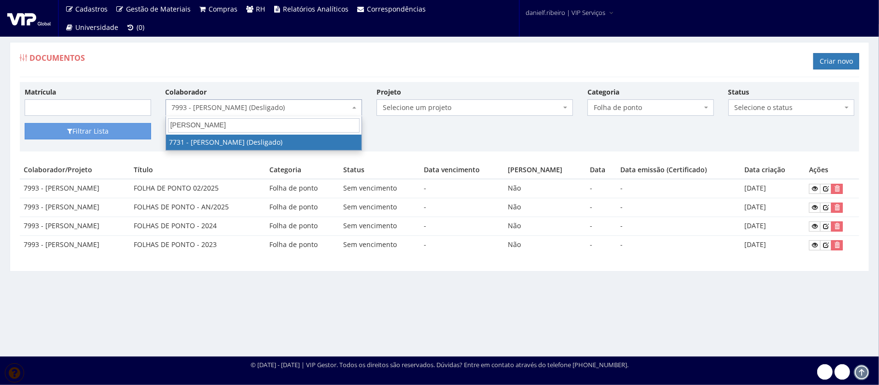
type input "felipe ca"
select select "2308"
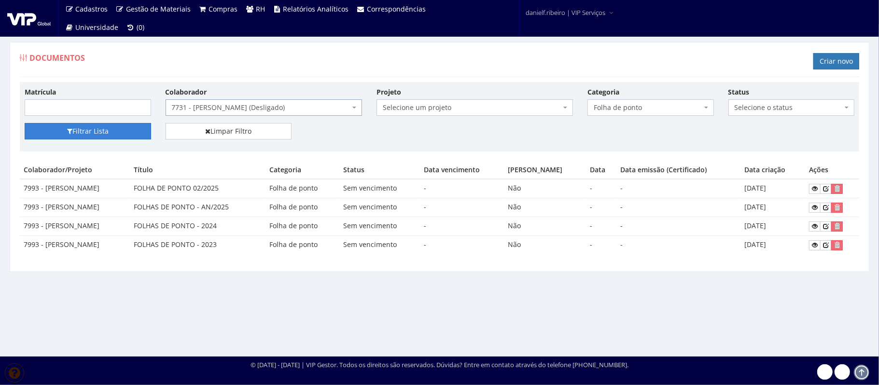
click at [99, 131] on button "Filtrar Lista" at bounding box center [88, 131] width 126 height 16
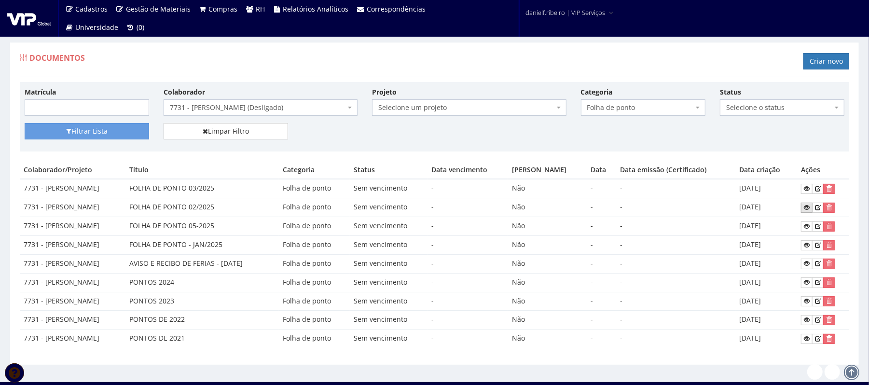
click at [808, 206] on icon at bounding box center [807, 207] width 6 height 7
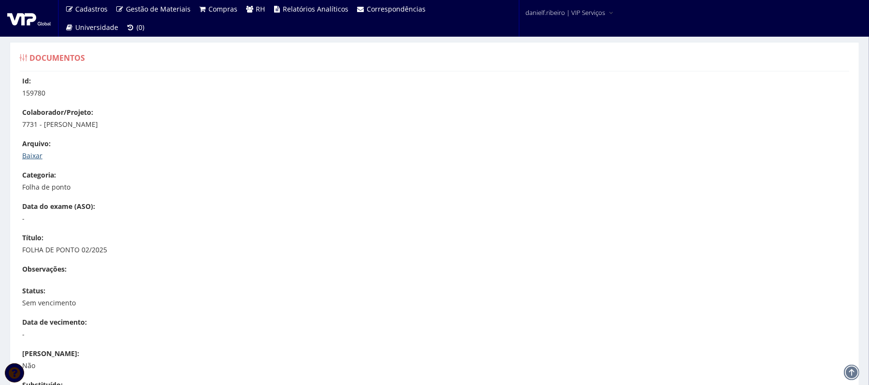
click at [24, 152] on link "Baixar" at bounding box center [32, 155] width 20 height 9
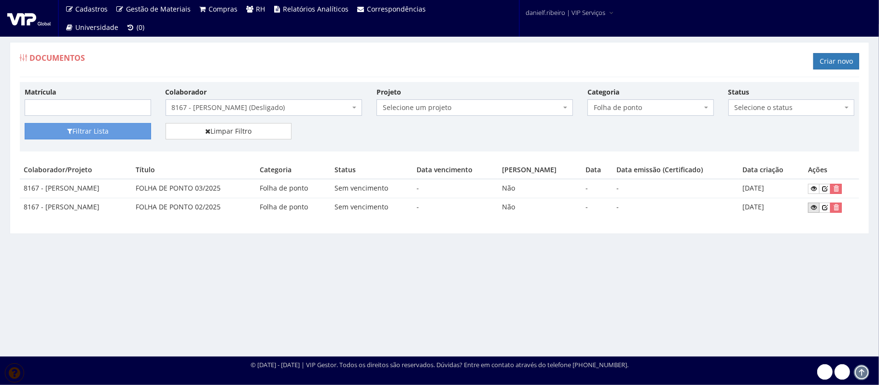
click at [815, 207] on icon at bounding box center [814, 207] width 6 height 7
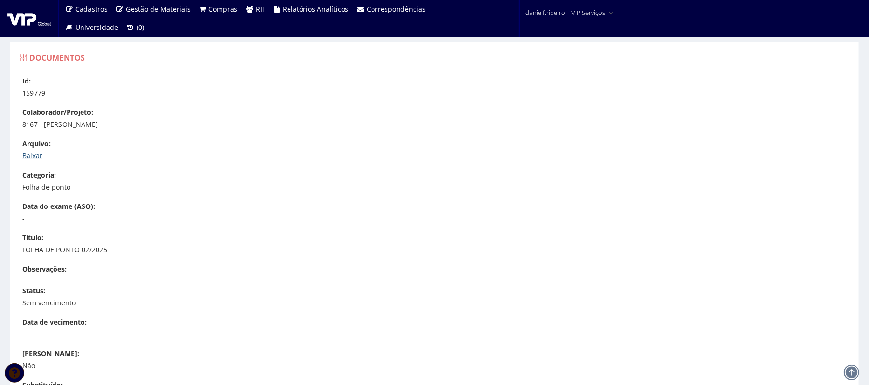
click at [26, 157] on link "Baixar" at bounding box center [32, 155] width 20 height 9
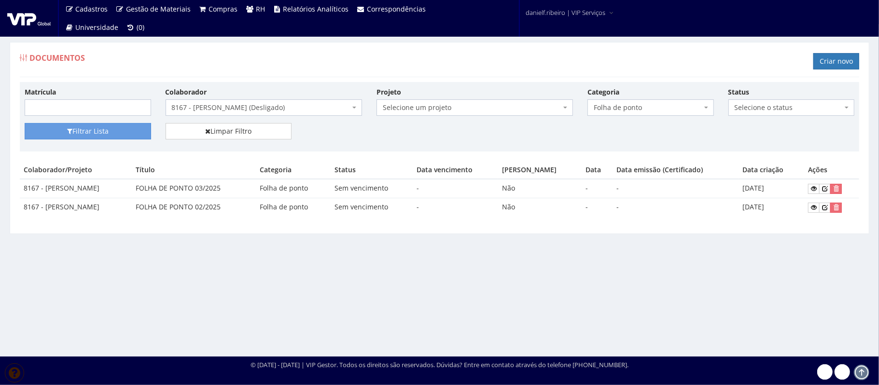
click at [282, 105] on span "8167 - [PERSON_NAME] (Desligado)" at bounding box center [261, 108] width 178 height 10
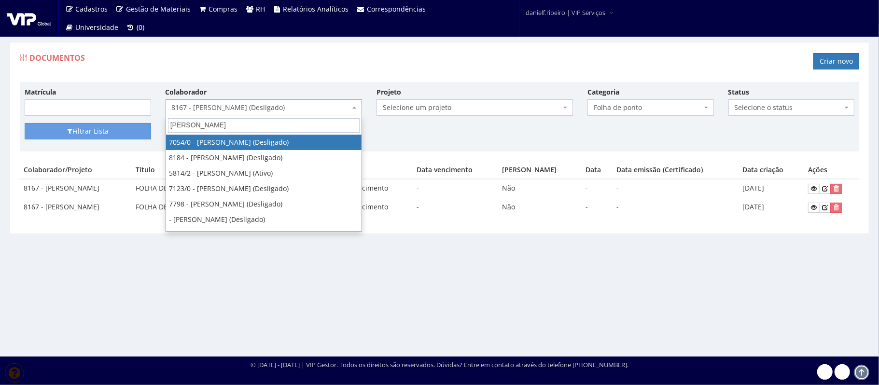
type input "[PERSON_NAME]"
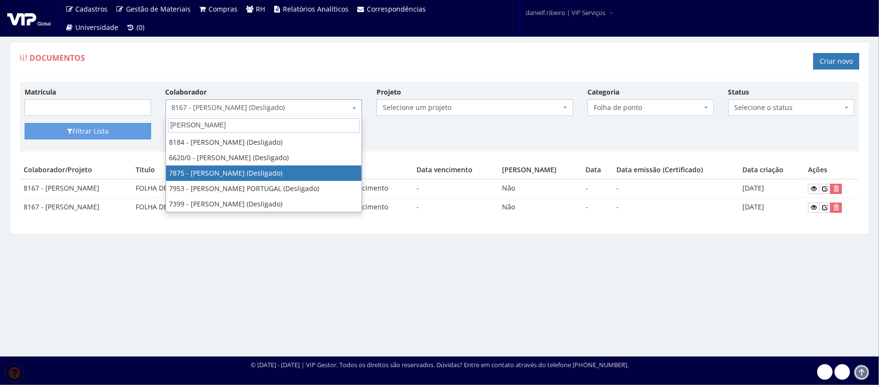
select select "2768"
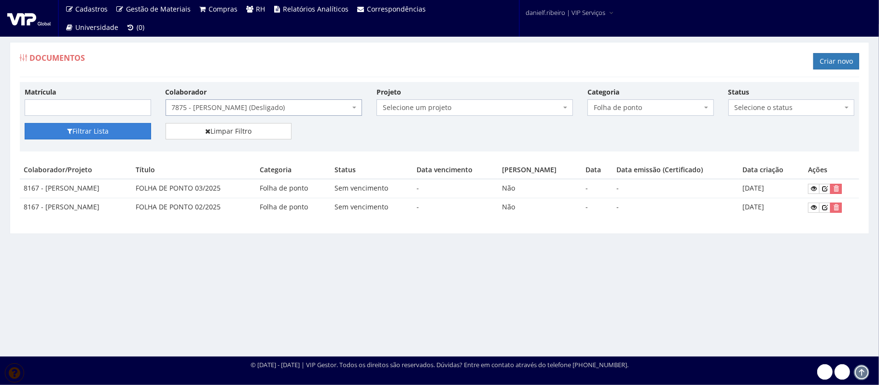
click at [94, 130] on button "Filtrar Lista" at bounding box center [88, 131] width 126 height 16
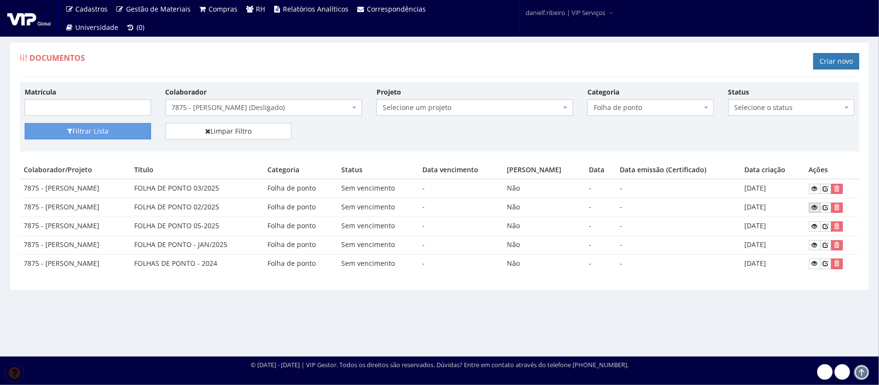
click at [812, 205] on icon at bounding box center [815, 207] width 6 height 7
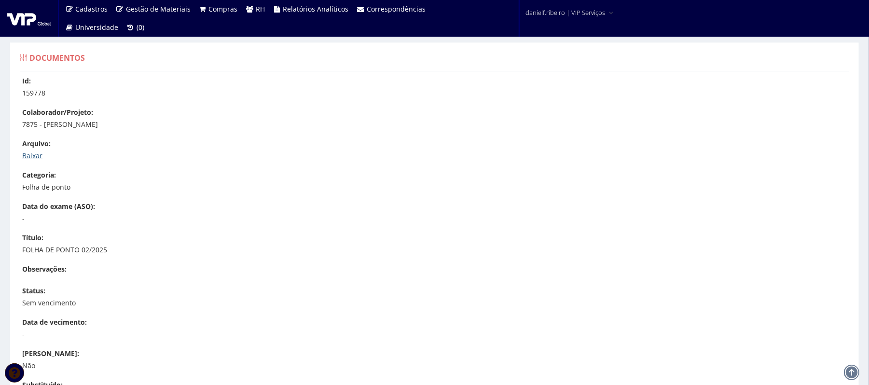
click at [30, 159] on link "Baixar" at bounding box center [32, 155] width 20 height 9
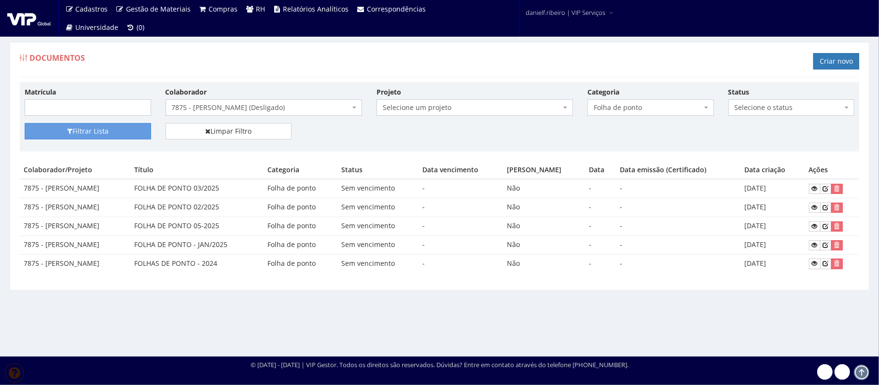
click at [232, 109] on span "7875 - [PERSON_NAME] (Desligado)" at bounding box center [261, 108] width 178 height 10
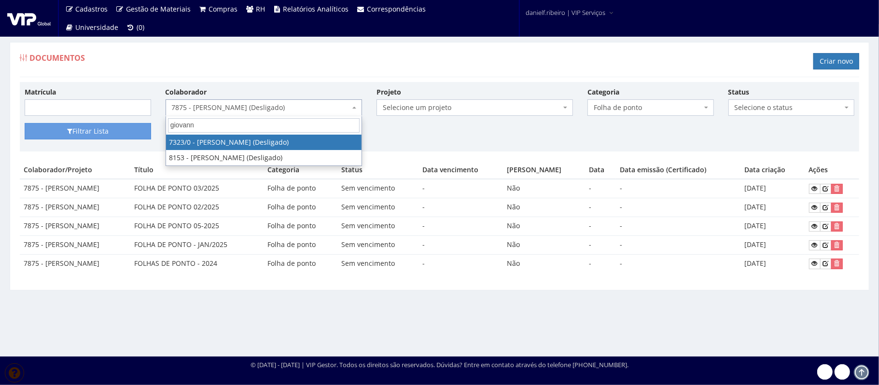
type input "giovanni"
select select "3876"
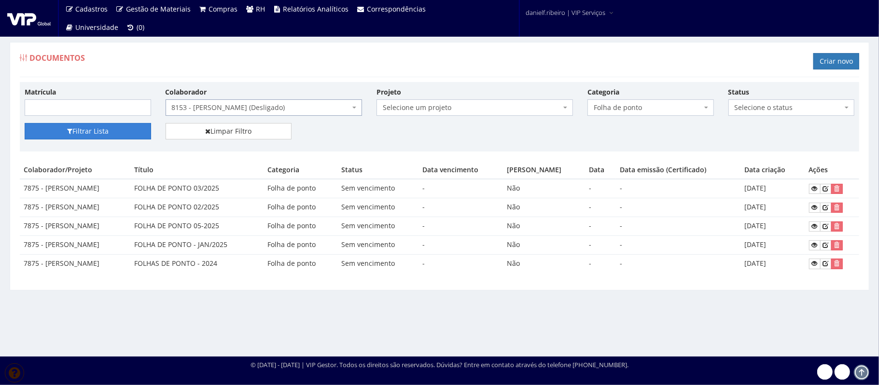
click at [83, 137] on button "Filtrar Lista" at bounding box center [88, 131] width 126 height 16
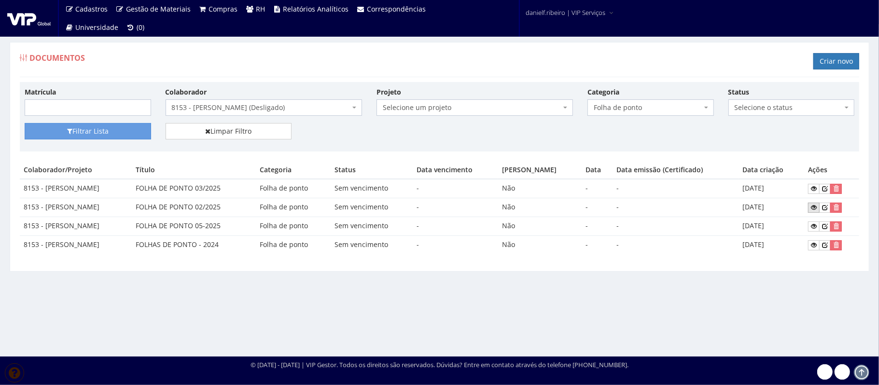
click at [810, 207] on link at bounding box center [814, 208] width 12 height 10
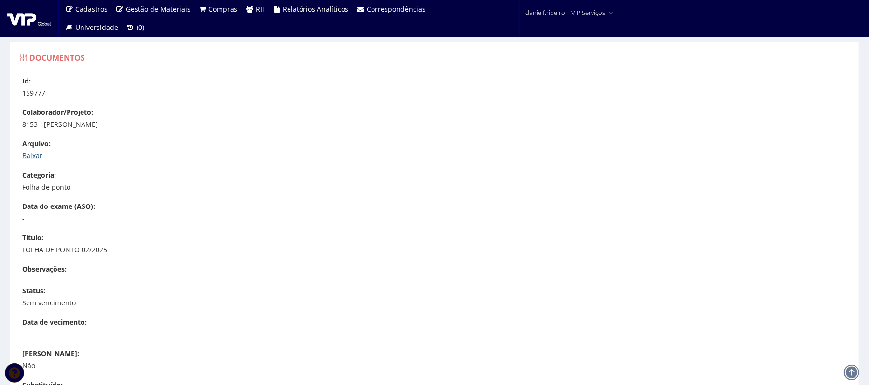
click at [32, 152] on link "Baixar" at bounding box center [32, 155] width 20 height 9
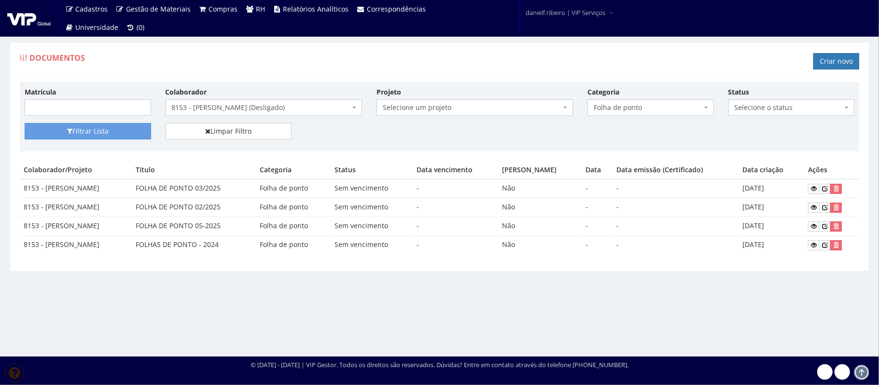
click at [209, 109] on span "8153 - [PERSON_NAME] (Desligado)" at bounding box center [261, 108] width 178 height 10
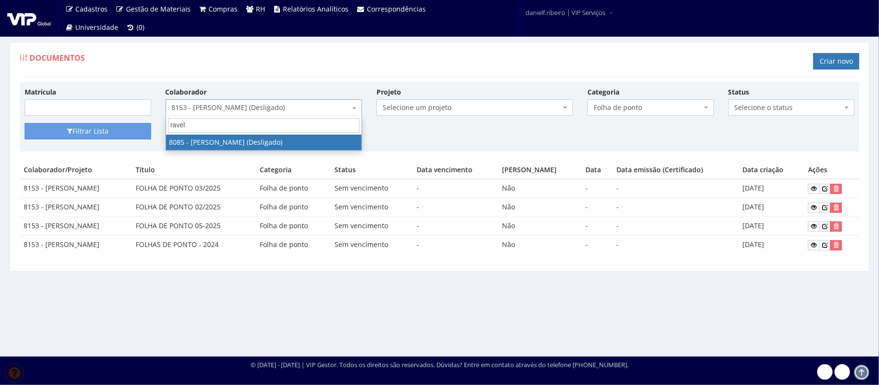
type input "ravel"
select select "3578"
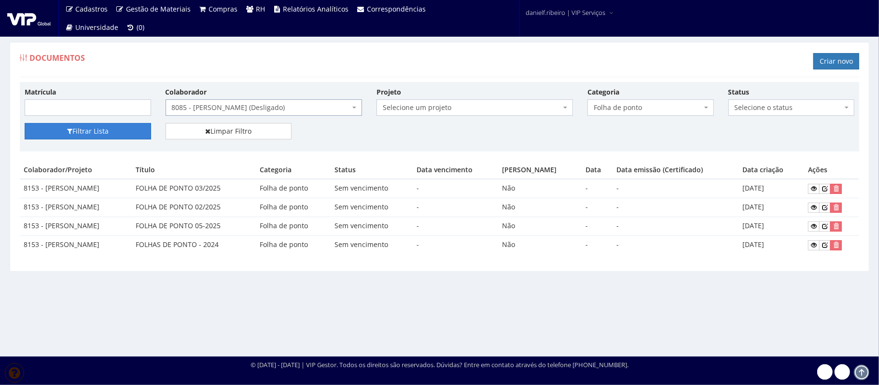
click at [92, 135] on button "Filtrar Lista" at bounding box center [88, 131] width 126 height 16
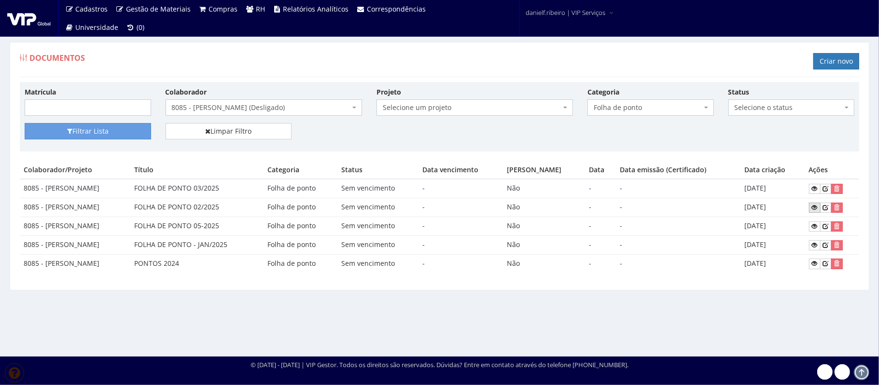
click at [815, 203] on link at bounding box center [815, 208] width 12 height 10
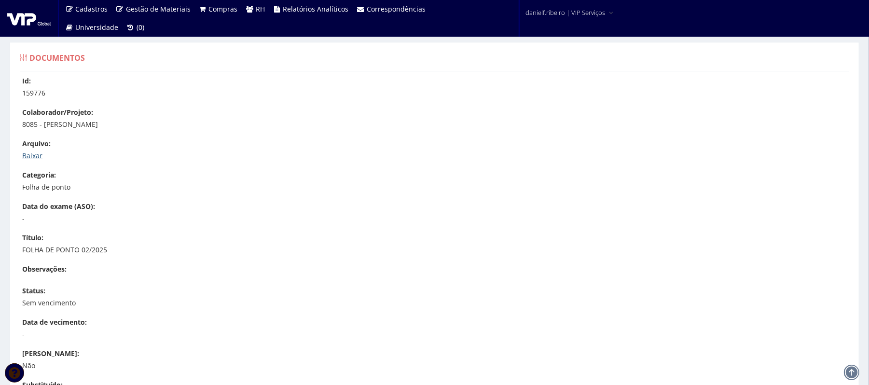
click at [35, 152] on link "Baixar" at bounding box center [32, 155] width 20 height 9
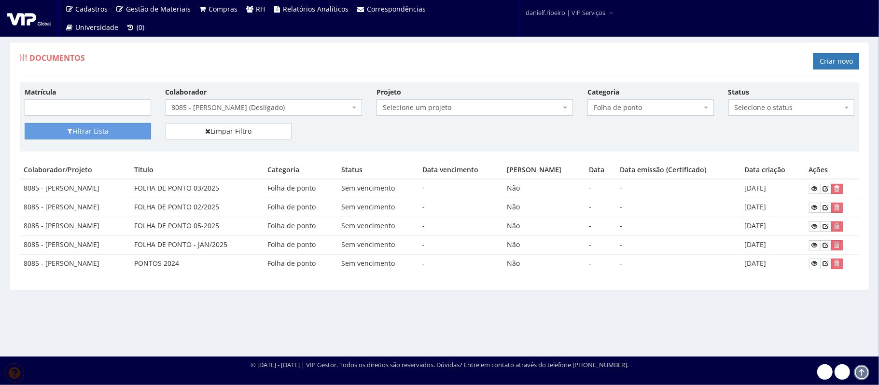
click at [261, 107] on span "8085 - [PERSON_NAME] (Desligado)" at bounding box center [261, 108] width 178 height 10
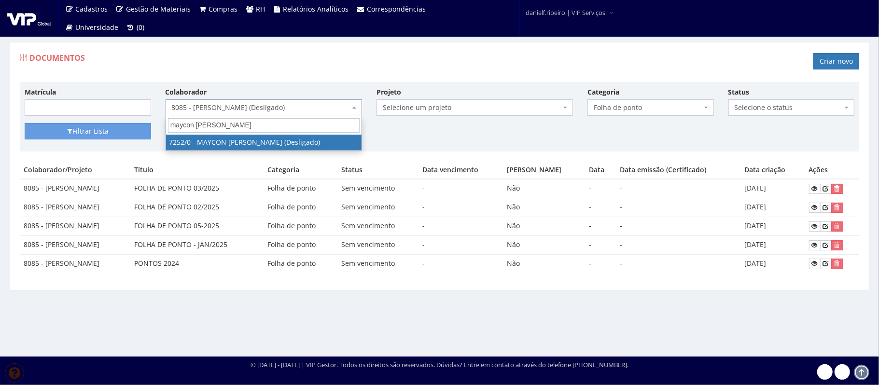
type input "maycon david"
select select "757"
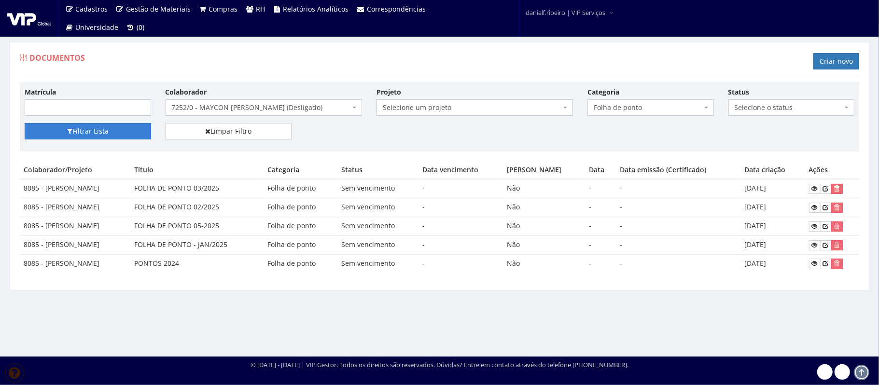
click at [72, 135] on button "Filtrar Lista" at bounding box center [88, 131] width 126 height 16
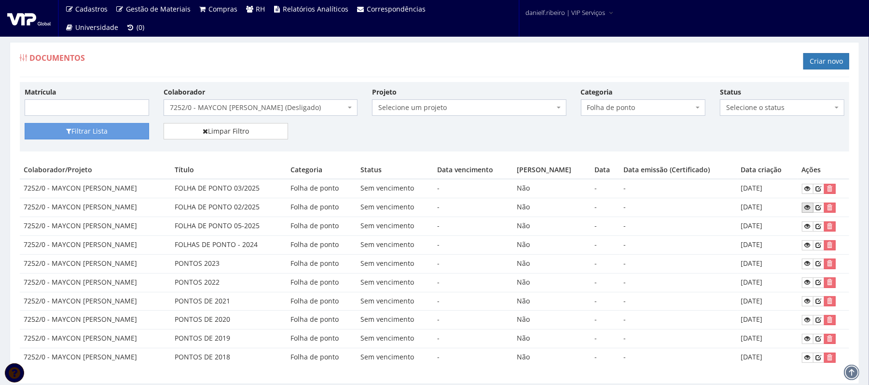
click at [803, 208] on link at bounding box center [808, 208] width 12 height 10
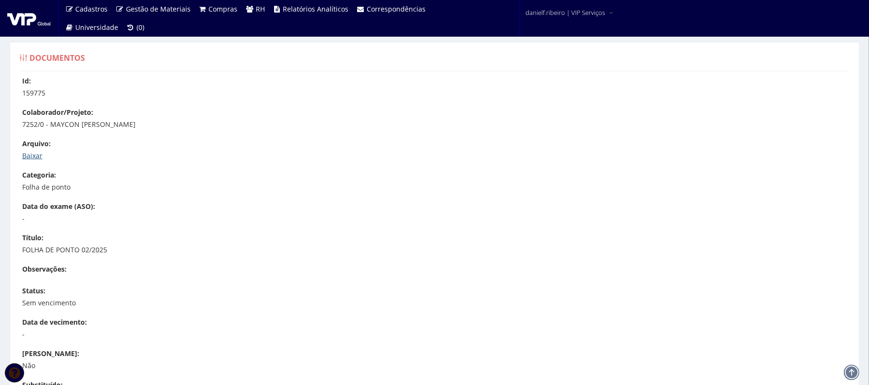
click at [26, 151] on link "Baixar" at bounding box center [32, 155] width 20 height 9
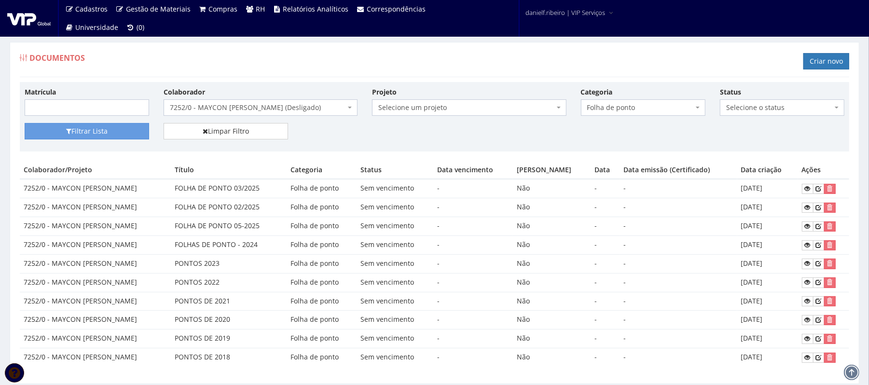
click at [232, 103] on span "7252/0 - MAYCON [PERSON_NAME] (Desligado)" at bounding box center [261, 107] width 194 height 16
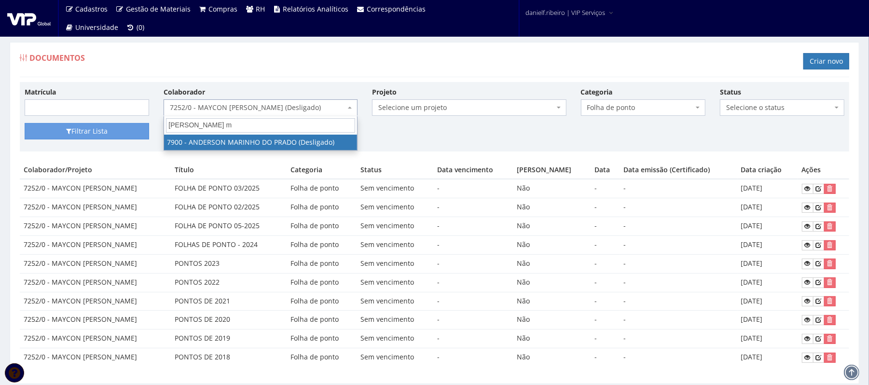
type input "anderson ma"
select select "2872"
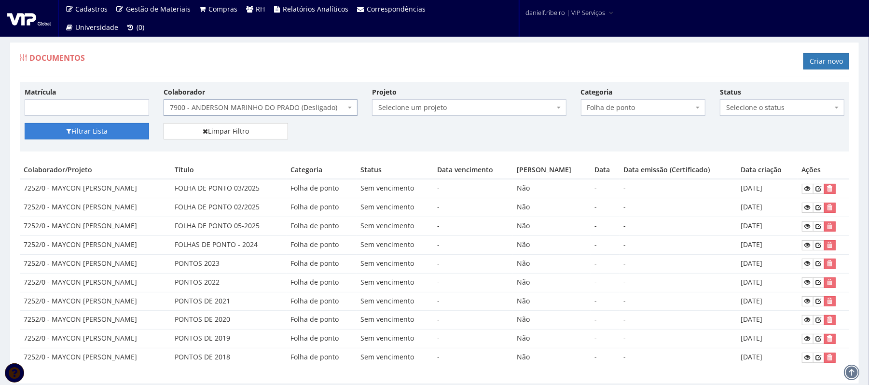
click at [75, 133] on button "Filtrar Lista" at bounding box center [87, 131] width 124 height 16
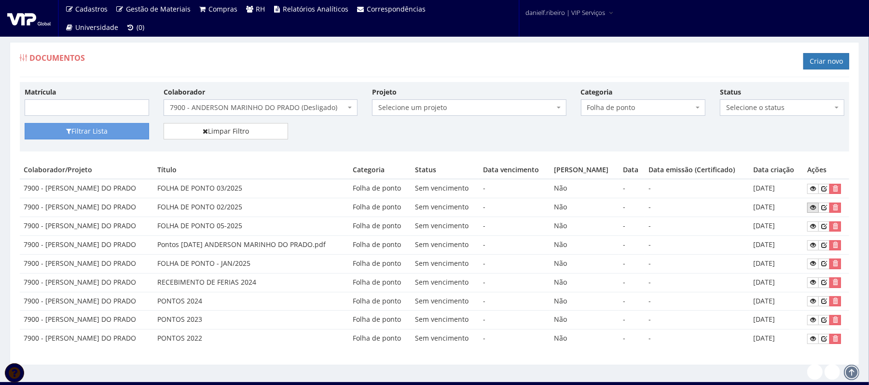
click at [812, 205] on icon at bounding box center [813, 207] width 6 height 7
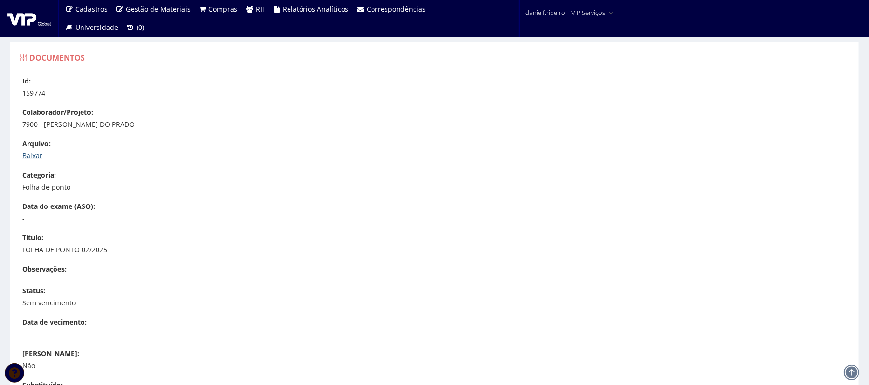
click at [34, 156] on link "Baixar" at bounding box center [32, 155] width 20 height 9
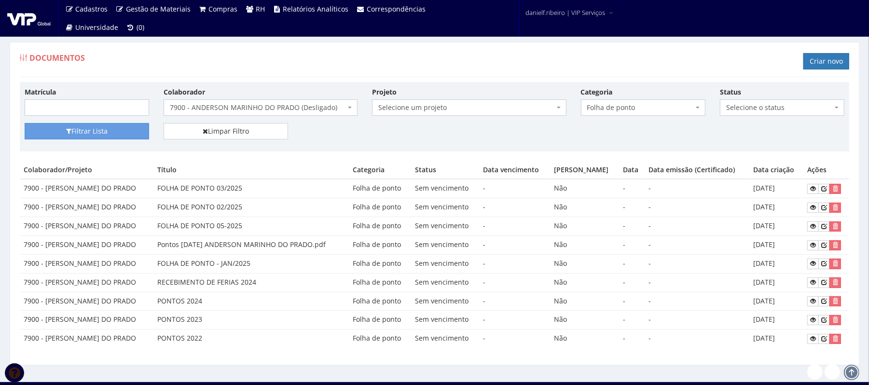
click at [234, 107] on span "7900 - ANDERSON MARINHO DO PRADO (Desligado)" at bounding box center [258, 108] width 176 height 10
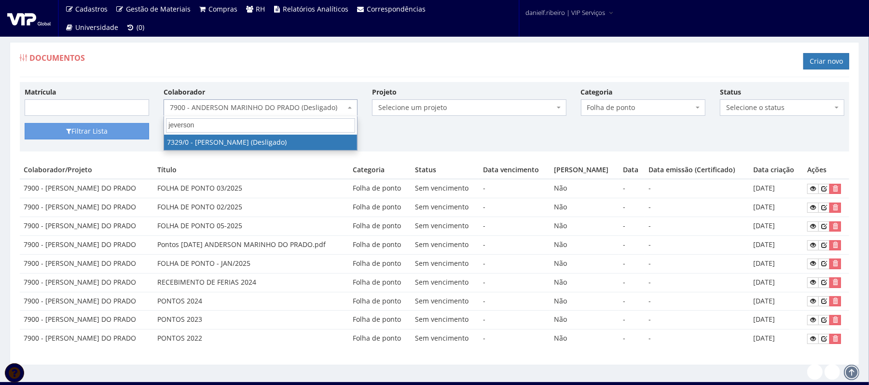
type input "jeverson"
select select "911"
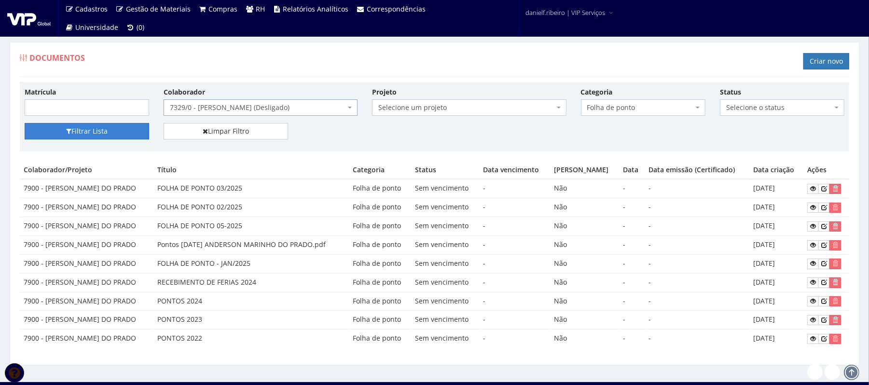
click at [85, 139] on button "Filtrar Lista" at bounding box center [87, 131] width 124 height 16
click at [90, 127] on button "Filtrar Lista" at bounding box center [87, 131] width 124 height 16
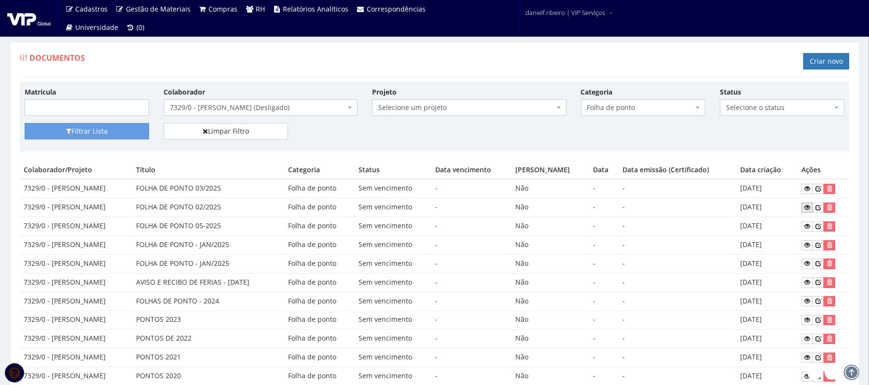
click at [803, 207] on link at bounding box center [807, 208] width 12 height 10
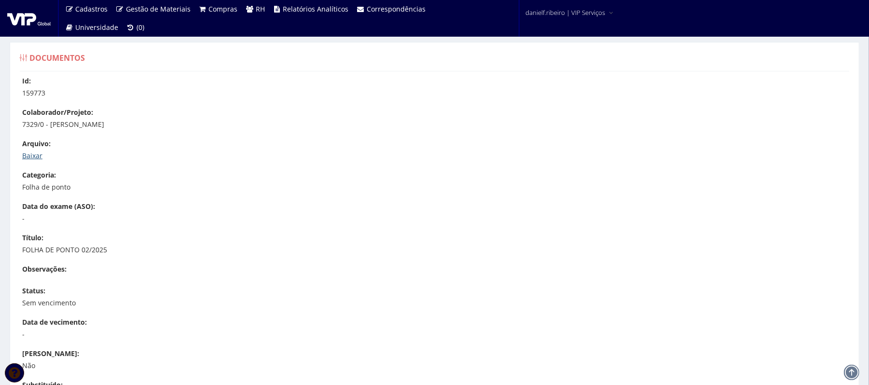
click at [35, 155] on link "Baixar" at bounding box center [32, 155] width 20 height 9
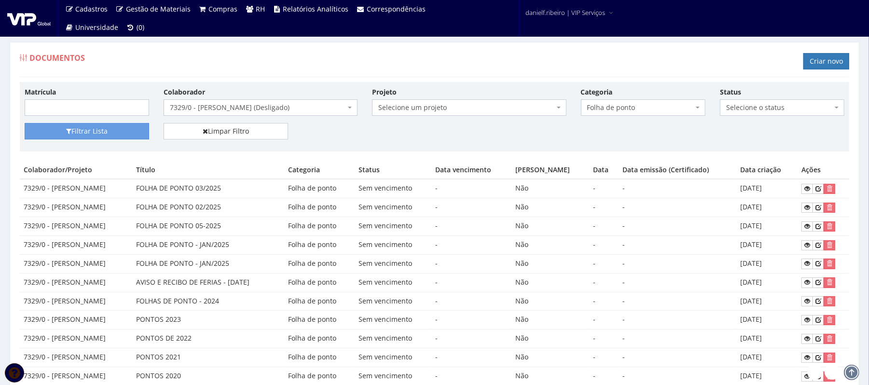
click at [227, 106] on span "7329/0 - [PERSON_NAME] (Desligado)" at bounding box center [258, 108] width 176 height 10
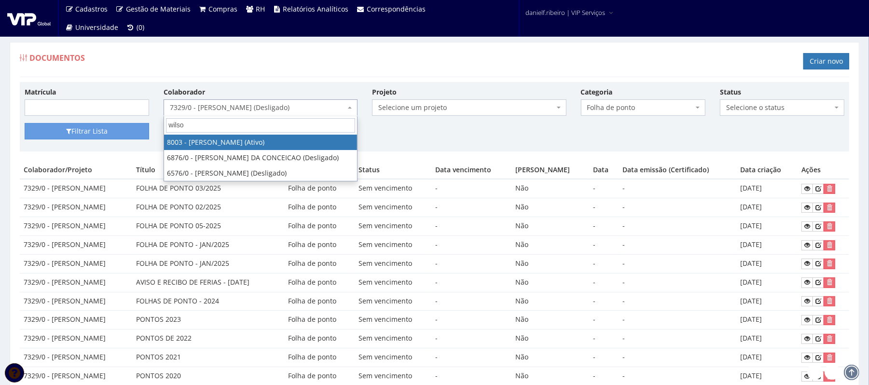
type input "wilson"
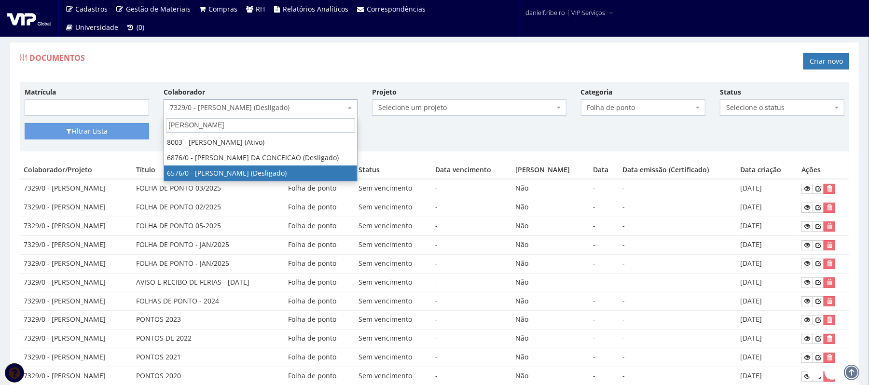
select select "119"
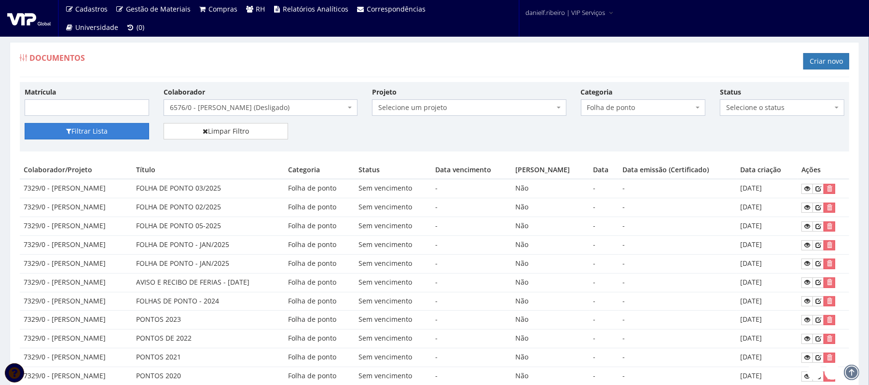
click at [138, 127] on button "Filtrar Lista" at bounding box center [87, 131] width 124 height 16
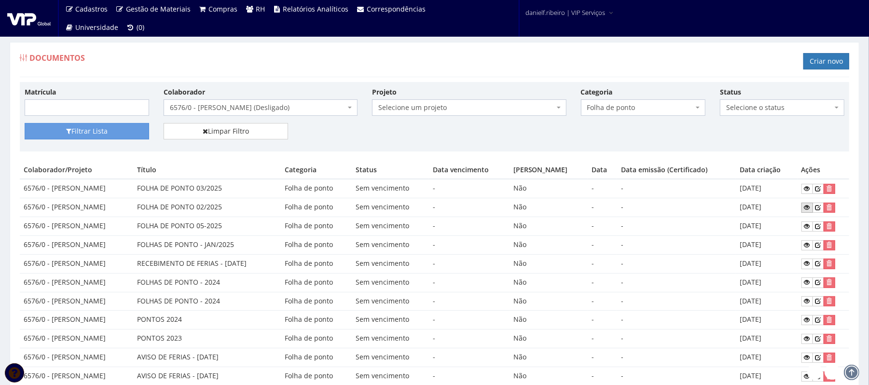
click at [810, 211] on icon at bounding box center [807, 207] width 6 height 7
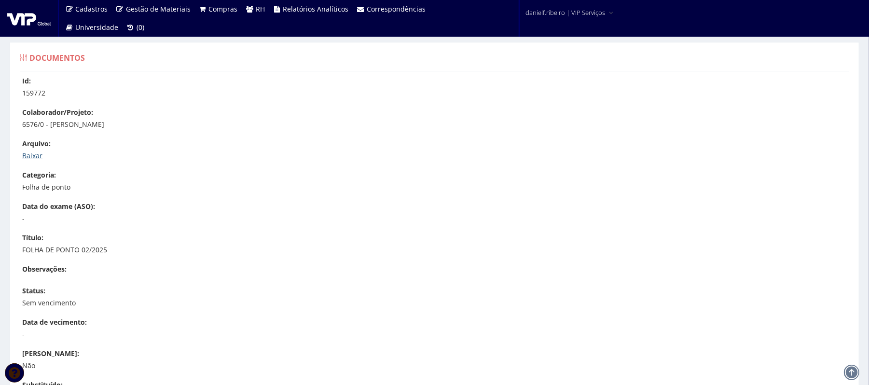
click at [35, 153] on link "Baixar" at bounding box center [32, 155] width 20 height 9
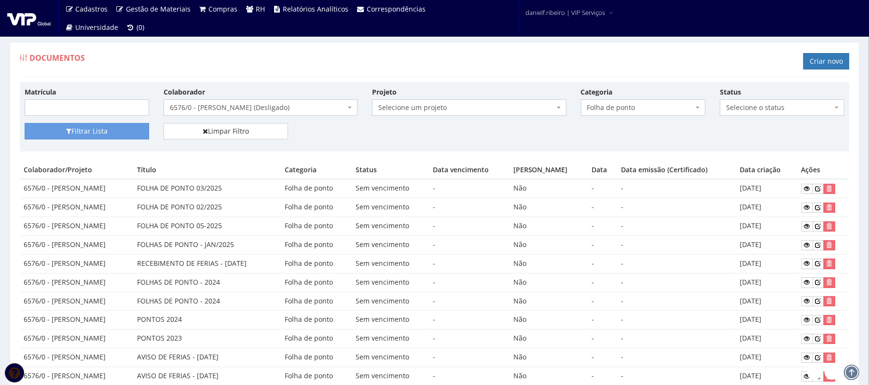
click at [267, 99] on div "Colaborador Selecione um colaborador 7015/0 - [PERSON_NAME] (Desligado) 7054/0 …" at bounding box center [260, 101] width 208 height 29
click at [267, 112] on span "6576/0 - [PERSON_NAME] (Desligado)" at bounding box center [258, 108] width 176 height 10
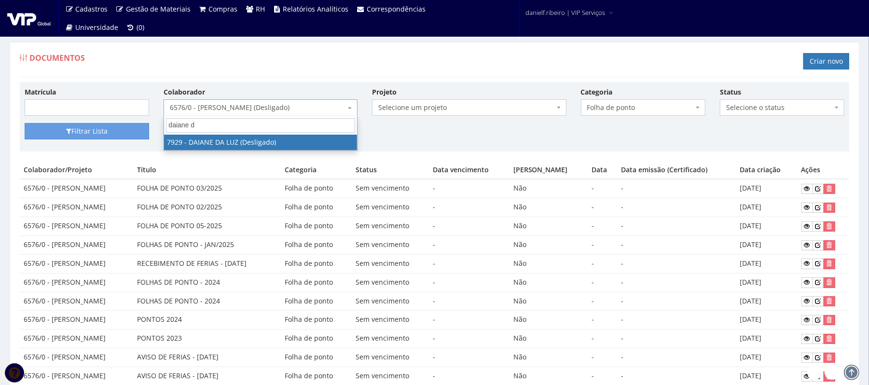
type input "daiane da"
select select "3006"
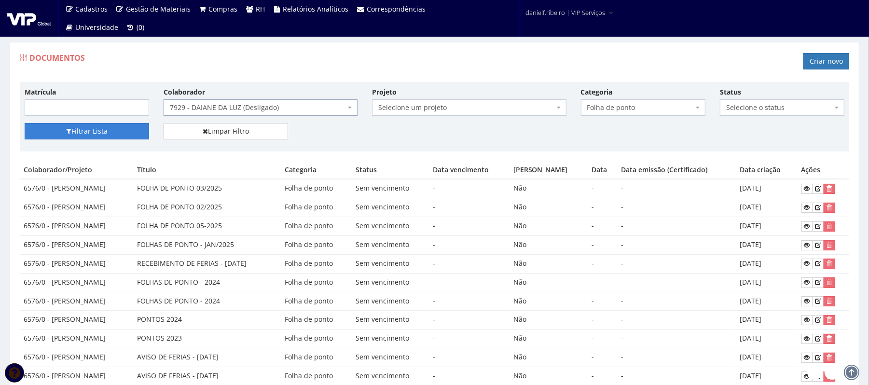
click at [68, 134] on icon "submit" at bounding box center [68, 131] width 5 height 7
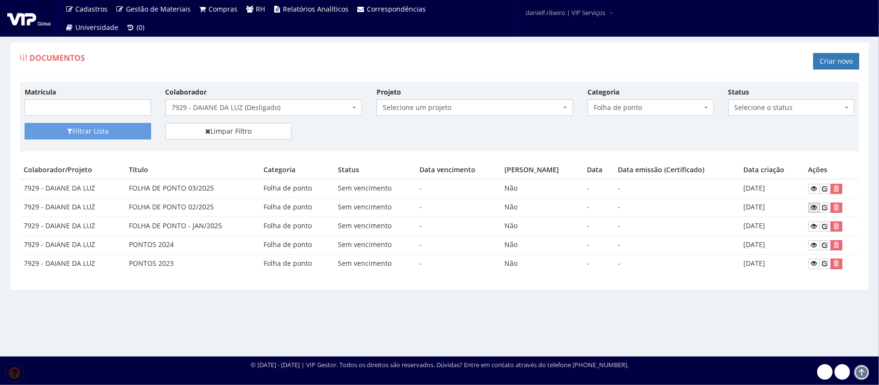
click at [809, 207] on link at bounding box center [814, 208] width 12 height 10
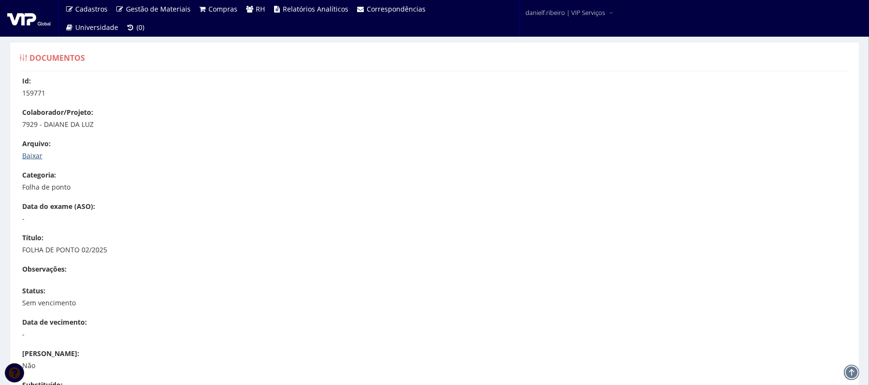
click at [26, 157] on link "Baixar" at bounding box center [32, 155] width 20 height 9
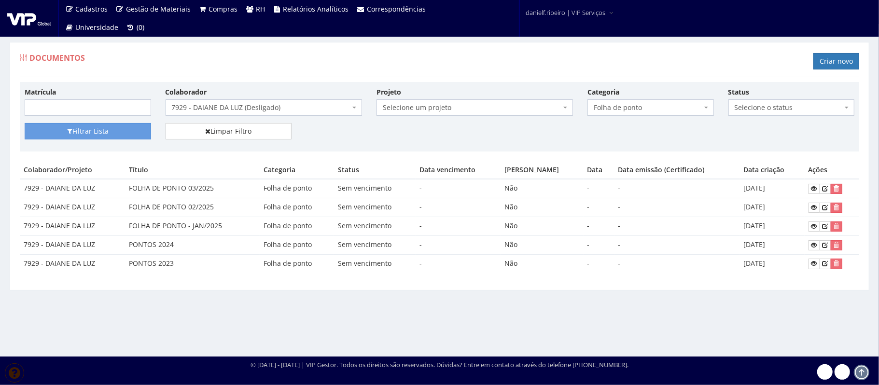
click at [281, 112] on span "7929 - DAIANE DA LUZ (Desligado)" at bounding box center [261, 108] width 178 height 10
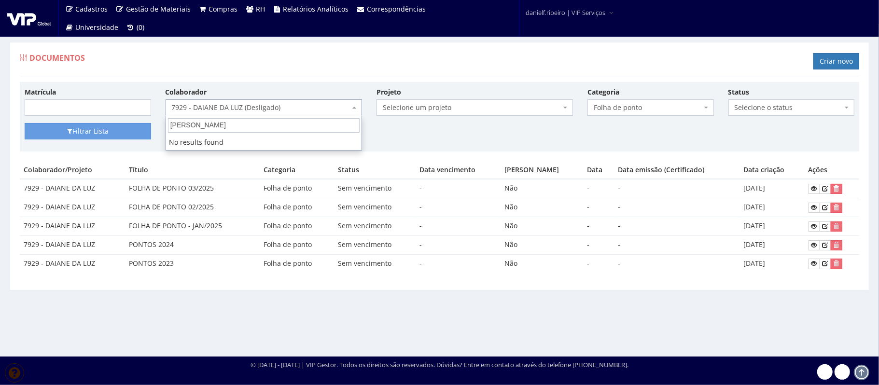
type input "andre lui"
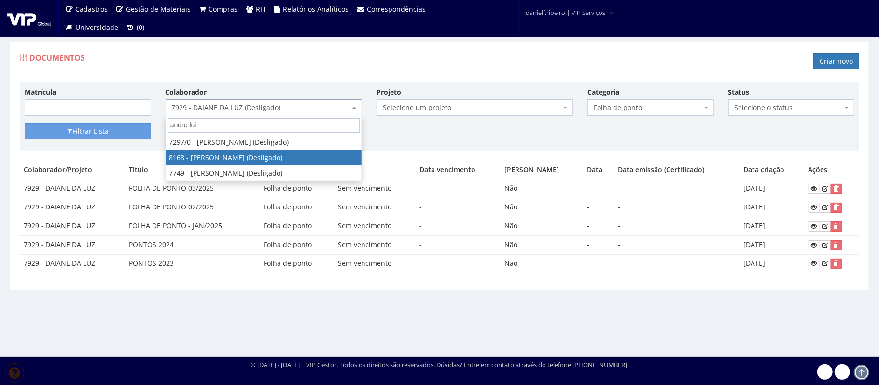
select select "3955"
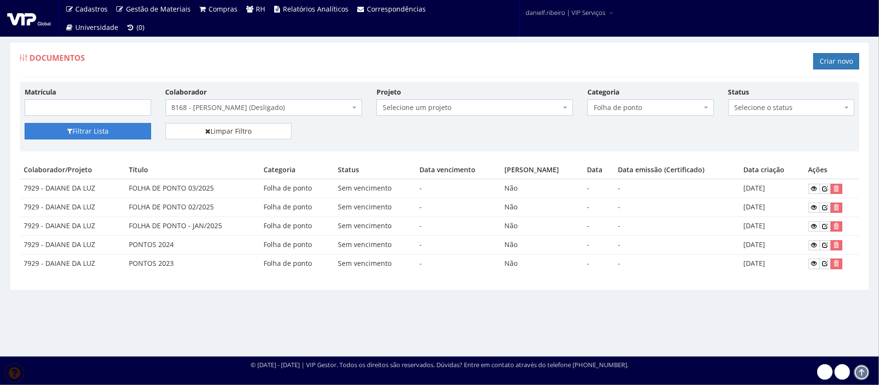
click at [95, 130] on button "Filtrar Lista" at bounding box center [88, 131] width 126 height 16
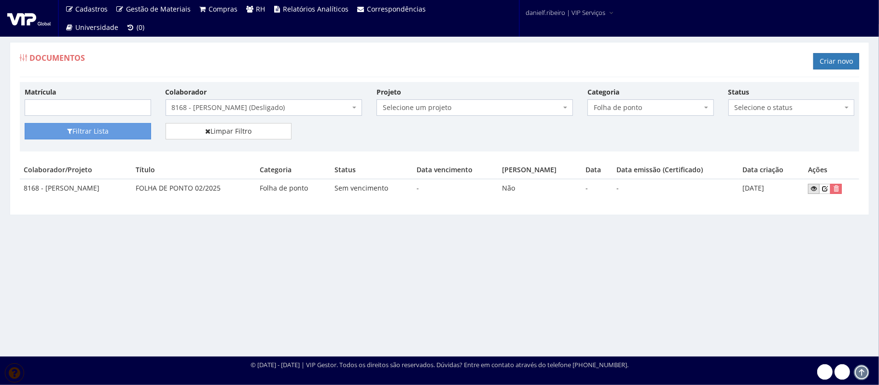
click at [812, 188] on icon at bounding box center [814, 188] width 6 height 7
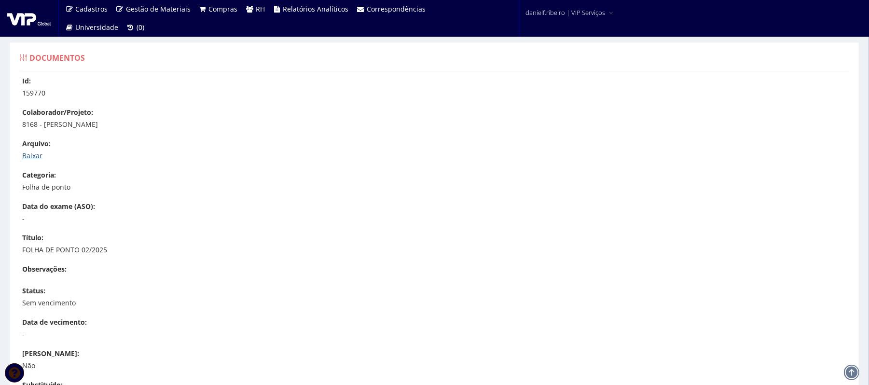
click at [29, 154] on link "Baixar" at bounding box center [32, 155] width 20 height 9
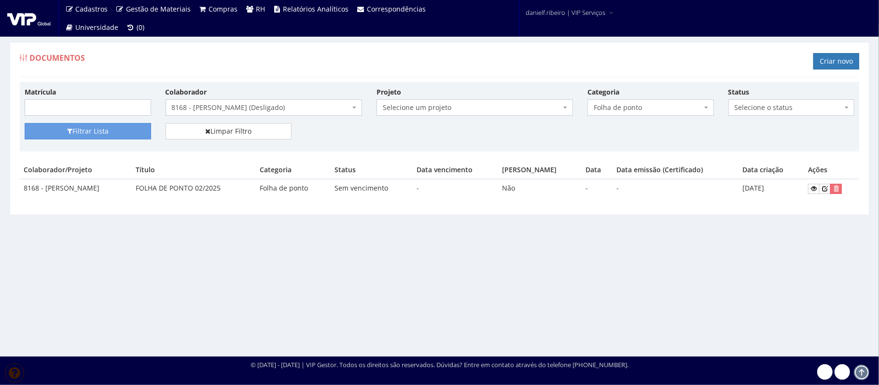
click at [288, 112] on span "8168 - [PERSON_NAME] (Desligado)" at bounding box center [261, 108] width 178 height 10
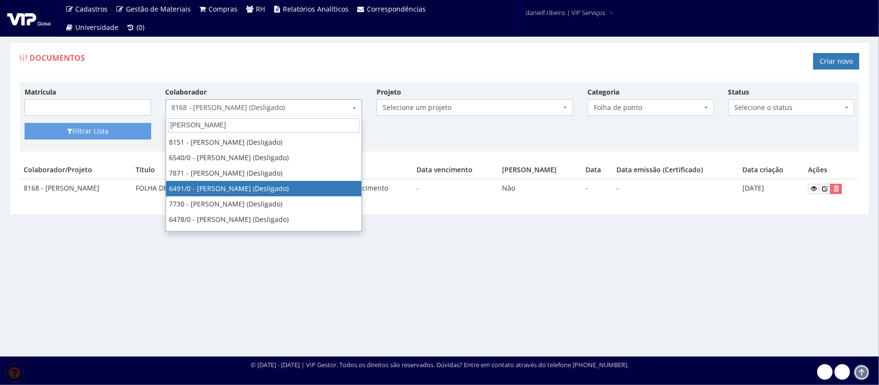
type input "luiz carlos"
select select "92"
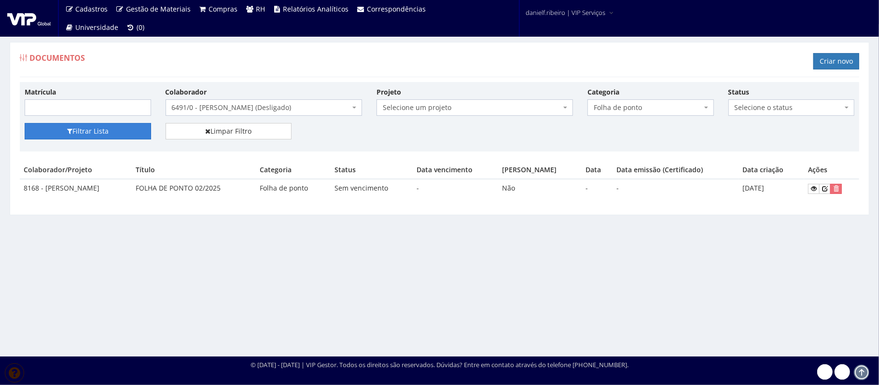
click at [89, 132] on button "Filtrar Lista" at bounding box center [88, 131] width 126 height 16
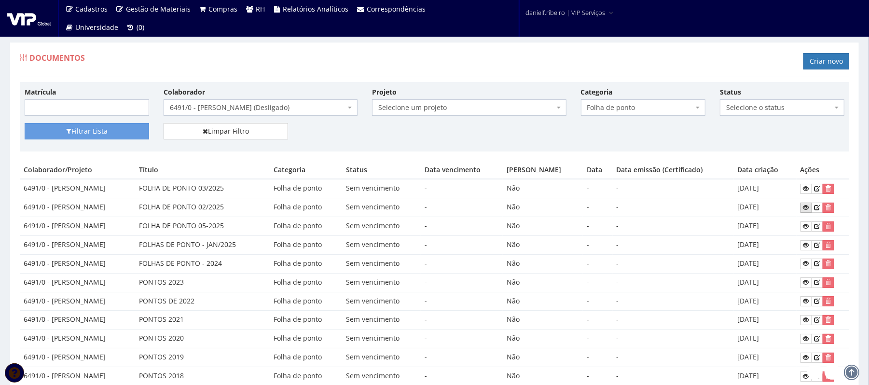
click at [805, 207] on icon at bounding box center [806, 207] width 6 height 7
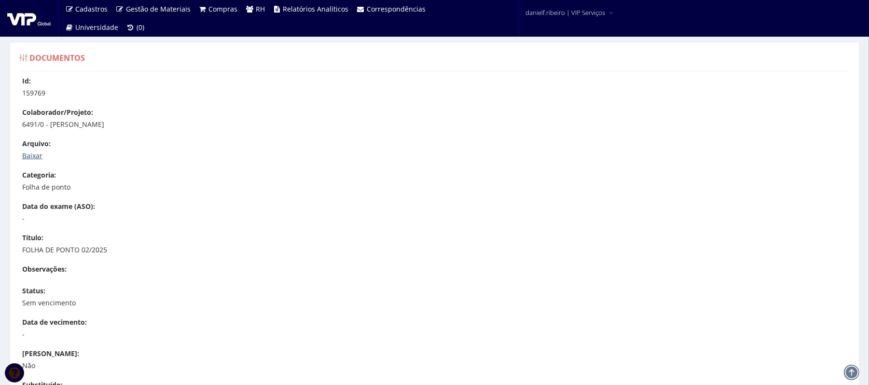
click at [24, 158] on link "Baixar" at bounding box center [32, 155] width 20 height 9
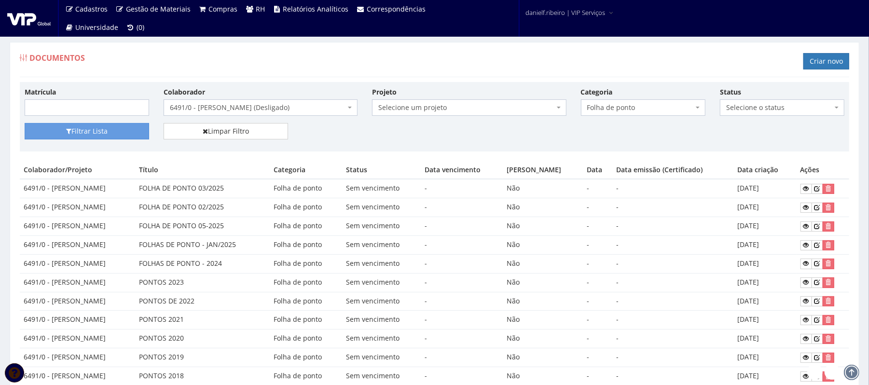
click at [248, 105] on span "6491/0 - [PERSON_NAME] (Desligado)" at bounding box center [258, 108] width 176 height 10
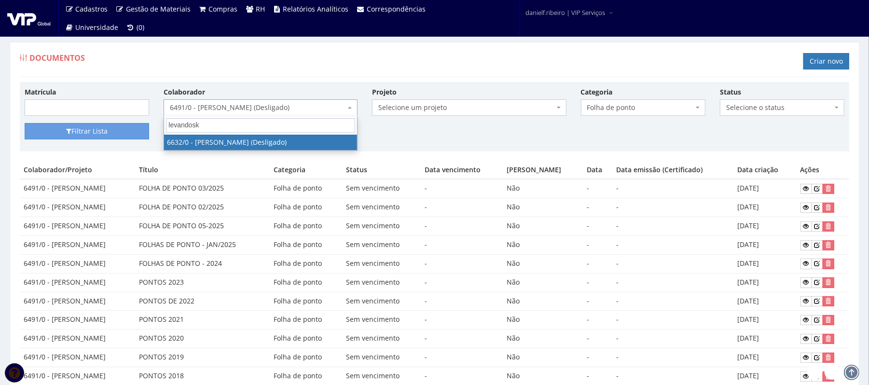
type input "levandoski"
select select "129"
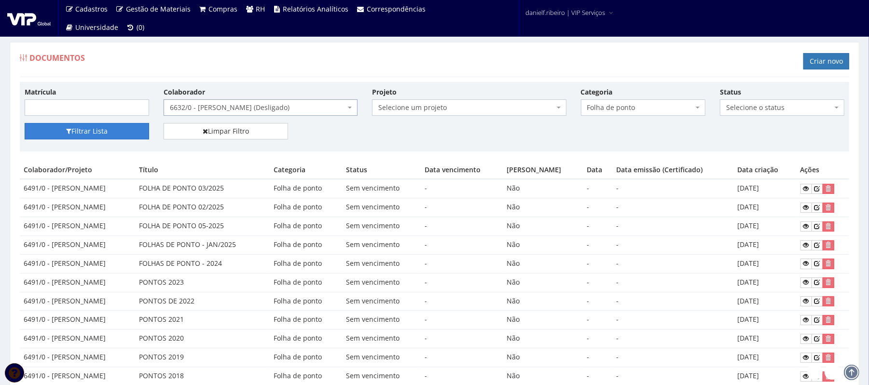
click at [128, 128] on button "Filtrar Lista" at bounding box center [87, 131] width 124 height 16
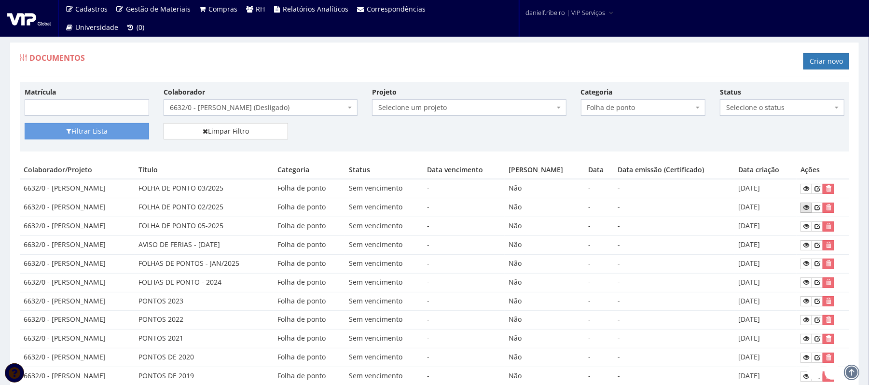
click at [805, 207] on icon at bounding box center [806, 207] width 6 height 7
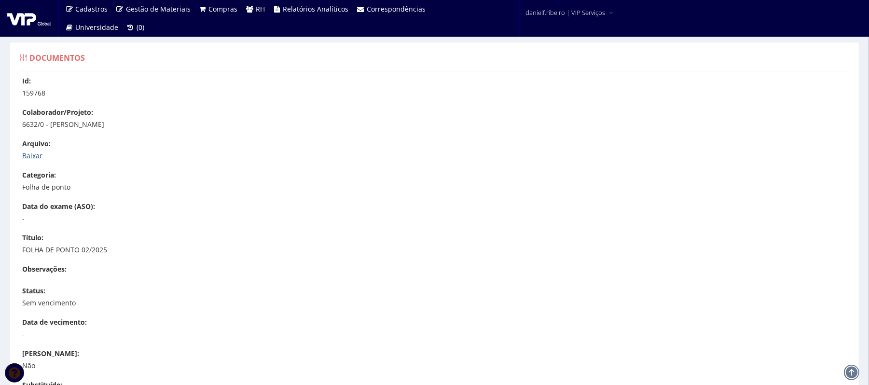
click at [38, 151] on link "Baixar" at bounding box center [32, 155] width 20 height 9
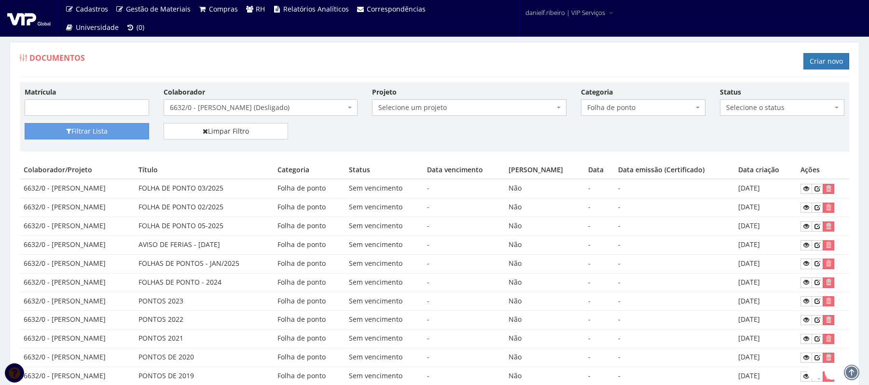
click at [277, 101] on span "6632/0 - LUIZ CARLOS LEVANDOSKI (Desligado)" at bounding box center [261, 107] width 194 height 16
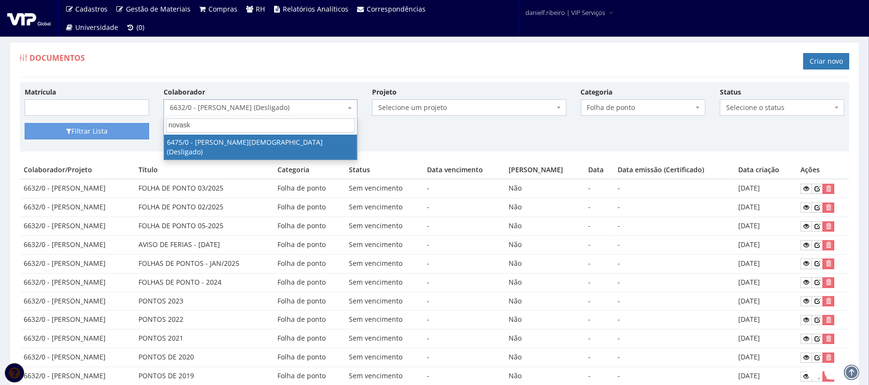
type input "novaski"
select select "83"
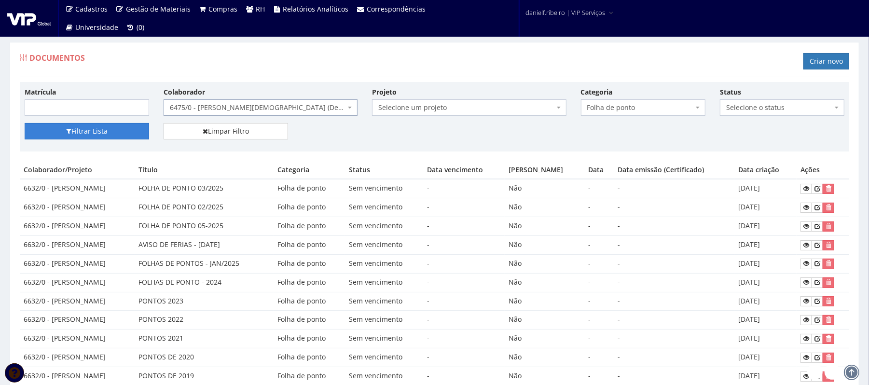
click at [112, 127] on button "Filtrar Lista" at bounding box center [87, 131] width 124 height 16
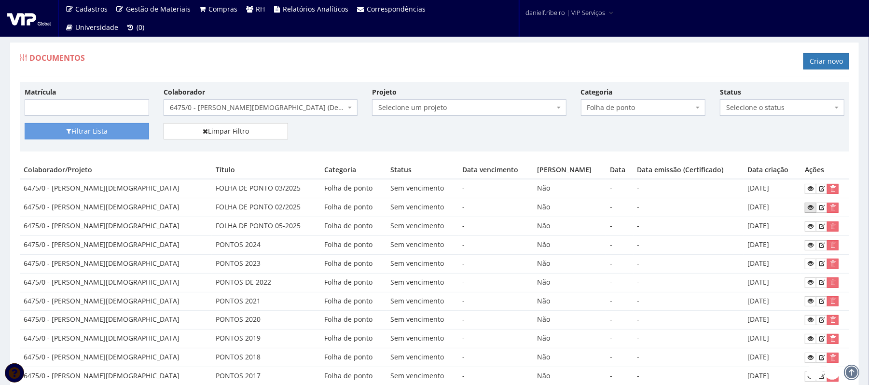
click at [808, 209] on icon at bounding box center [811, 207] width 6 height 7
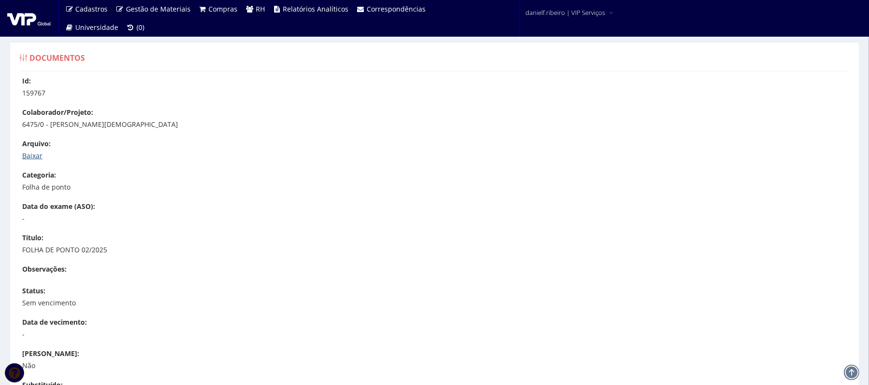
click at [31, 152] on link "Baixar" at bounding box center [32, 155] width 20 height 9
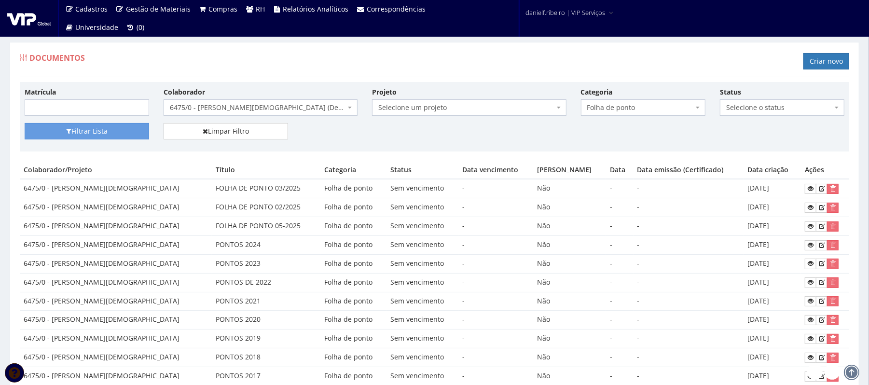
click at [306, 109] on span "6475/0 - [PERSON_NAME][DEMOGRAPHIC_DATA] (Desligado)" at bounding box center [258, 108] width 176 height 10
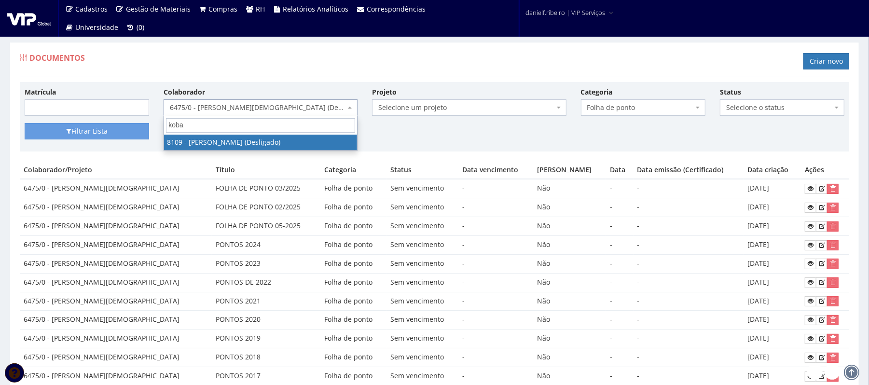
type input "kobay"
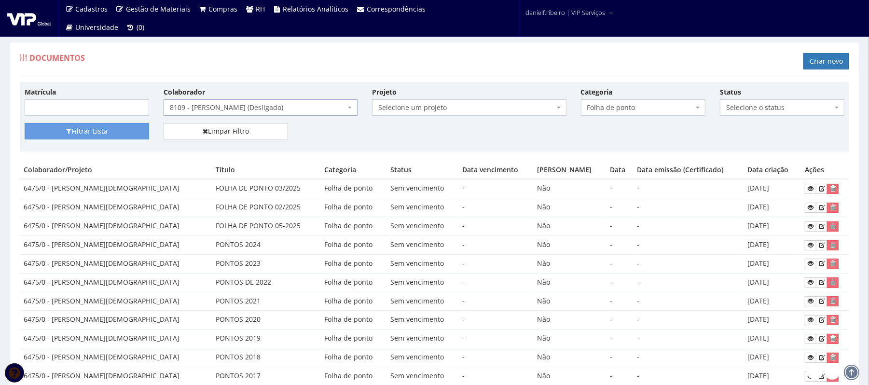
select select "3677"
click at [84, 128] on button "Filtrar Lista" at bounding box center [87, 131] width 124 height 16
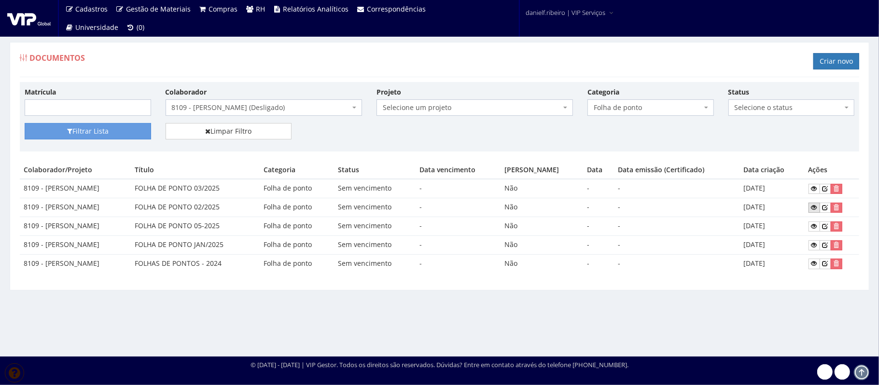
click at [811, 207] on icon at bounding box center [814, 207] width 6 height 7
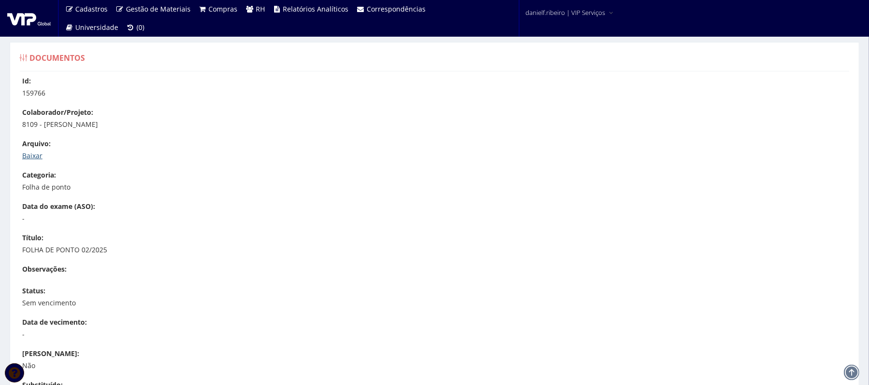
click at [41, 152] on link "Baixar" at bounding box center [32, 155] width 20 height 9
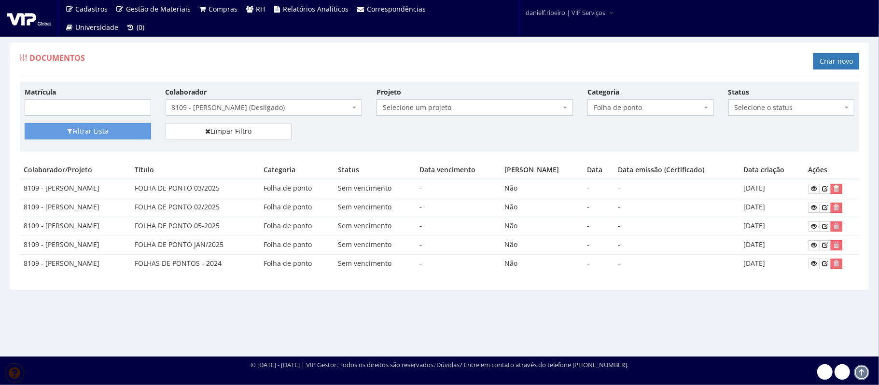
click at [278, 105] on span "8109 - [PERSON_NAME] (Desligado)" at bounding box center [261, 108] width 178 height 10
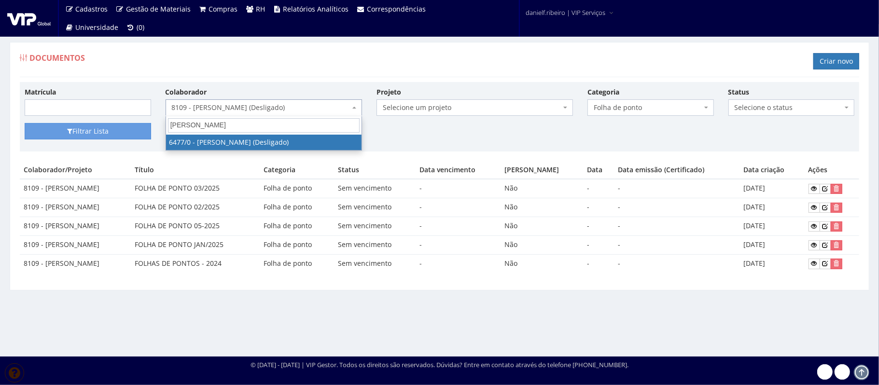
type input "claudemir"
select select "84"
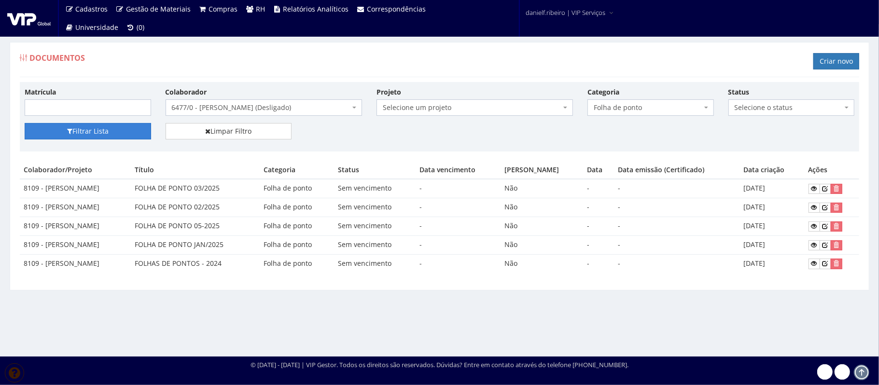
click at [91, 139] on button "Filtrar Lista" at bounding box center [88, 131] width 126 height 16
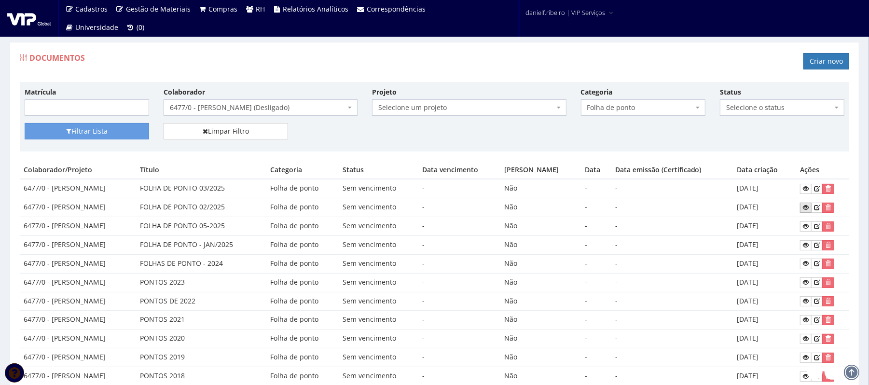
click at [805, 207] on icon at bounding box center [806, 207] width 6 height 7
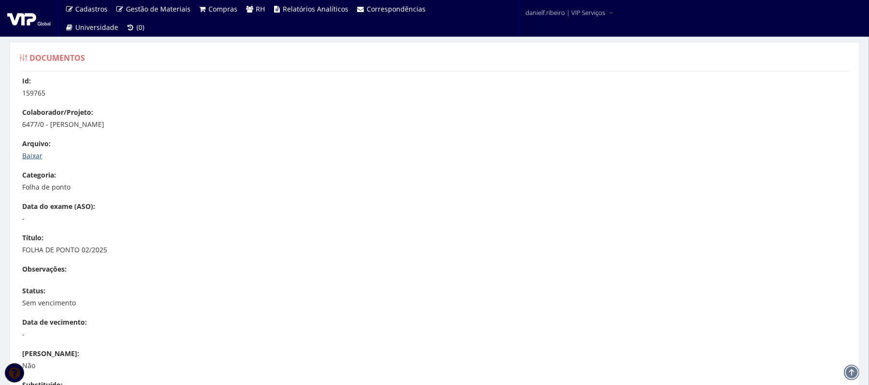
click at [29, 153] on link "Baixar" at bounding box center [32, 155] width 20 height 9
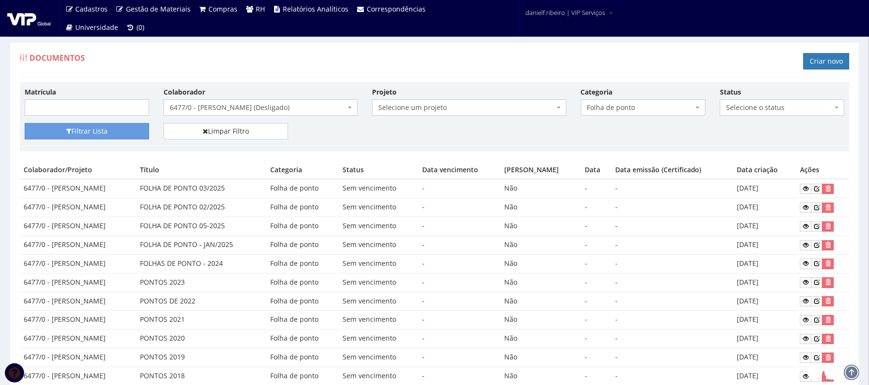
click at [243, 110] on span "6477/0 - [PERSON_NAME] (Desligado)" at bounding box center [258, 108] width 176 height 10
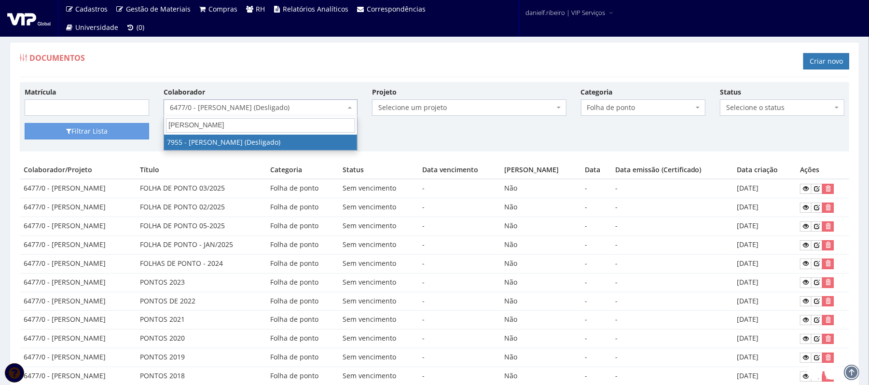
type input "gilmar ribei"
select select "3097"
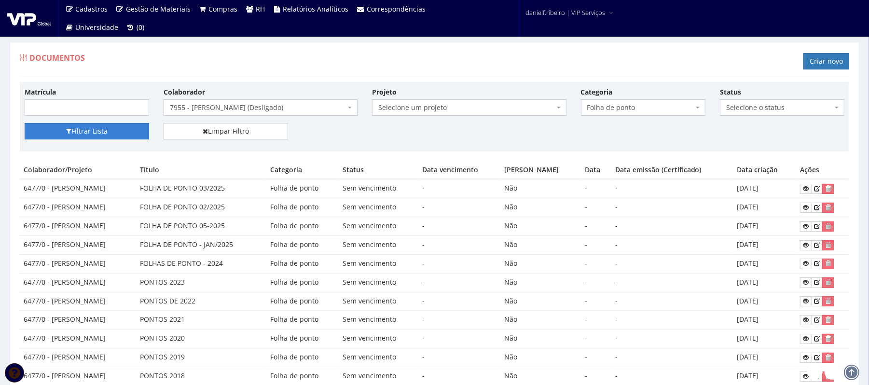
click at [78, 127] on button "Filtrar Lista" at bounding box center [87, 131] width 124 height 16
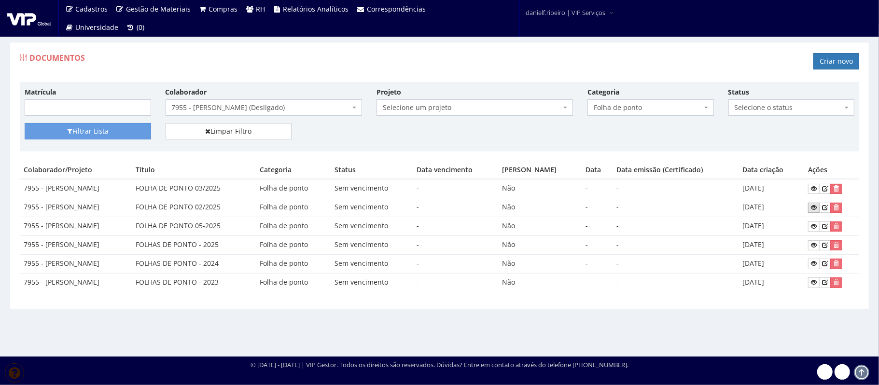
click at [812, 209] on icon at bounding box center [814, 207] width 6 height 7
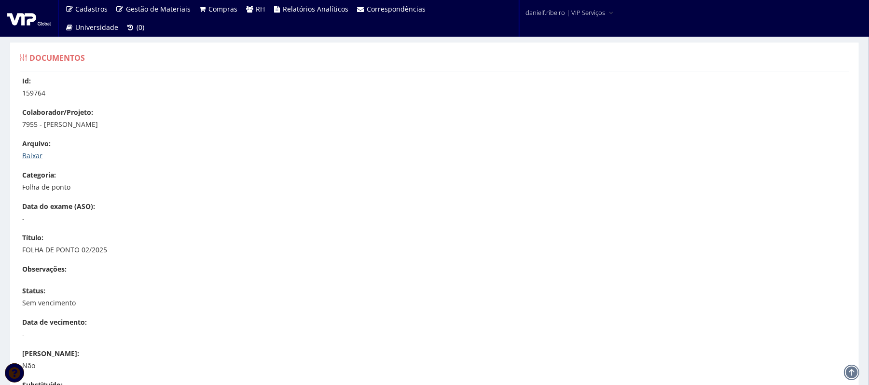
click at [29, 154] on link "Baixar" at bounding box center [32, 155] width 20 height 9
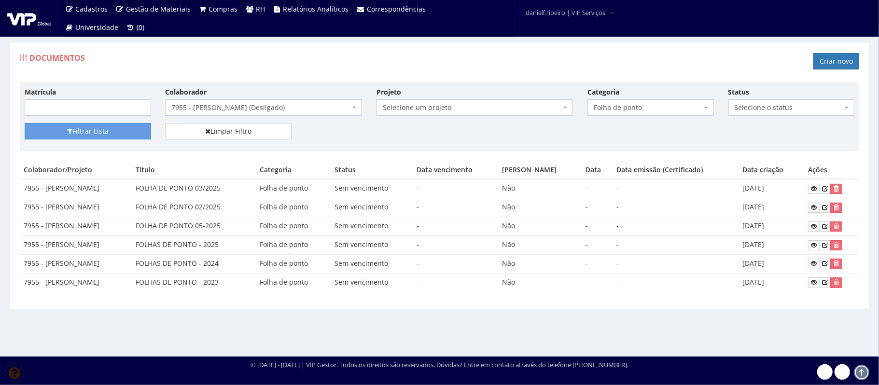
click at [252, 112] on span "7955 - [PERSON_NAME] (Desligado)" at bounding box center [261, 108] width 178 height 10
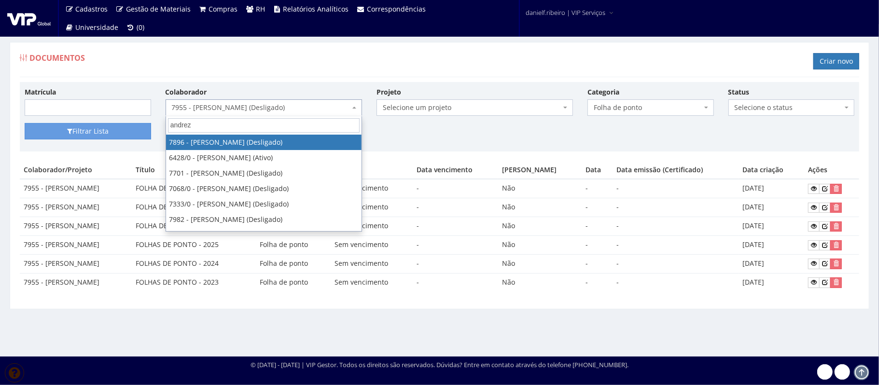
type input "andreza"
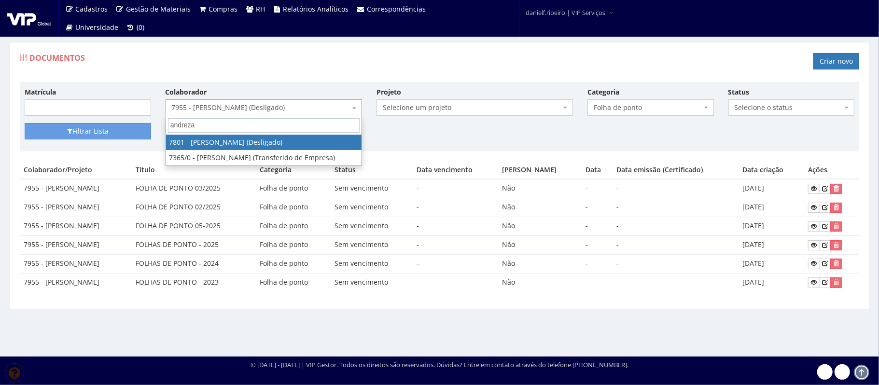
select select "2559"
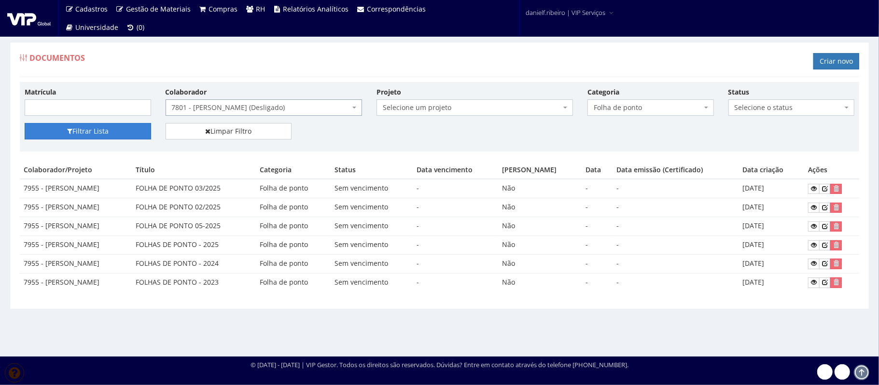
click at [85, 124] on button "Filtrar Lista" at bounding box center [88, 131] width 126 height 16
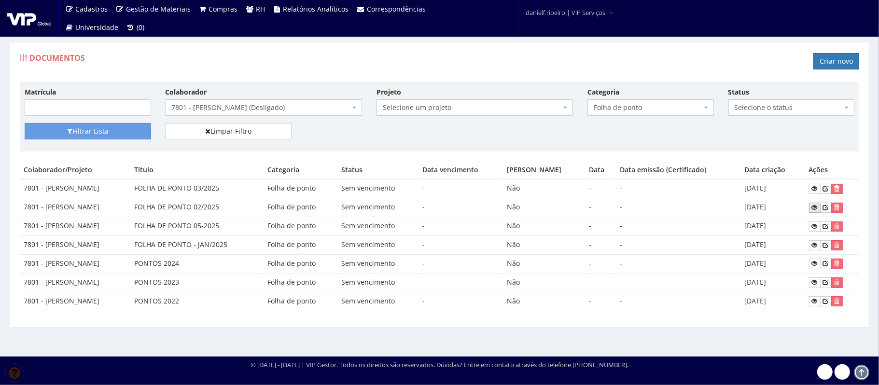
click at [813, 207] on icon at bounding box center [815, 207] width 6 height 7
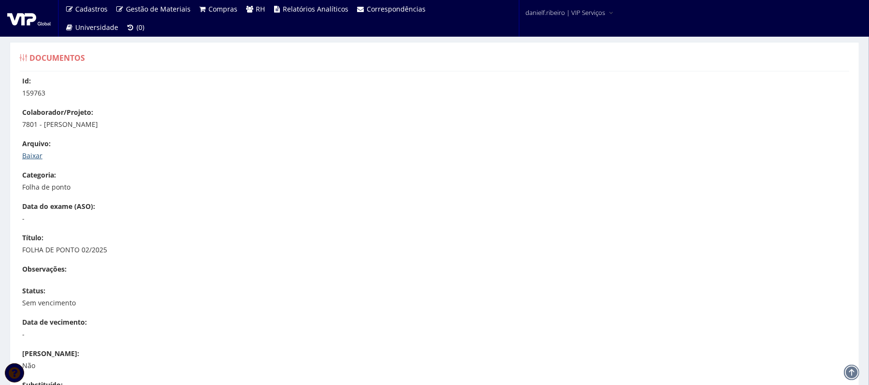
click at [25, 155] on link "Baixar" at bounding box center [32, 155] width 20 height 9
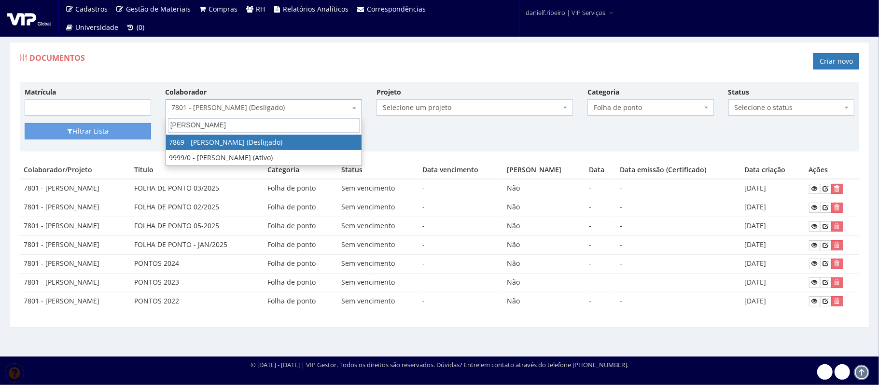
type input "[PERSON_NAME]"
select select "2741"
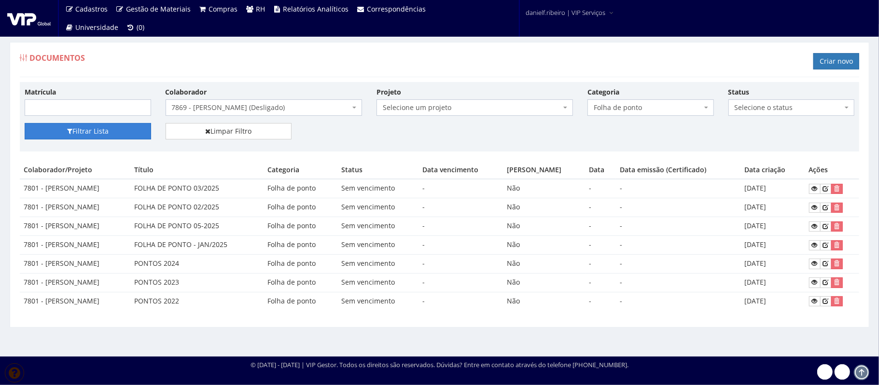
click at [112, 125] on button "Filtrar Lista" at bounding box center [88, 131] width 126 height 16
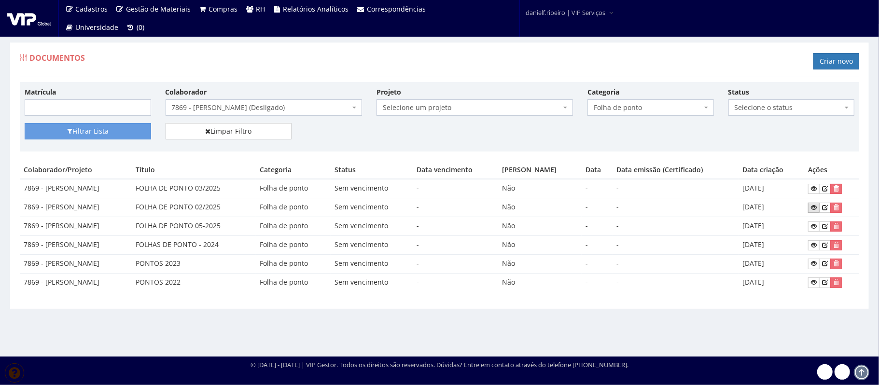
click at [813, 207] on icon at bounding box center [814, 207] width 6 height 7
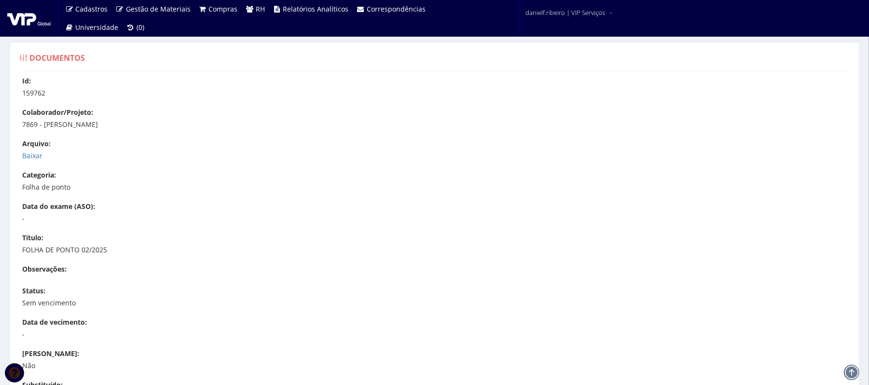
click at [32, 150] on div "Arquivo: Baixar" at bounding box center [439, 150] width 834 height 22
click at [32, 151] on link "Baixar" at bounding box center [32, 155] width 20 height 9
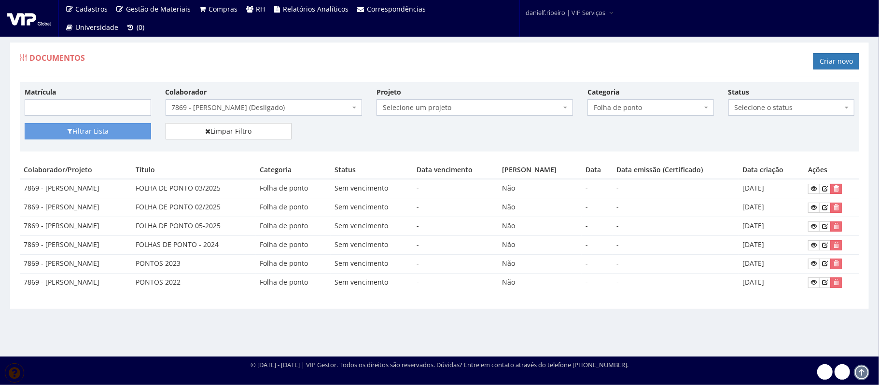
click at [269, 101] on span "7869 - [PERSON_NAME] (Desligado)" at bounding box center [263, 107] width 196 height 16
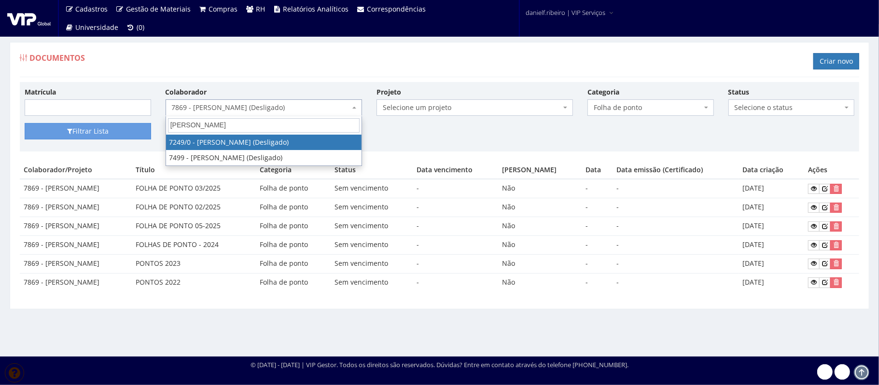
type input "[PERSON_NAME]"
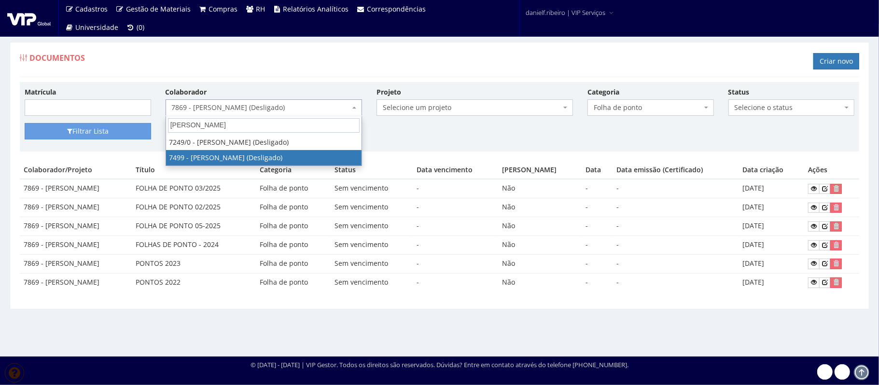
select select "1420"
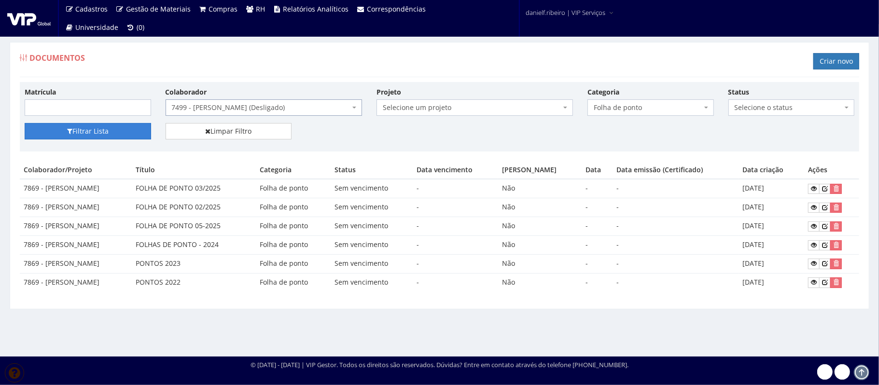
click at [109, 128] on button "Filtrar Lista" at bounding box center [88, 131] width 126 height 16
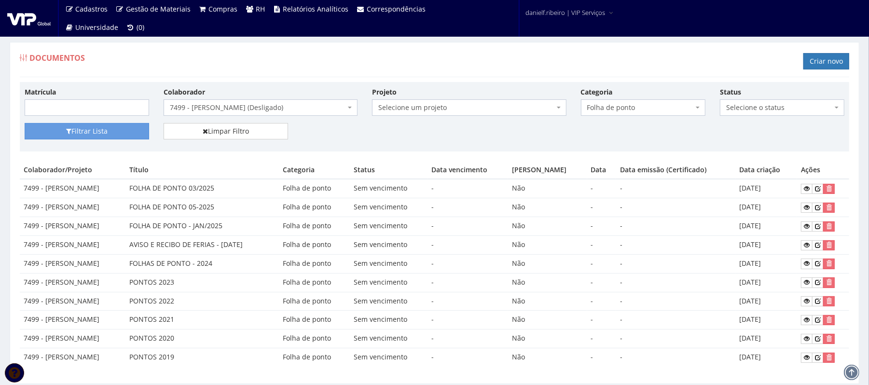
click at [230, 109] on span "7499 - [PERSON_NAME] (Desligado)" at bounding box center [258, 108] width 176 height 10
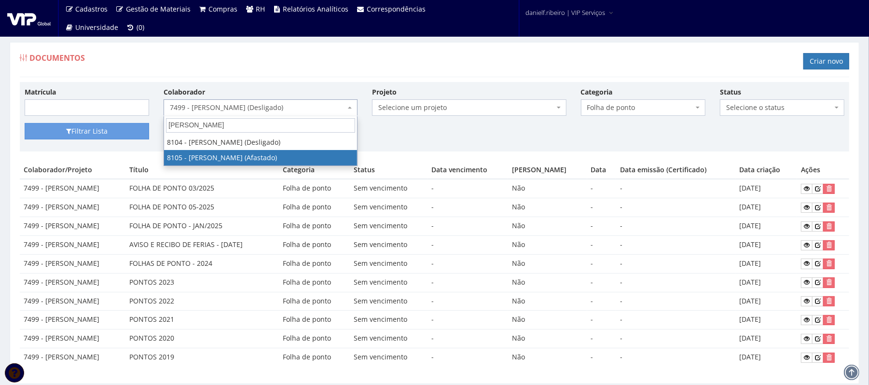
type input "gabriel gar"
select select "3653"
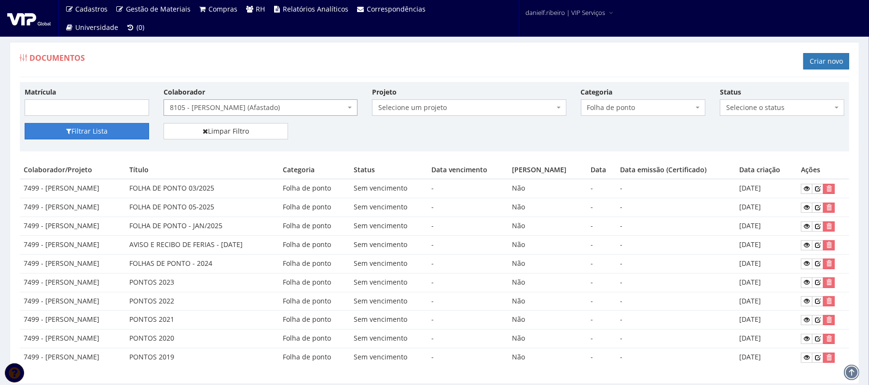
click at [118, 130] on button "Filtrar Lista" at bounding box center [87, 131] width 124 height 16
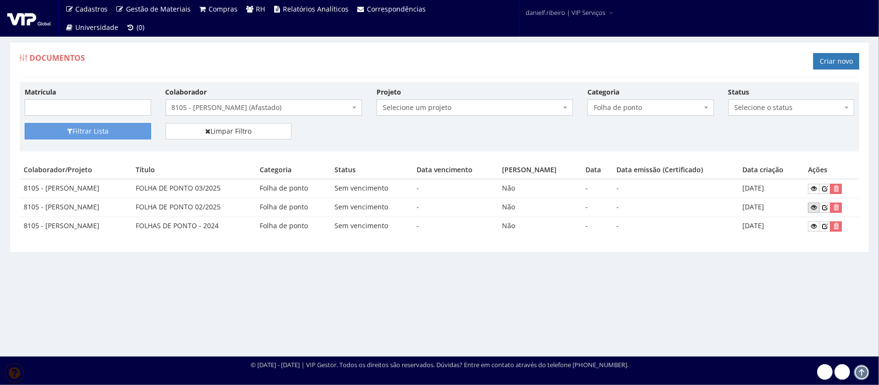
click at [812, 207] on icon at bounding box center [814, 207] width 6 height 7
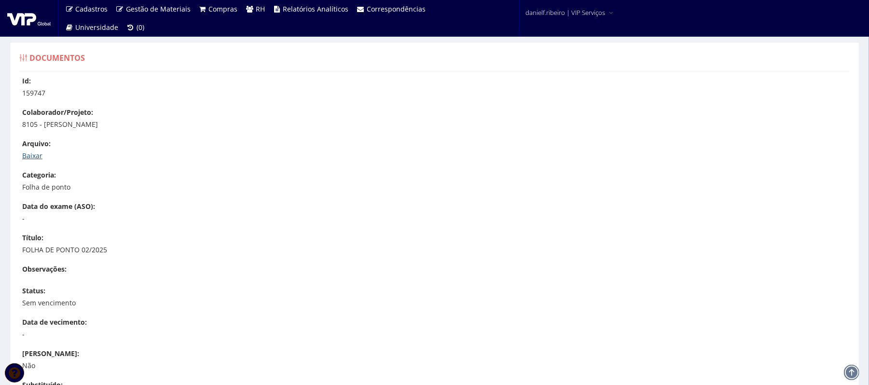
click at [24, 157] on link "Baixar" at bounding box center [32, 155] width 20 height 9
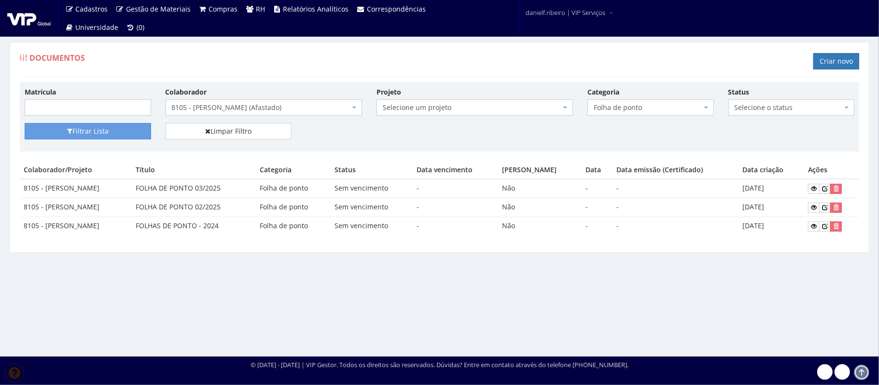
click at [298, 104] on span "8105 - [PERSON_NAME] (Afastado)" at bounding box center [261, 108] width 178 height 10
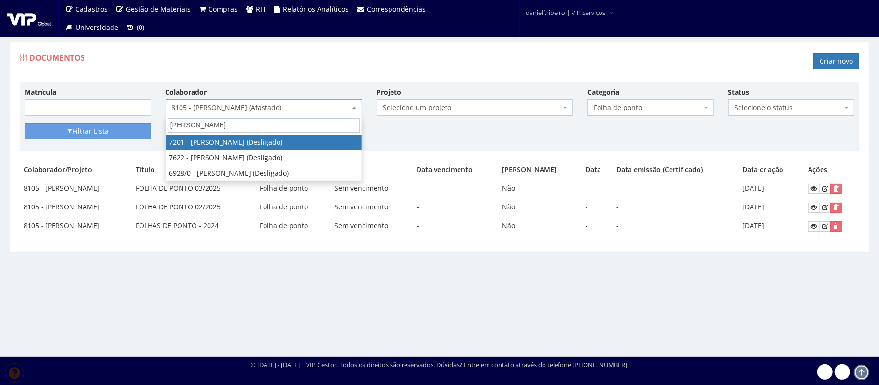
type input "marcos pereira"
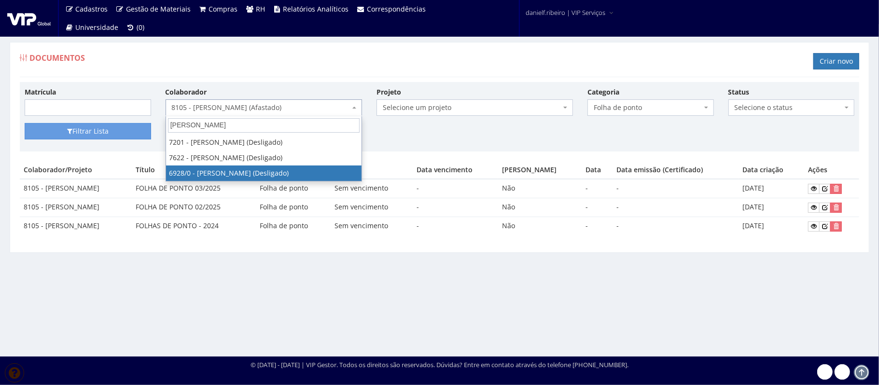
select select "256"
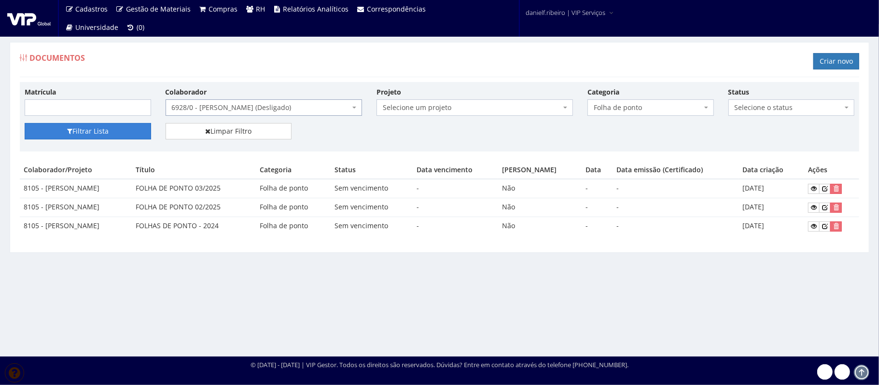
click at [47, 132] on button "Filtrar Lista" at bounding box center [88, 131] width 126 height 16
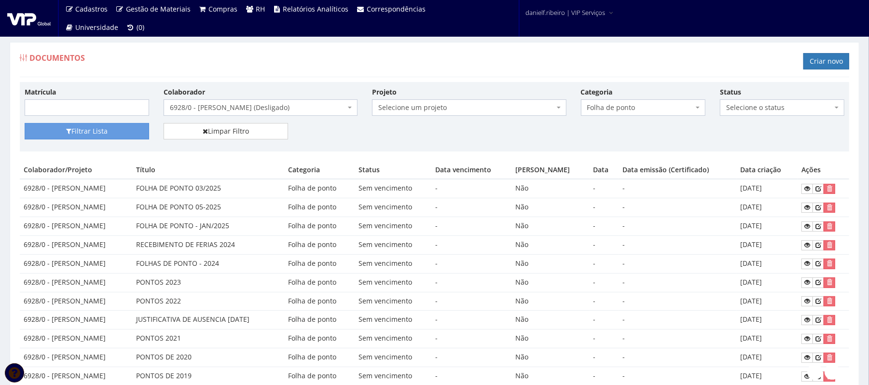
click at [217, 109] on span "6928/0 - [PERSON_NAME] (Desligado)" at bounding box center [258, 108] width 176 height 10
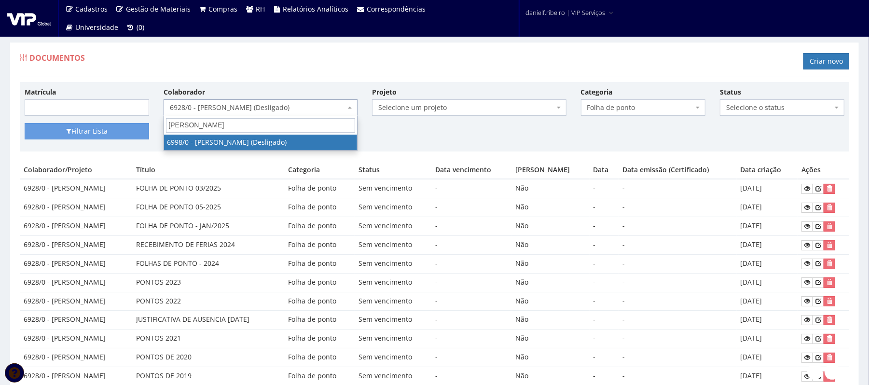
type input "[PERSON_NAME]"
select select "305"
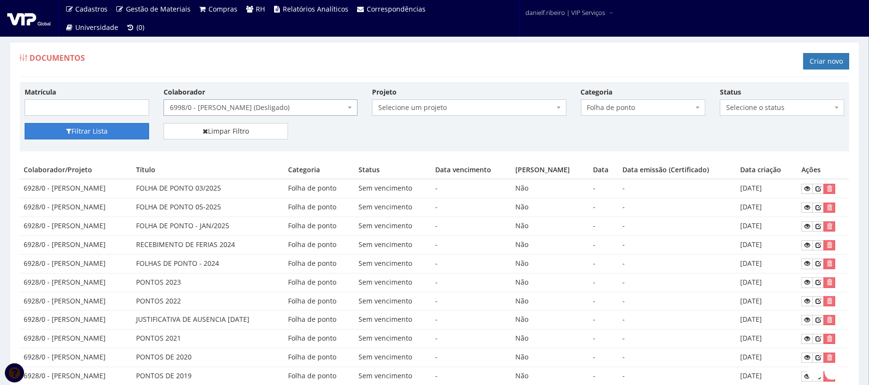
click at [93, 129] on button "Filtrar Lista" at bounding box center [87, 131] width 124 height 16
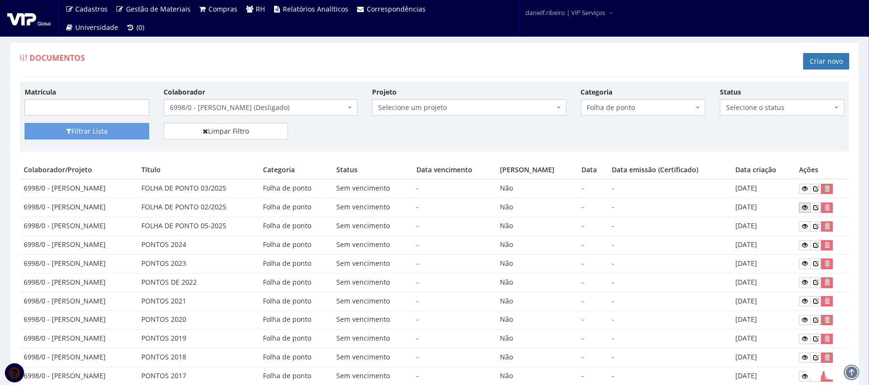
click at [808, 210] on icon at bounding box center [805, 207] width 6 height 7
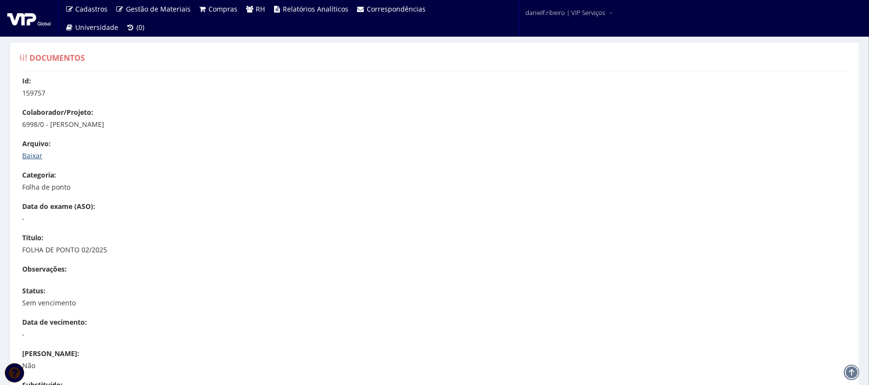
click at [34, 154] on link "Baixar" at bounding box center [32, 155] width 20 height 9
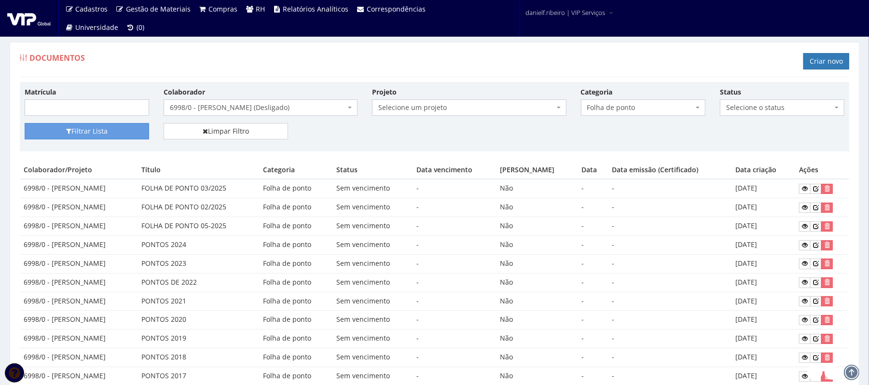
click at [288, 108] on span "6998/0 - ANTONIO VERCI RIBEIRO (Desligado)" at bounding box center [258, 108] width 176 height 10
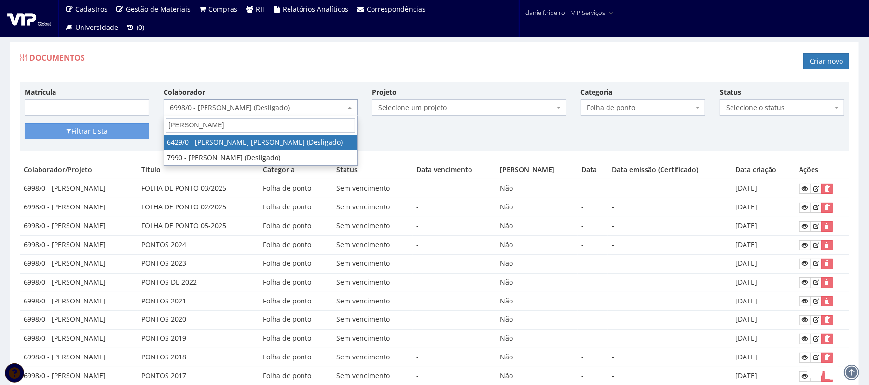
type input "luiz paulo"
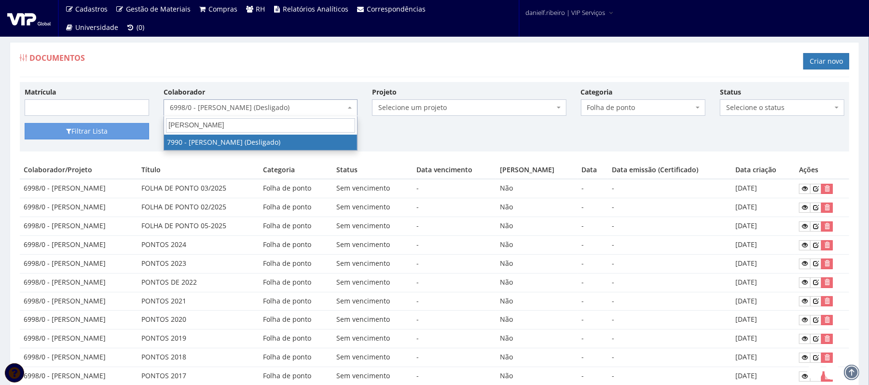
select select "3207"
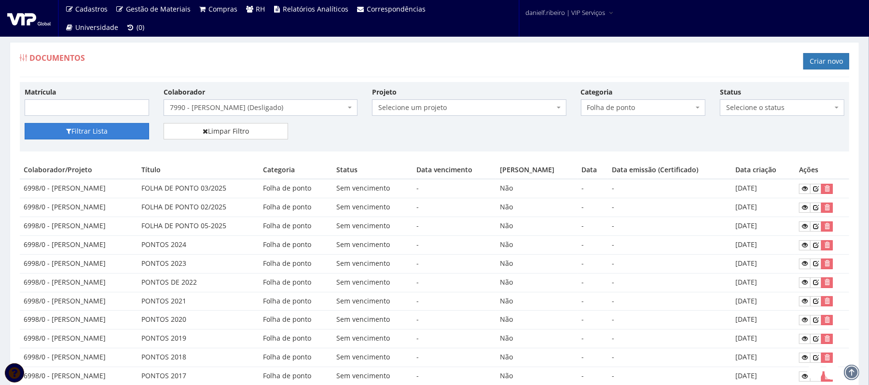
click at [135, 129] on button "Filtrar Lista" at bounding box center [87, 131] width 124 height 16
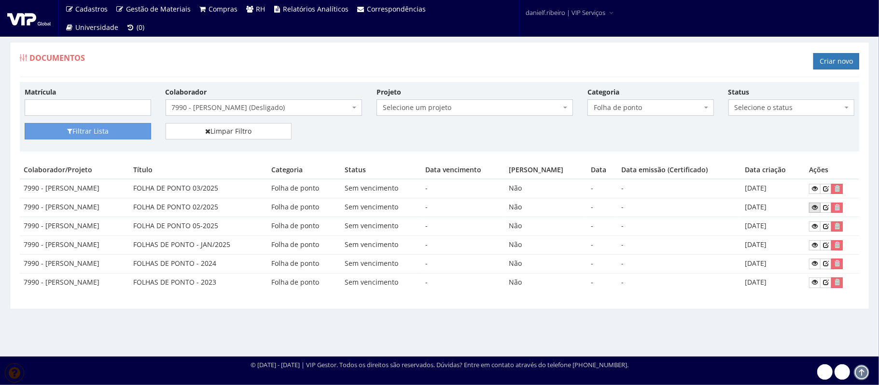
click at [817, 205] on icon at bounding box center [815, 207] width 6 height 7
click at [235, 115] on span "7990 - LUIZ PAULO ANDRADE MORAES (Desligado)" at bounding box center [263, 107] width 196 height 16
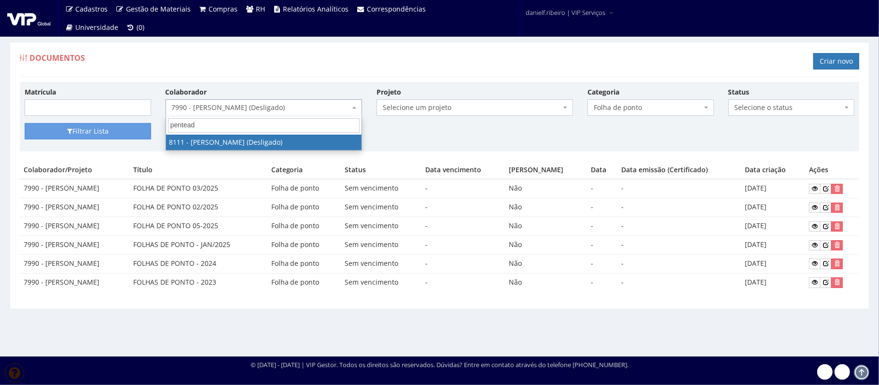
type input "penteado"
select select "3668"
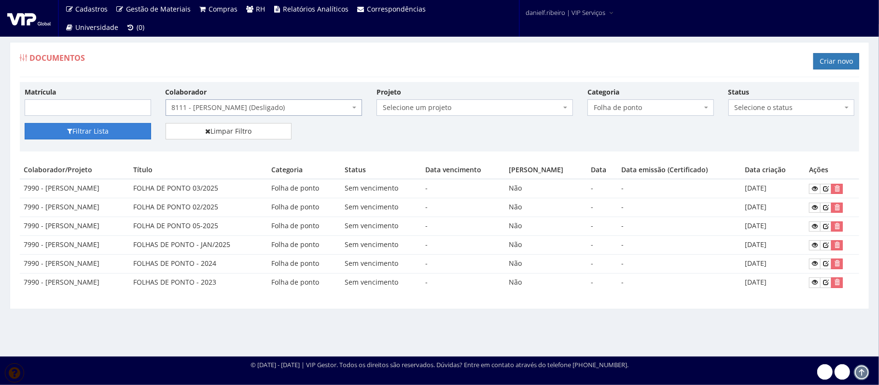
click at [82, 134] on button "Filtrar Lista" at bounding box center [88, 131] width 126 height 16
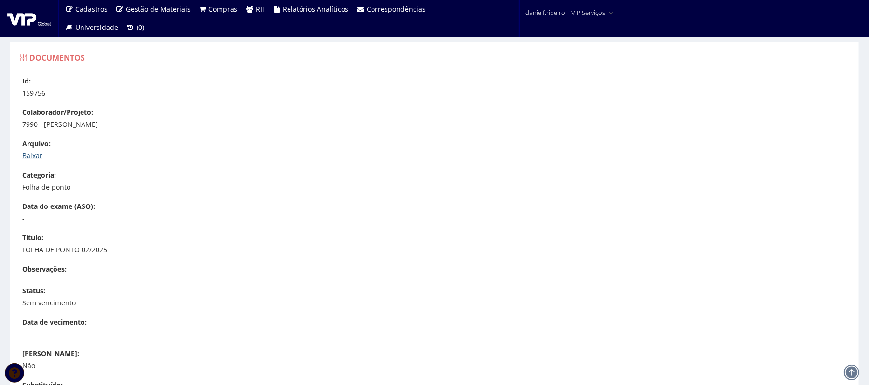
click at [36, 157] on link "Baixar" at bounding box center [32, 155] width 20 height 9
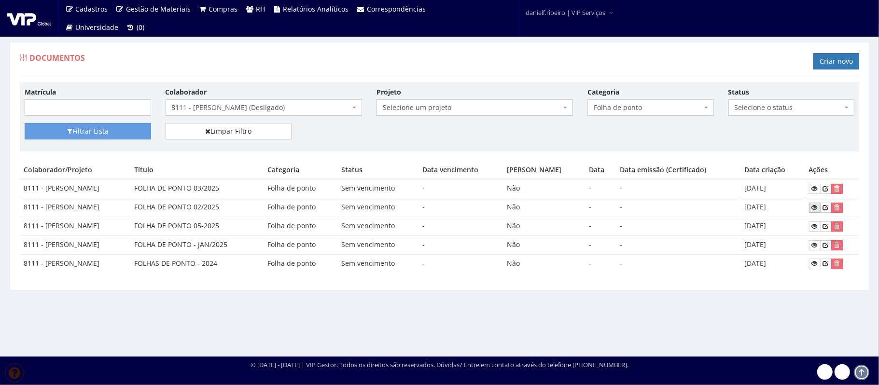
click at [817, 207] on icon at bounding box center [815, 207] width 6 height 7
click at [278, 110] on span "8111 - ROBSON FERNANDO PENTEADO (Desligado)" at bounding box center [261, 108] width 178 height 10
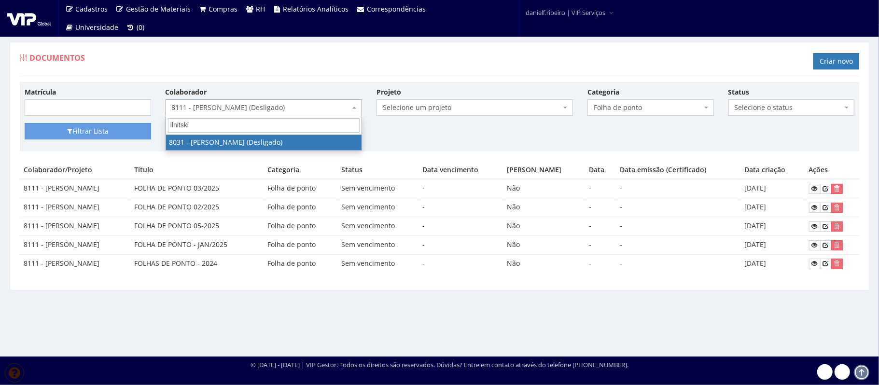
type input "ilnitski"
select select "3404"
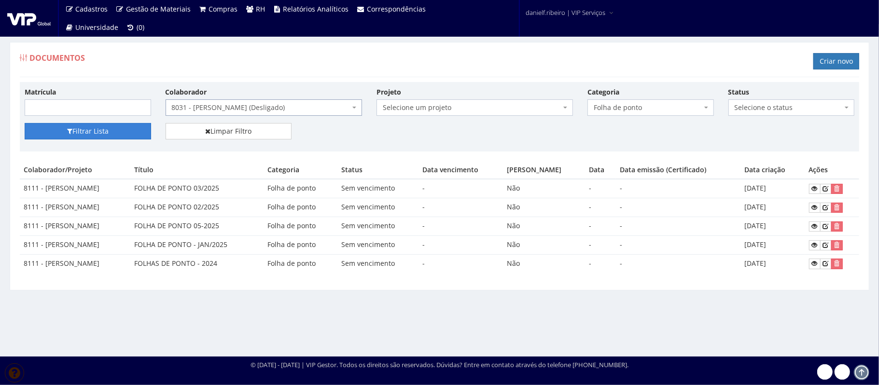
click at [105, 133] on button "Filtrar Lista" at bounding box center [88, 131] width 126 height 16
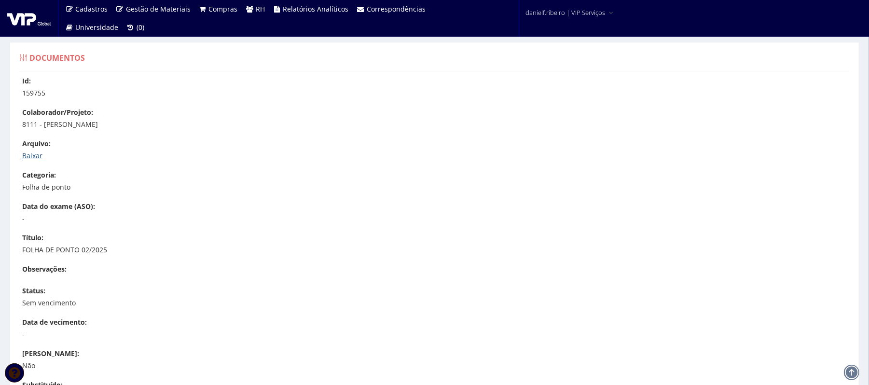
click at [38, 152] on link "Baixar" at bounding box center [32, 155] width 20 height 9
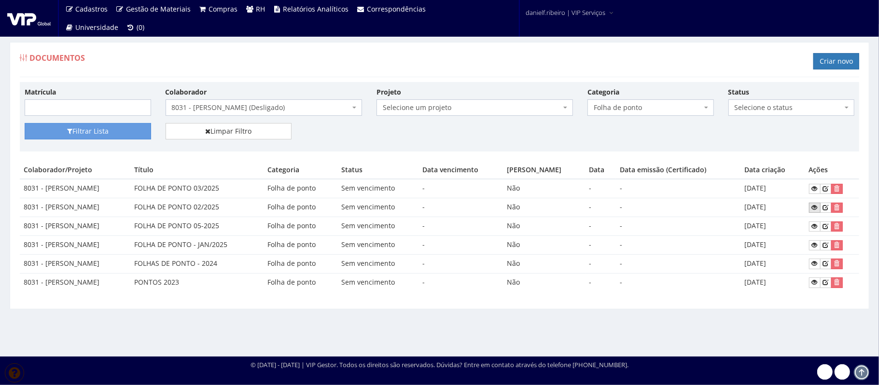
click at [813, 209] on icon at bounding box center [815, 207] width 6 height 7
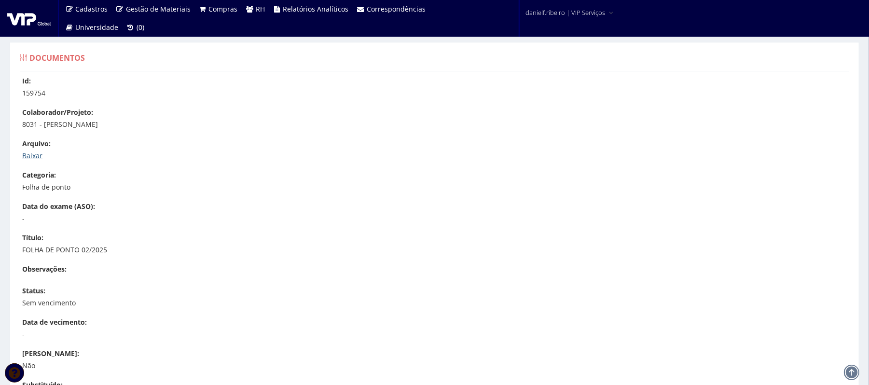
click at [41, 154] on link "Baixar" at bounding box center [32, 155] width 20 height 9
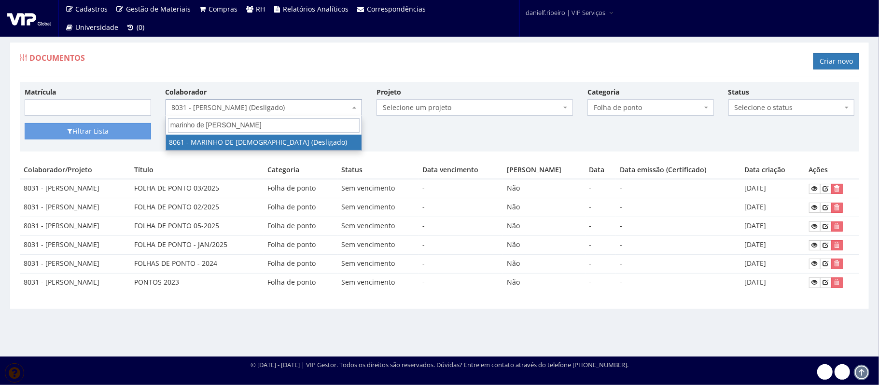
type input "marinho de jes"
select select "3507"
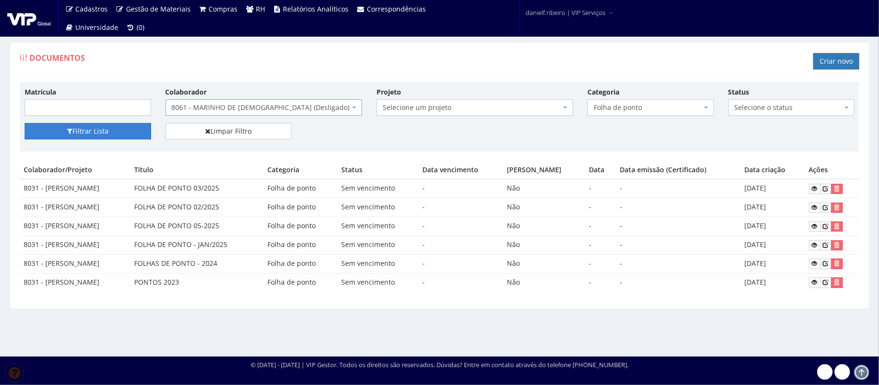
click at [95, 129] on button "Filtrar Lista" at bounding box center [88, 131] width 126 height 16
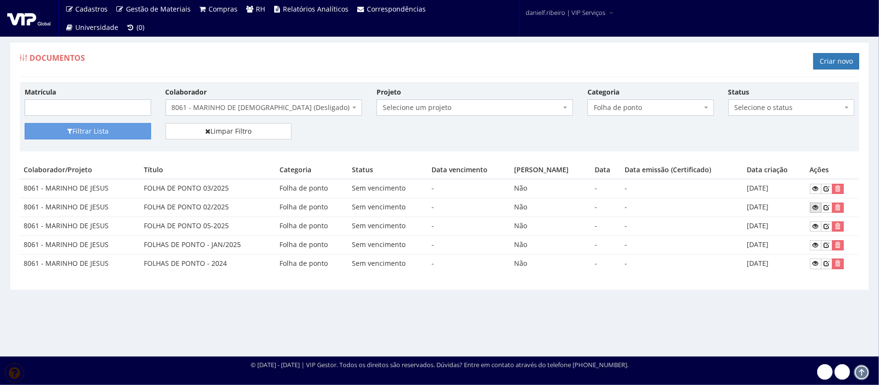
click at [814, 206] on icon at bounding box center [816, 207] width 6 height 7
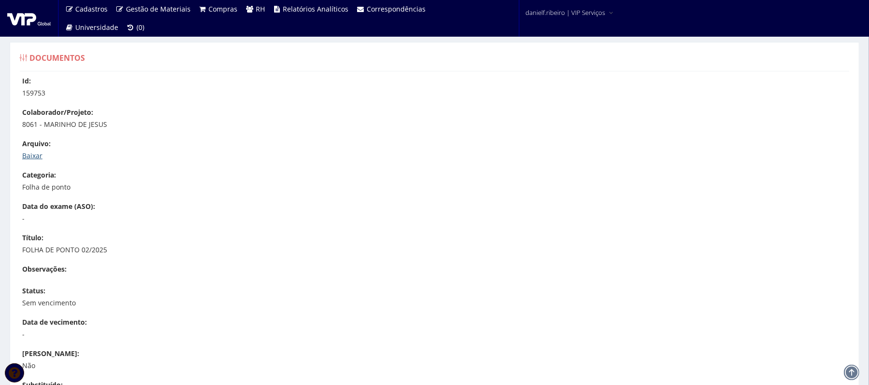
click at [31, 149] on label "Arquivo:" at bounding box center [36, 144] width 28 height 10
click at [31, 152] on link "Baixar" at bounding box center [32, 155] width 20 height 9
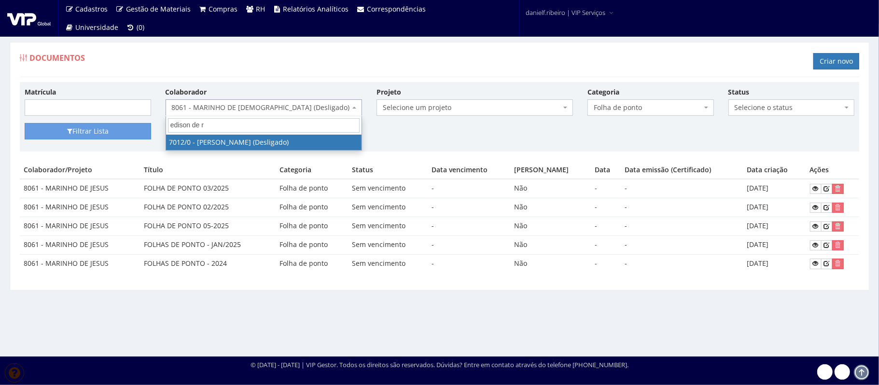
type input "edison de ra"
select select "316"
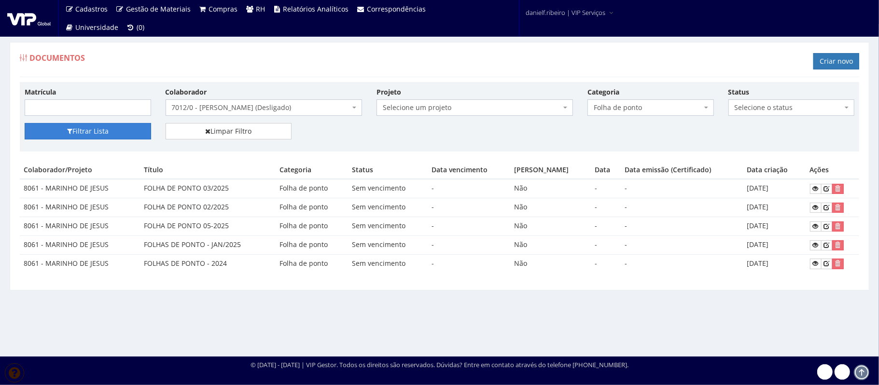
click at [136, 130] on button "Filtrar Lista" at bounding box center [88, 131] width 126 height 16
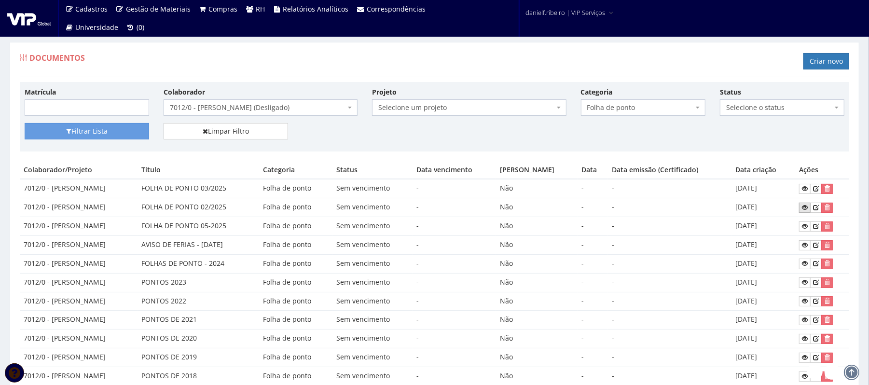
click at [809, 203] on link at bounding box center [805, 208] width 12 height 10
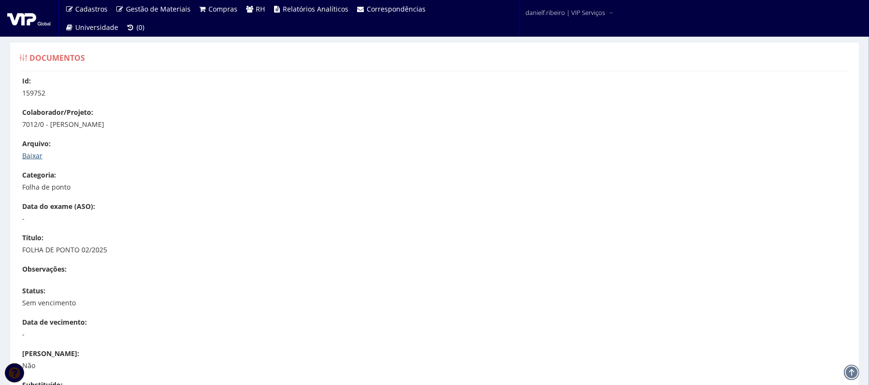
click at [33, 157] on link "Baixar" at bounding box center [32, 155] width 20 height 9
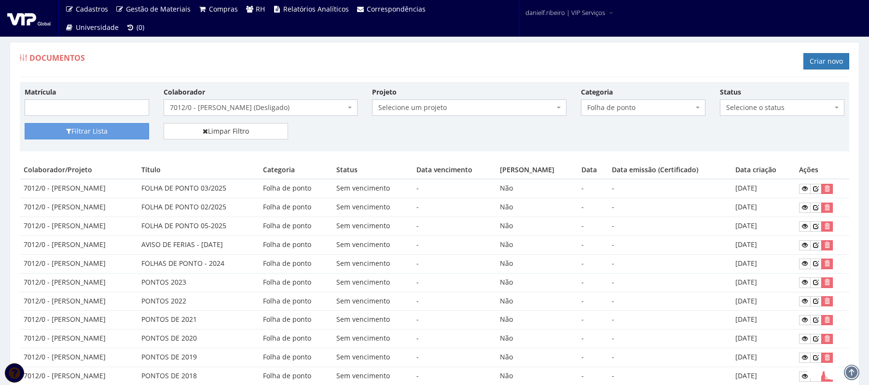
drag, startPoint x: 0, startPoint y: 0, endPoint x: 263, endPoint y: 95, distance: 279.6
click at [267, 95] on div "Colaborador Selecione um colaborador 7015/0 - ADEILTON LUIZ NETO (Desligado) 70…" at bounding box center [260, 101] width 208 height 29
click at [257, 114] on span "7012/0 - EDISON DE RAMOS (Desligado)" at bounding box center [261, 107] width 194 height 16
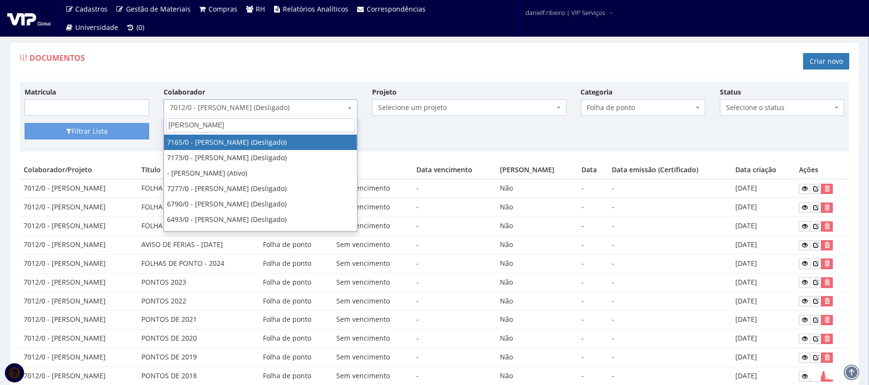
type input "marcelo ma"
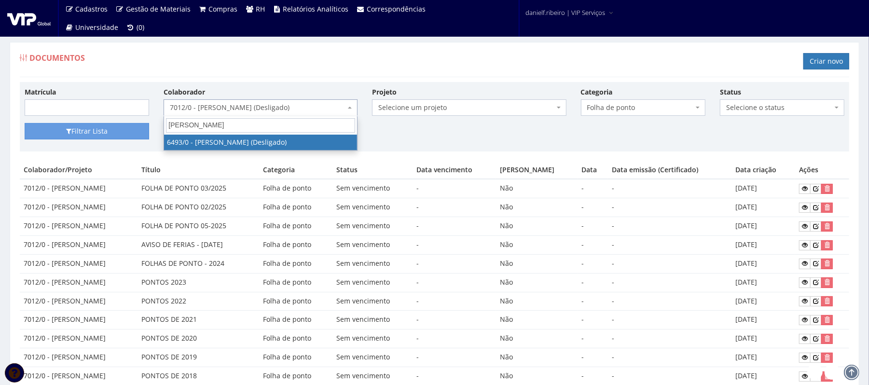
select select "93"
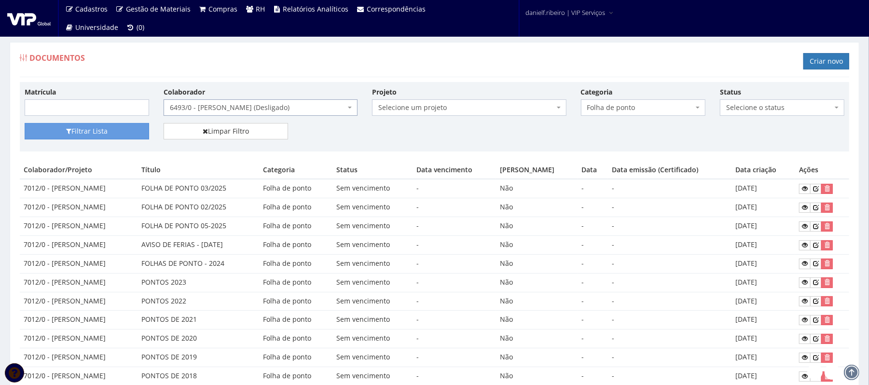
click at [112, 141] on div "Filtrar Lista Limpar Filtro" at bounding box center [434, 135] width 834 height 24
click at [107, 132] on button "Filtrar Lista" at bounding box center [87, 131] width 124 height 16
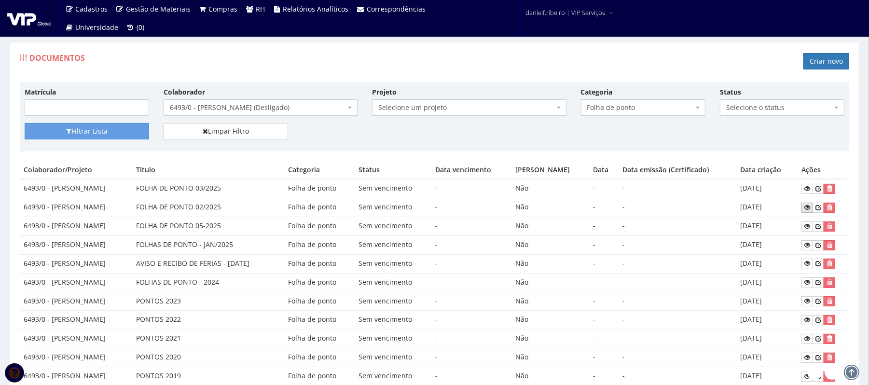
click at [806, 209] on icon at bounding box center [807, 207] width 6 height 7
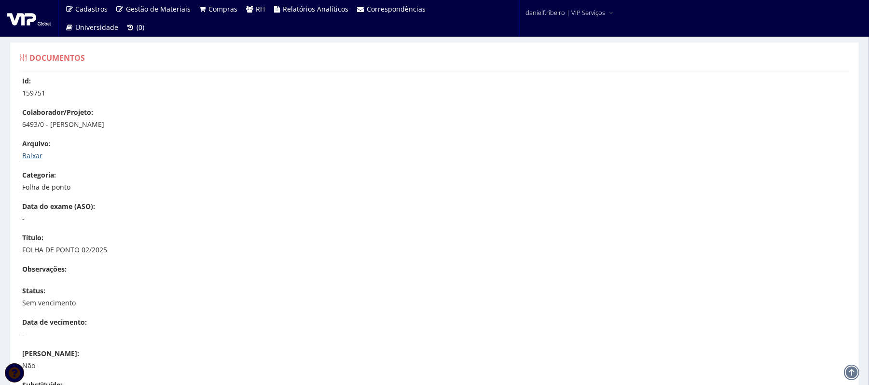
click at [31, 159] on link "Baixar" at bounding box center [32, 155] width 20 height 9
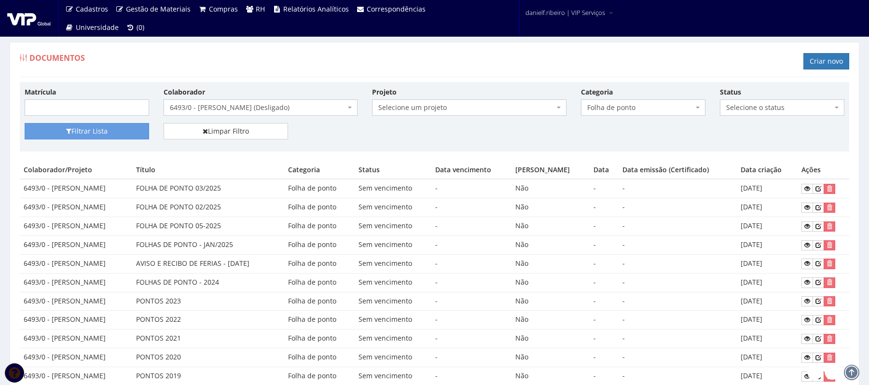
drag, startPoint x: 0, startPoint y: 0, endPoint x: 270, endPoint y: 114, distance: 293.2
click at [270, 114] on span "6493/0 - [PERSON_NAME] (Desligado)" at bounding box center [261, 107] width 194 height 16
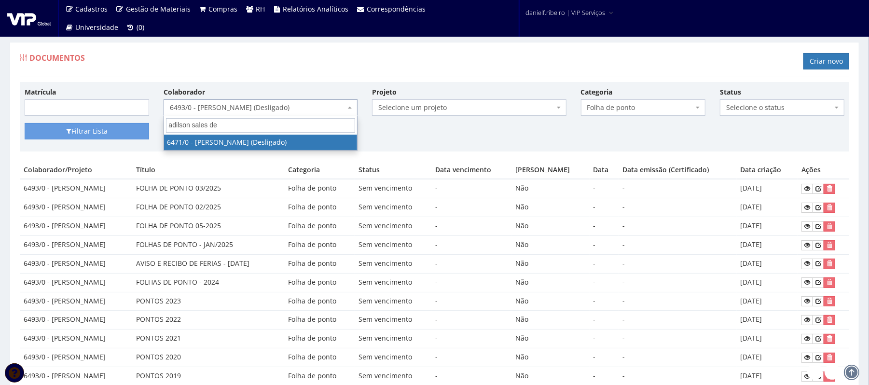
type input "adilson sales de"
select select "80"
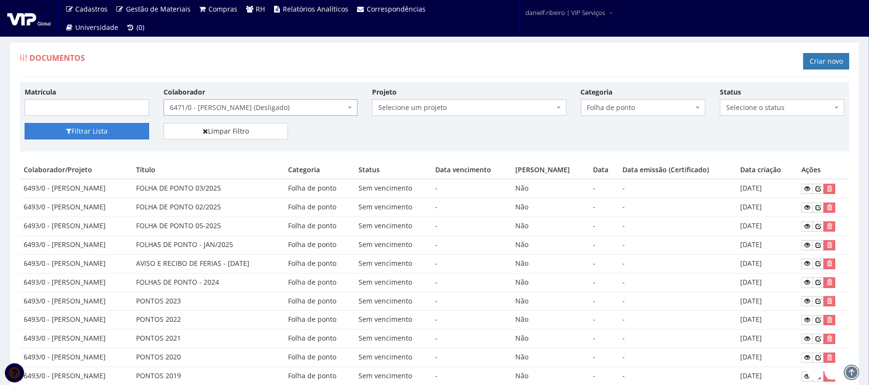
click at [95, 127] on button "Filtrar Lista" at bounding box center [87, 131] width 124 height 16
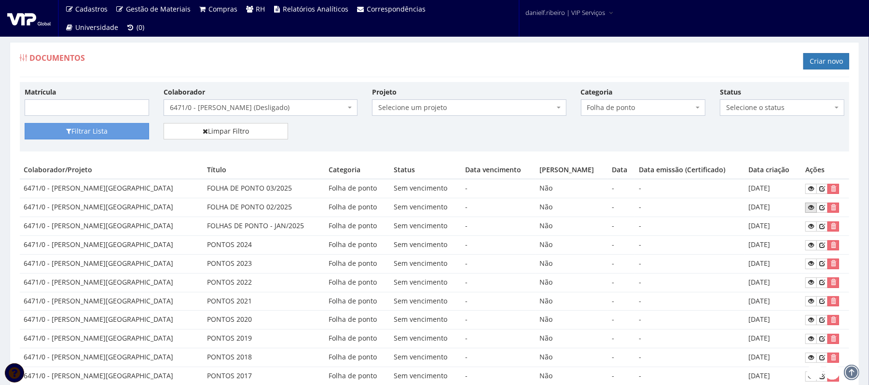
click at [808, 209] on icon at bounding box center [811, 207] width 6 height 7
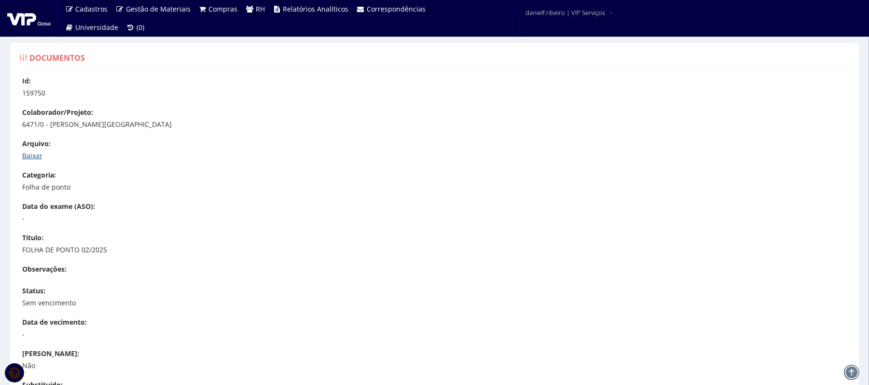
click at [38, 157] on link "Baixar" at bounding box center [32, 155] width 20 height 9
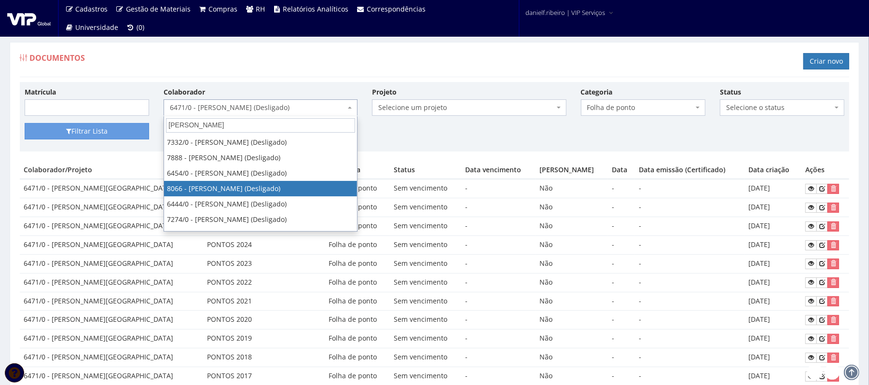
type input "fernando"
select select "3521"
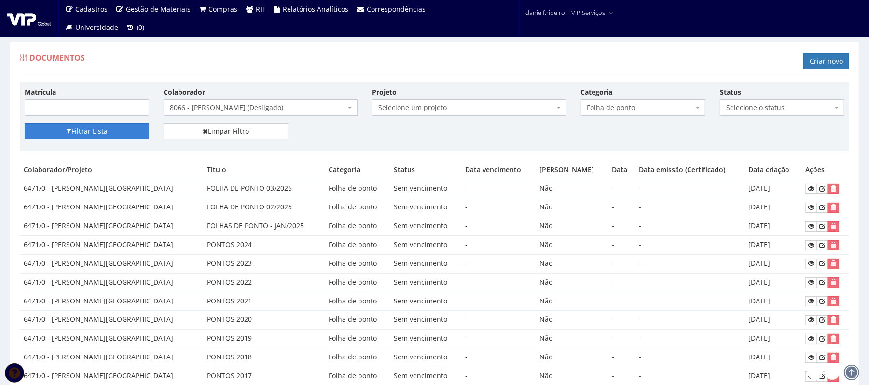
click at [117, 134] on button "Filtrar Lista" at bounding box center [87, 131] width 124 height 16
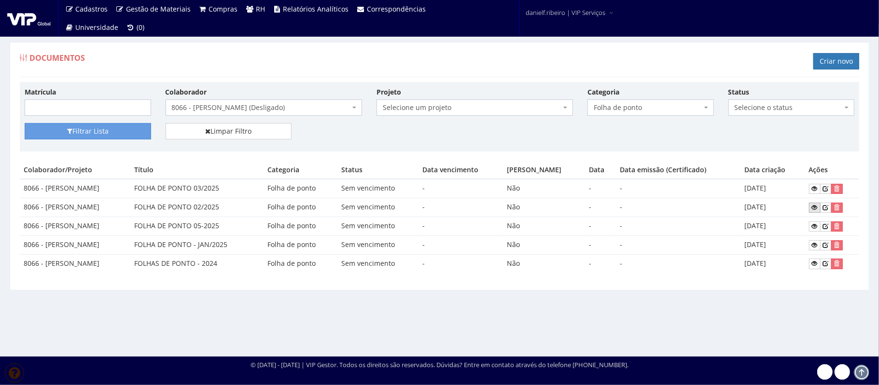
click at [815, 211] on icon at bounding box center [815, 207] width 6 height 7
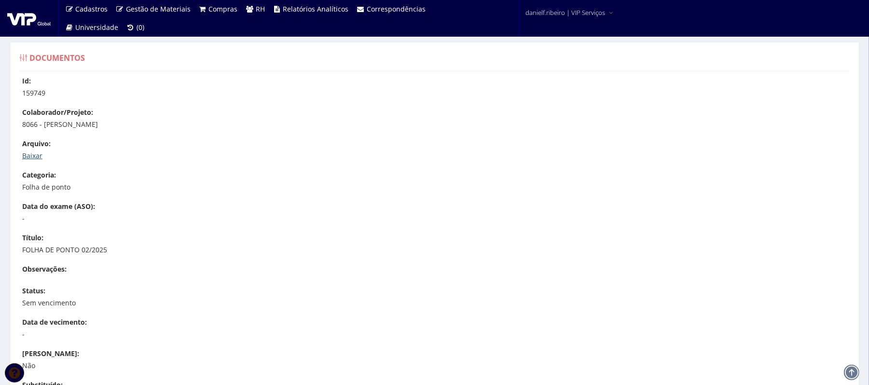
click at [32, 155] on link "Baixar" at bounding box center [32, 155] width 20 height 9
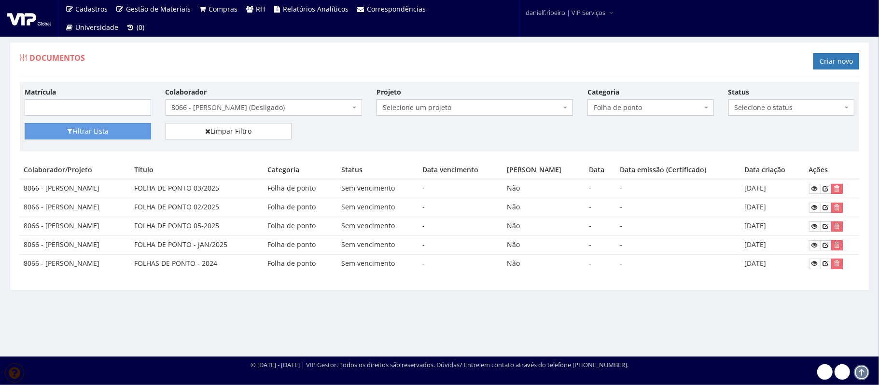
click at [257, 107] on span "8066 - [PERSON_NAME] (Desligado)" at bounding box center [261, 108] width 178 height 10
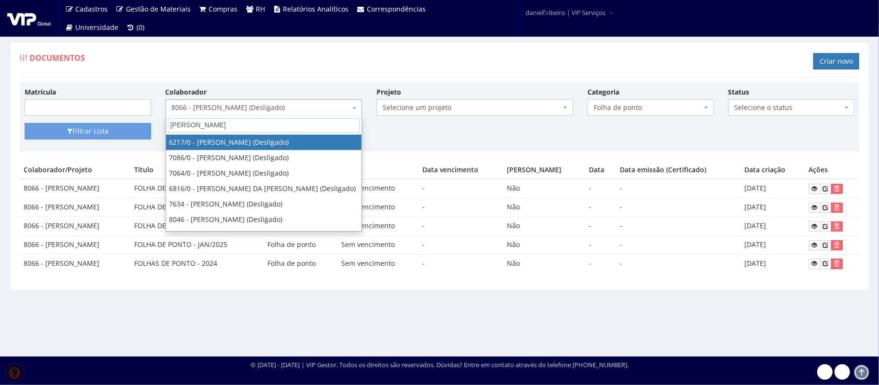
type input "leandro r"
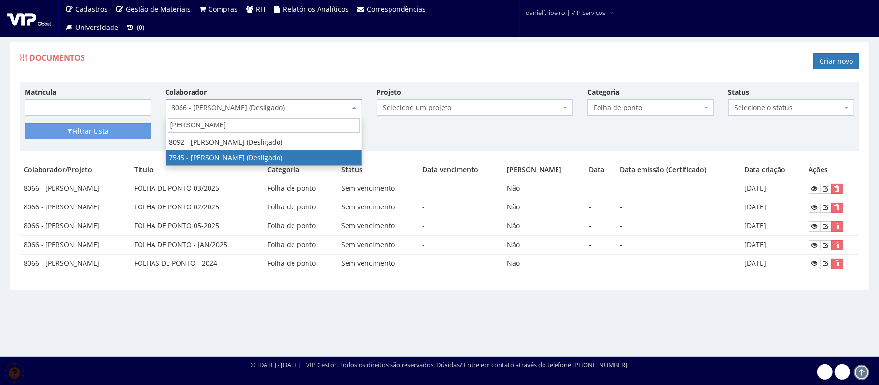
select select "1579"
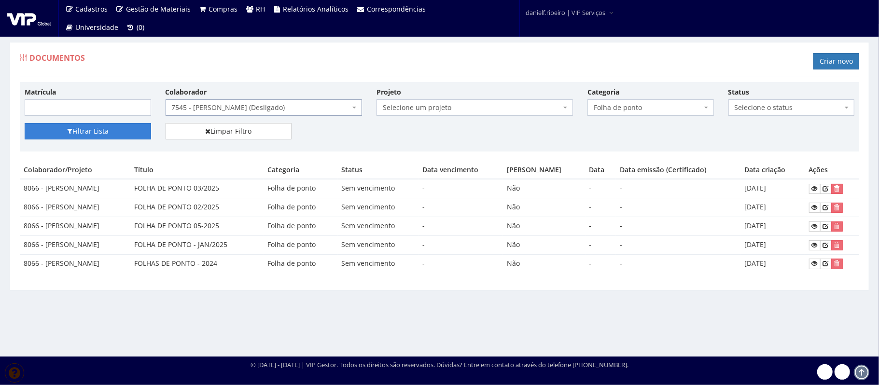
click at [127, 127] on button "Filtrar Lista" at bounding box center [88, 131] width 126 height 16
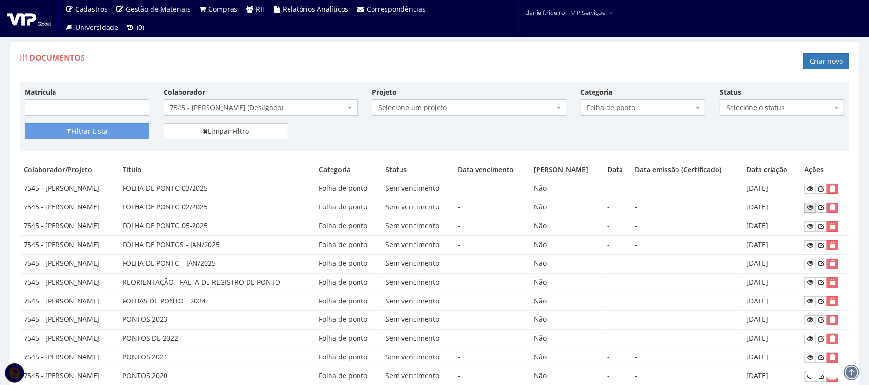
click at [807, 207] on icon at bounding box center [810, 207] width 6 height 7
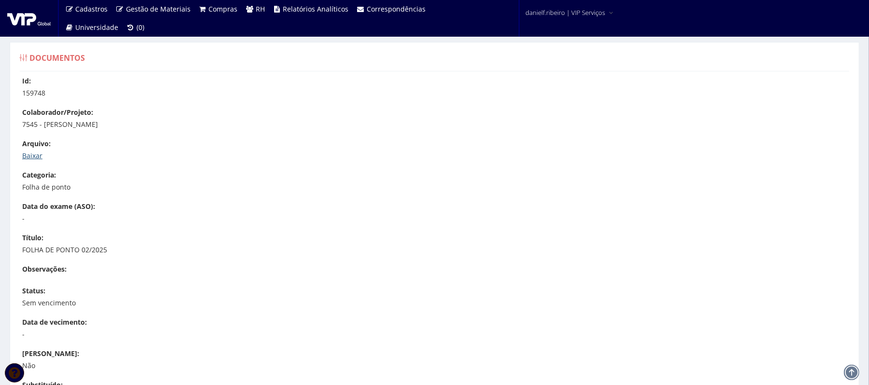
click at [35, 159] on link "Baixar" at bounding box center [32, 155] width 20 height 9
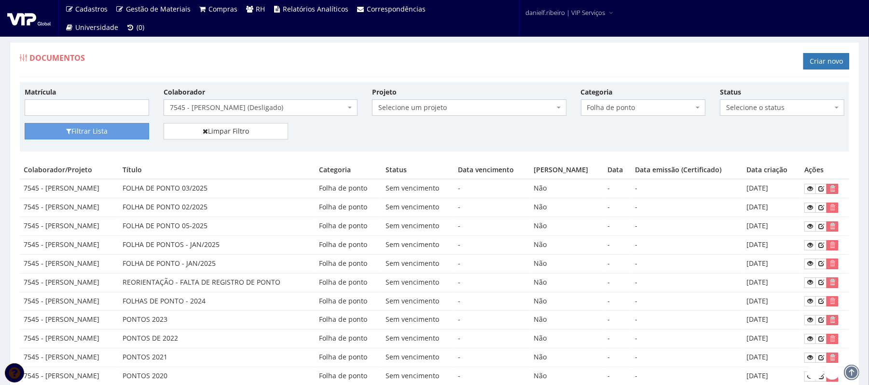
click at [280, 63] on div "Documentos Criar novo" at bounding box center [434, 62] width 829 height 29
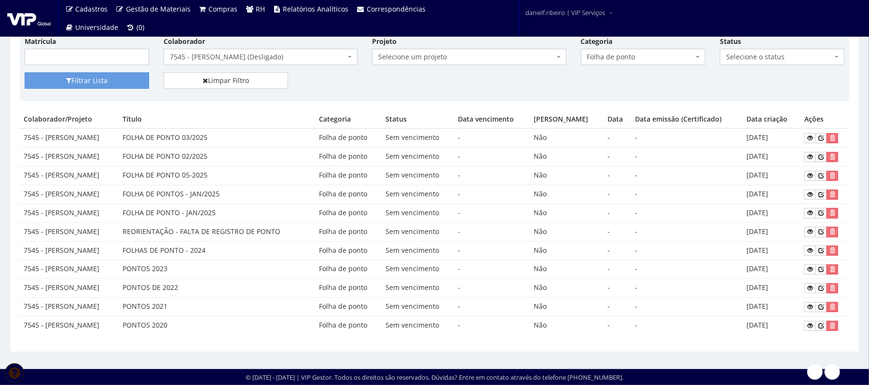
click at [218, 61] on span "7545 - [PERSON_NAME] (Desligado)" at bounding box center [261, 57] width 194 height 16
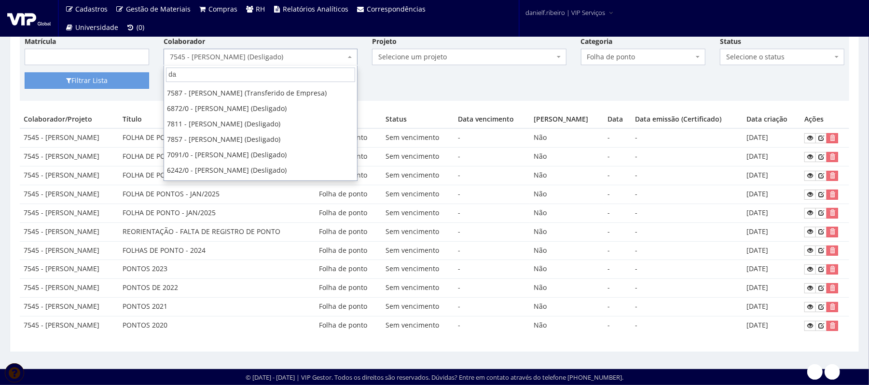
scroll to position [0, 0]
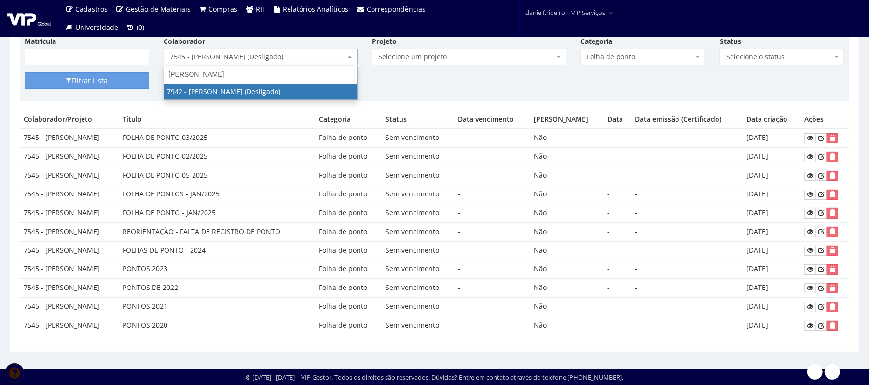
type input "daniel feli"
select select "3052"
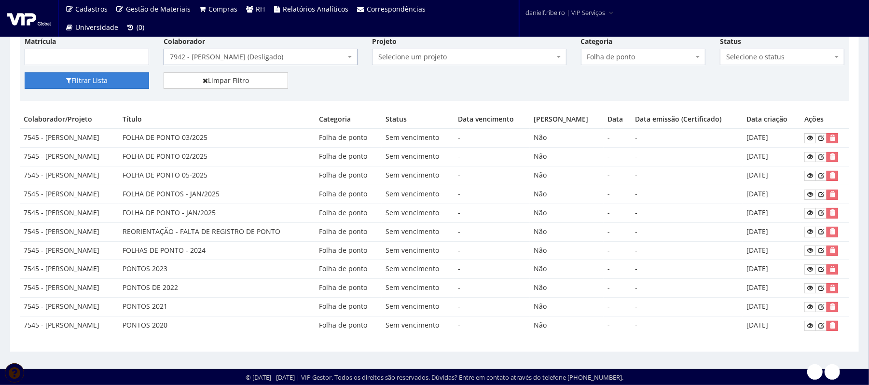
click at [93, 72] on button "Filtrar Lista" at bounding box center [87, 80] width 124 height 16
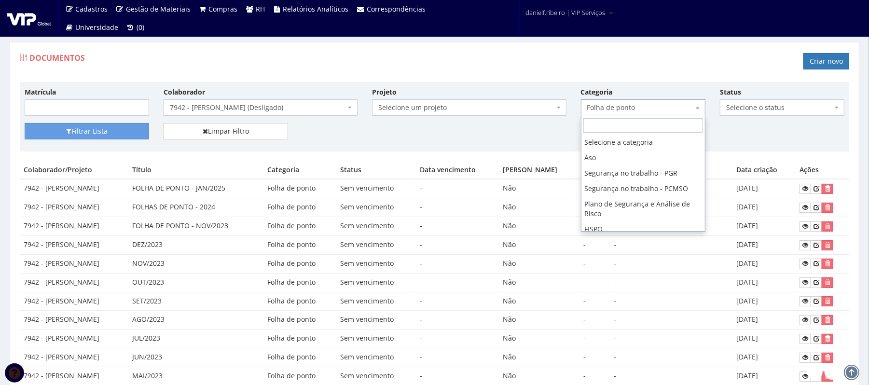
click at [626, 116] on body "Cadastros Clientes Unidades Subclientes Unidades de Subclientes Projetos Gestão…" at bounding box center [434, 236] width 869 height 473
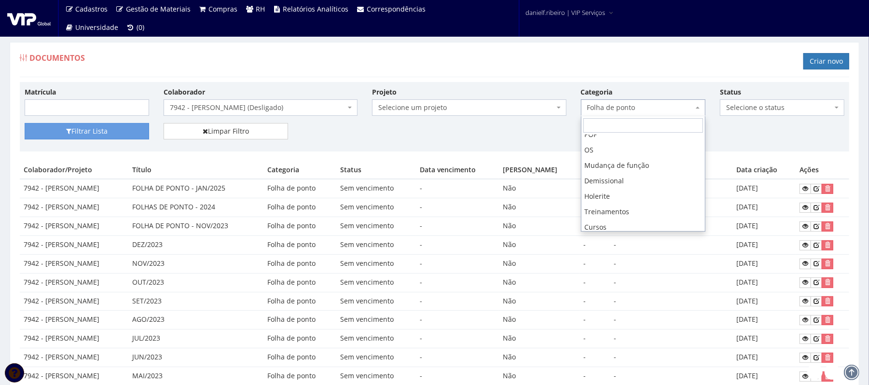
scroll to position [160, 0]
select select "holerite"
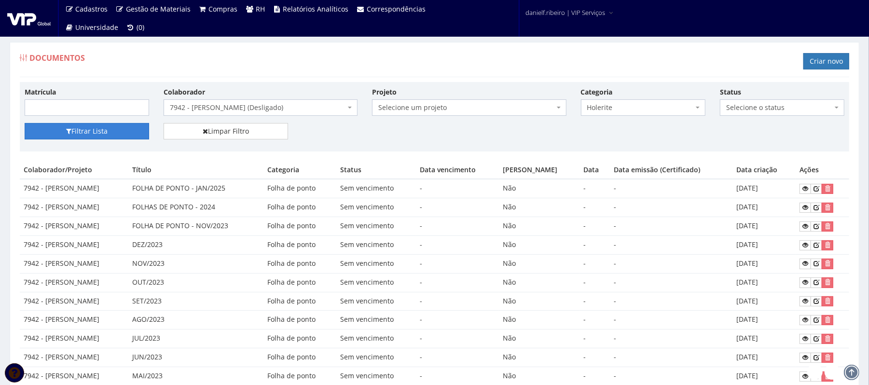
click at [73, 133] on button "Filtrar Lista" at bounding box center [87, 131] width 124 height 16
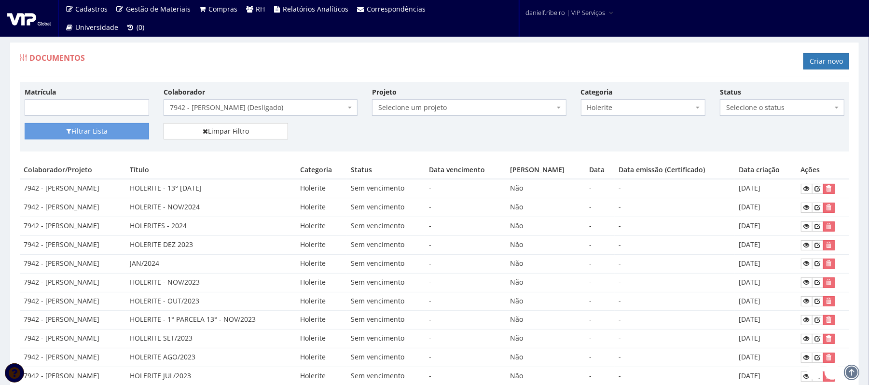
scroll to position [167, 0]
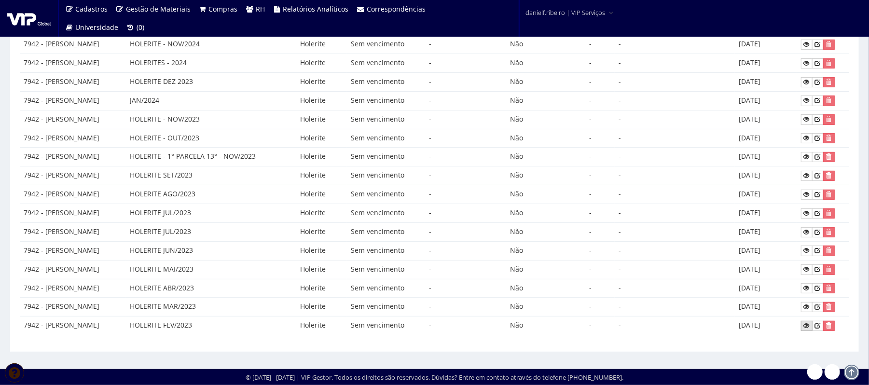
click at [807, 325] on icon at bounding box center [807, 325] width 6 height 7
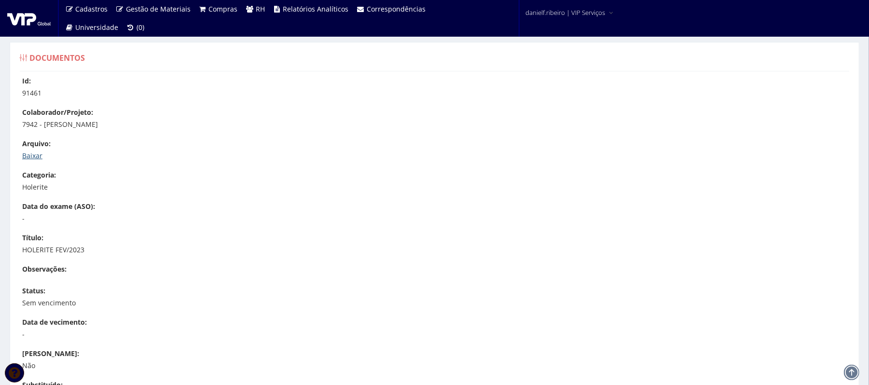
click at [38, 153] on link "Baixar" at bounding box center [32, 155] width 20 height 9
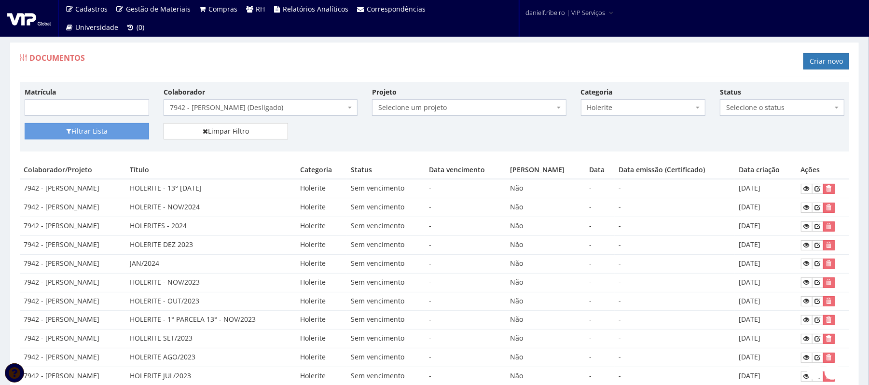
click at [245, 101] on span "7942 - [PERSON_NAME] (Desligado)" at bounding box center [261, 107] width 194 height 16
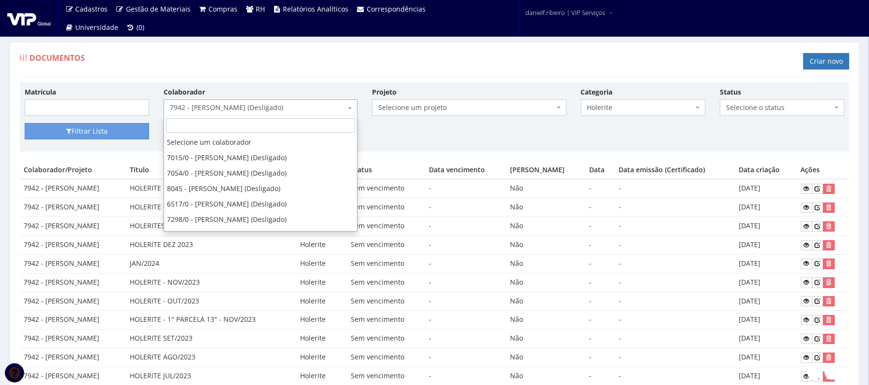
scroll to position [4837, 0]
click at [618, 107] on span "Holerite" at bounding box center [640, 108] width 106 height 10
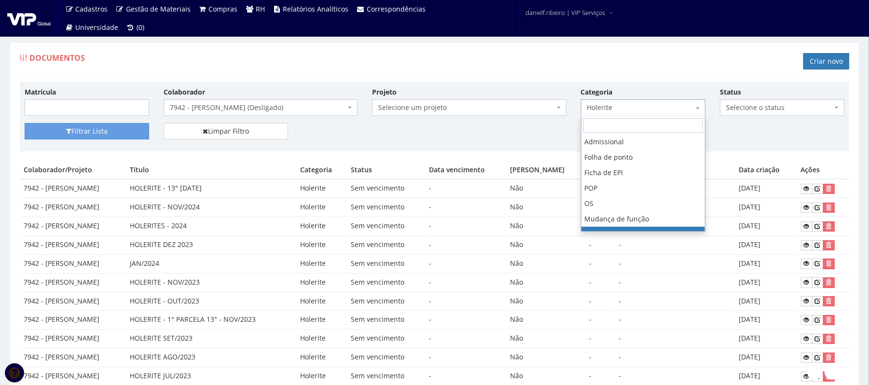
scroll to position [98, 0]
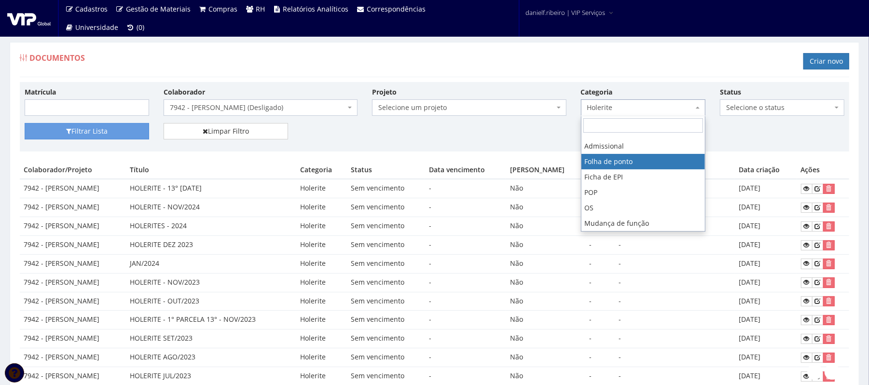
select select "folha_ponto"
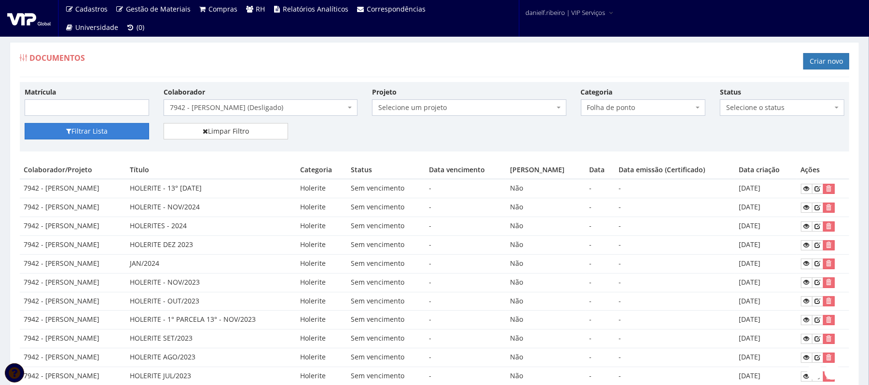
click at [82, 129] on button "Filtrar Lista" at bounding box center [87, 131] width 124 height 16
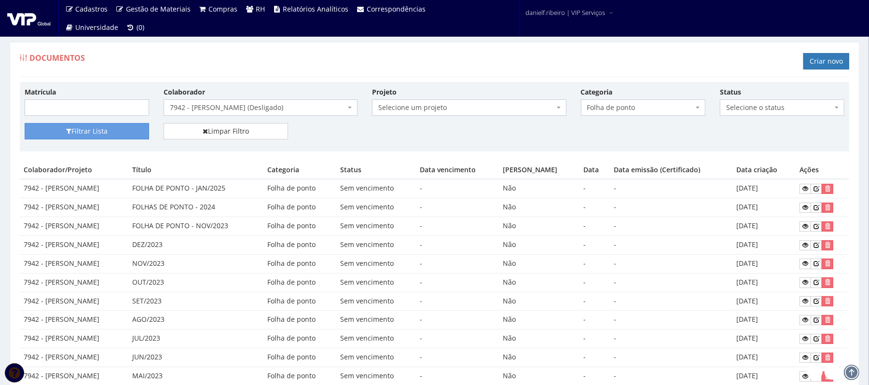
scroll to position [91, 0]
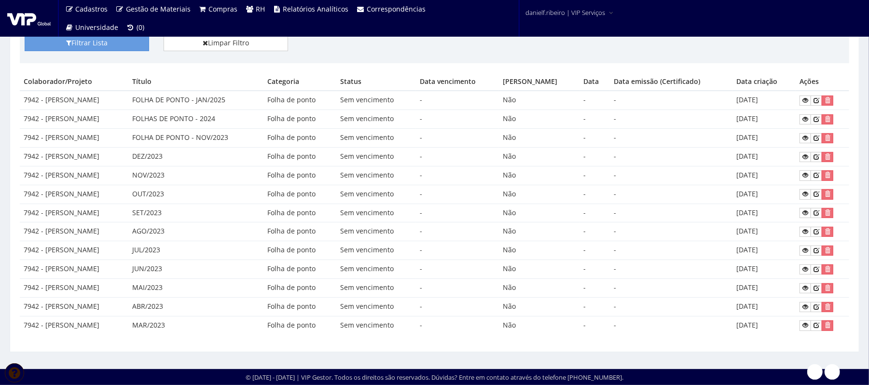
click at [192, 327] on td "MAR/2023" at bounding box center [195, 325] width 135 height 18
click at [806, 325] on icon at bounding box center [805, 325] width 6 height 7
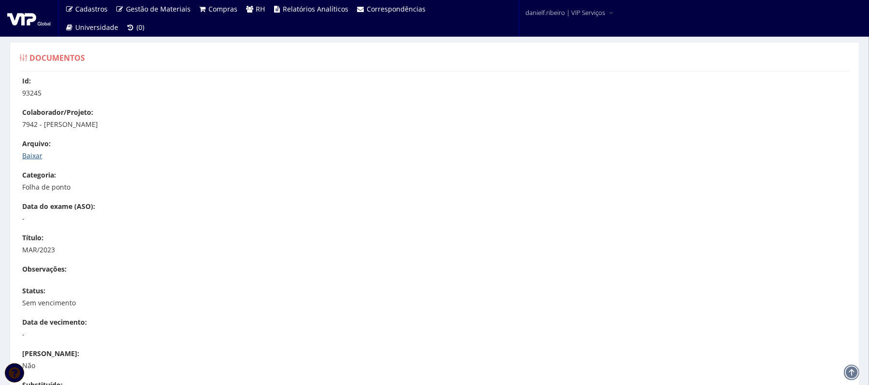
click at [29, 155] on link "Baixar" at bounding box center [32, 155] width 20 height 9
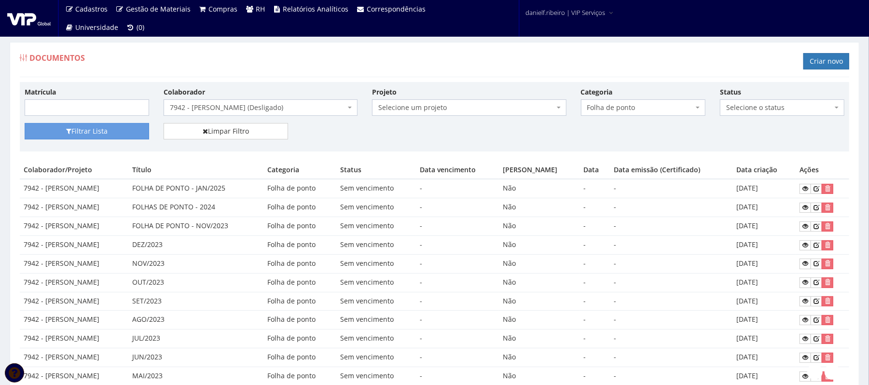
click at [616, 114] on span "Folha de ponto" at bounding box center [643, 107] width 124 height 16
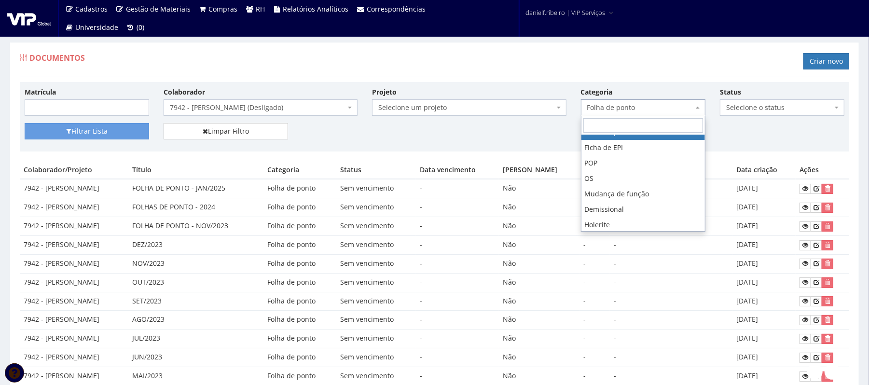
scroll to position [165, 0]
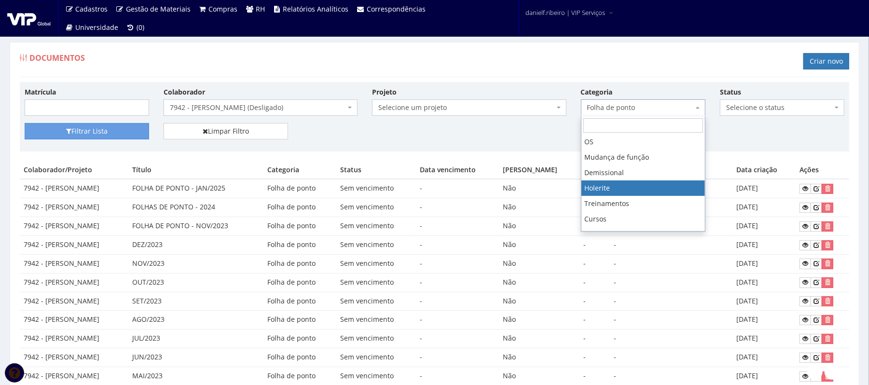
select select "holerite"
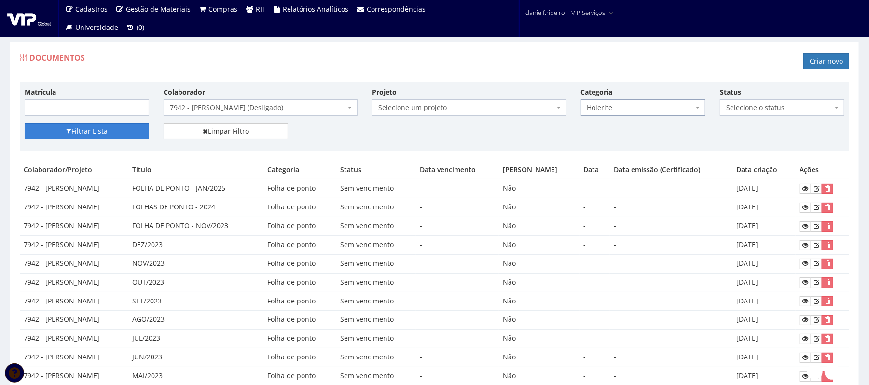
click at [82, 135] on button "Filtrar Lista" at bounding box center [87, 131] width 124 height 16
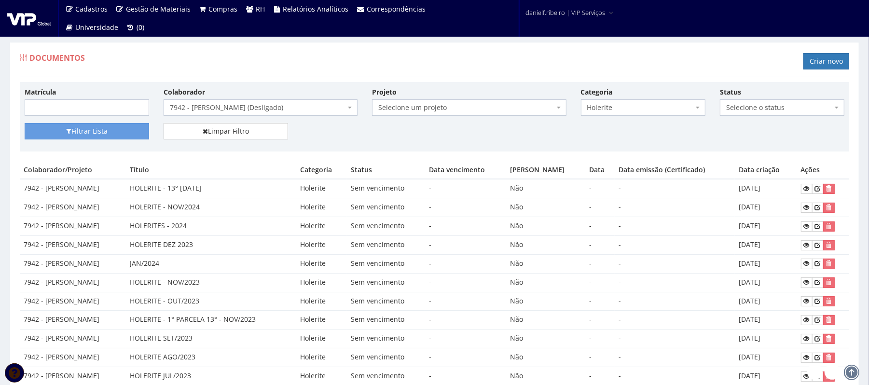
scroll to position [167, 0]
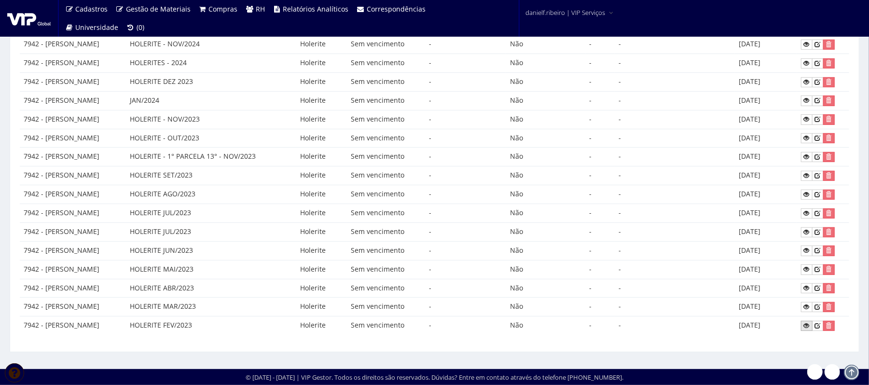
click at [807, 323] on icon at bounding box center [807, 325] width 6 height 7
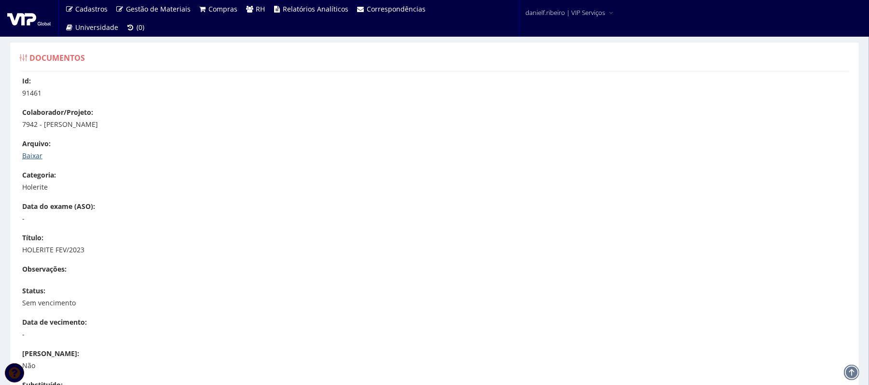
click at [36, 152] on link "Baixar" at bounding box center [32, 155] width 20 height 9
